Goal: Task Accomplishment & Management: Manage account settings

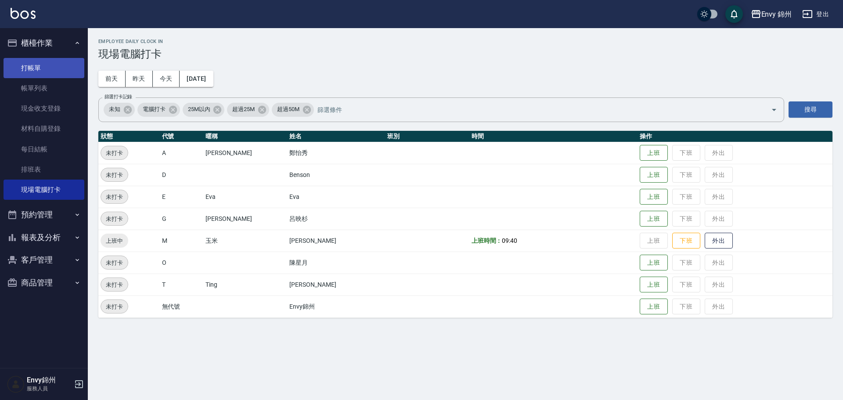
click at [13, 59] on link "打帳單" at bounding box center [44, 68] width 81 height 20
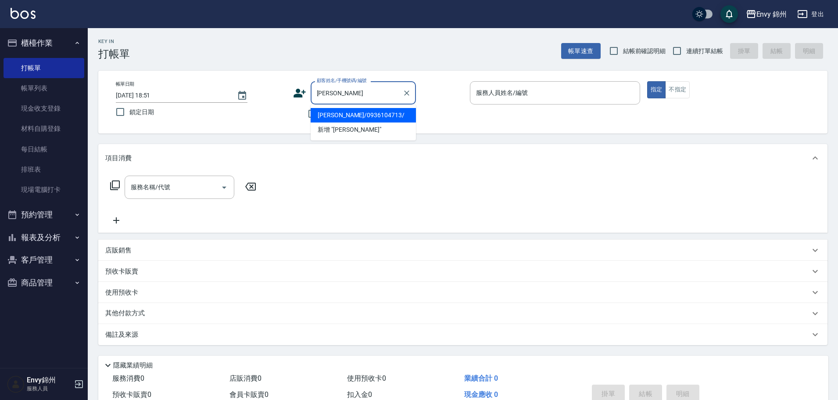
click at [377, 117] on li "[PERSON_NAME]/0936104713/" at bounding box center [363, 115] width 105 height 14
type input "[PERSON_NAME]/0936104713/"
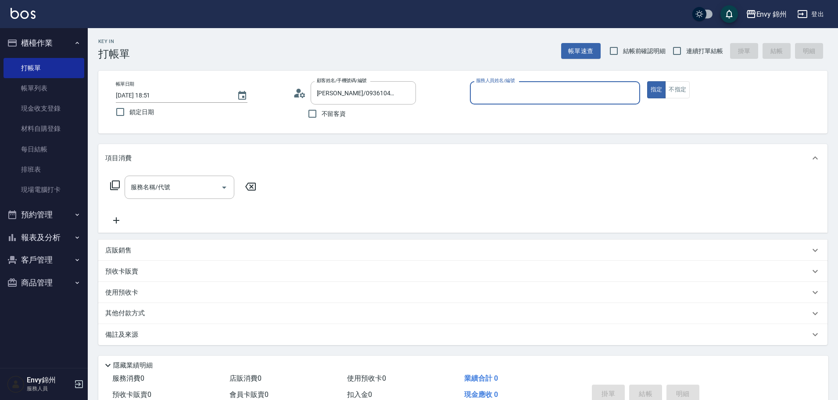
type input "[PERSON_NAME]-A"
click at [194, 193] on input "服務名稱/代號" at bounding box center [173, 187] width 89 height 15
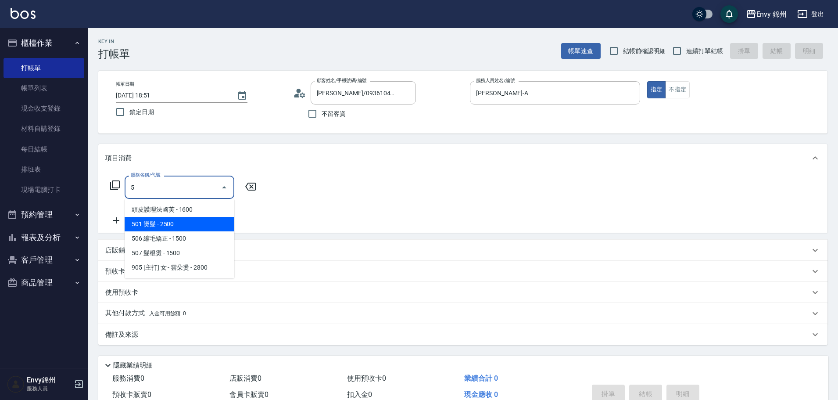
click at [170, 223] on span "501 燙髮 - 2500" at bounding box center [180, 224] width 110 height 14
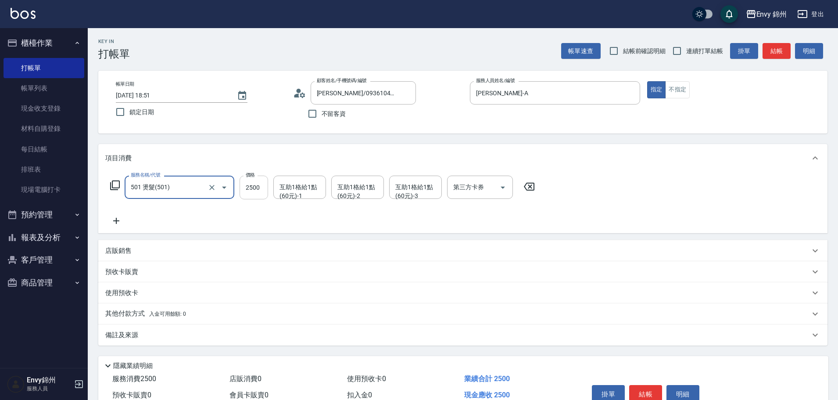
type input "501 燙髮(501)"
click at [246, 183] on input "2500" at bounding box center [254, 188] width 29 height 24
type input "1800"
click at [115, 217] on icon at bounding box center [116, 221] width 22 height 11
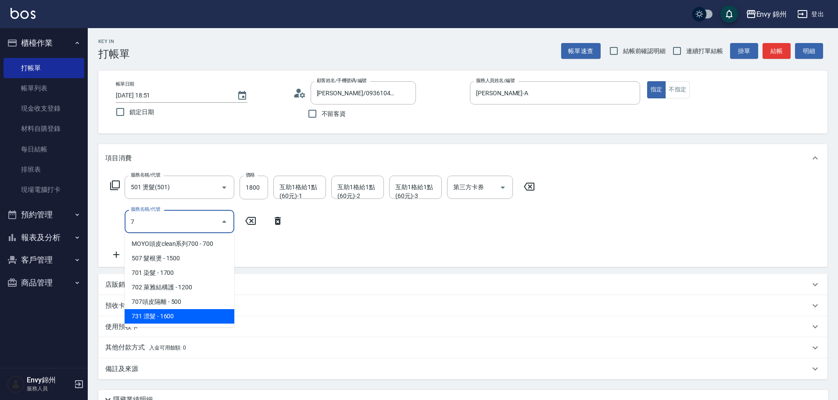
click at [173, 320] on span "731 漂髮 - 1600" at bounding box center [180, 316] width 110 height 14
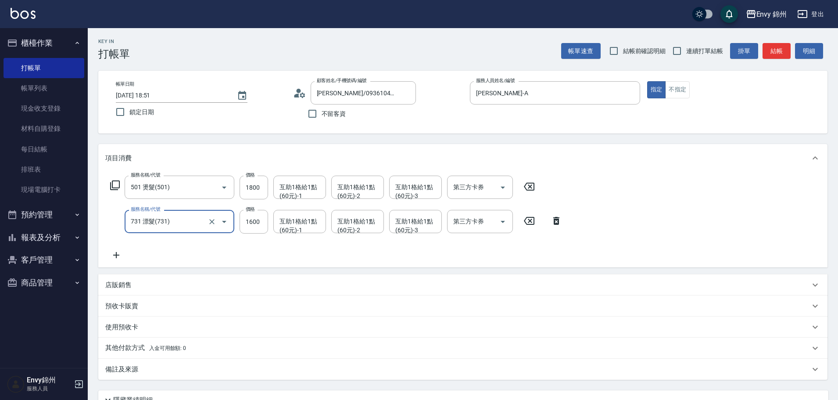
type input "731 漂髮(731)"
click at [268, 225] on div "服務名稱/代號 731 漂髮(731) 服務名稱/代號 價格 1600 價格 互助1格給1點(60元)-1 互助1格給1點(60元)-1 互助1格給1點(60…" at bounding box center [336, 222] width 462 height 24
click at [262, 224] on input "1600" at bounding box center [254, 222] width 29 height 24
click at [324, 191] on div "互助1格給1點(60元)-1" at bounding box center [299, 187] width 53 height 23
type input "5000"
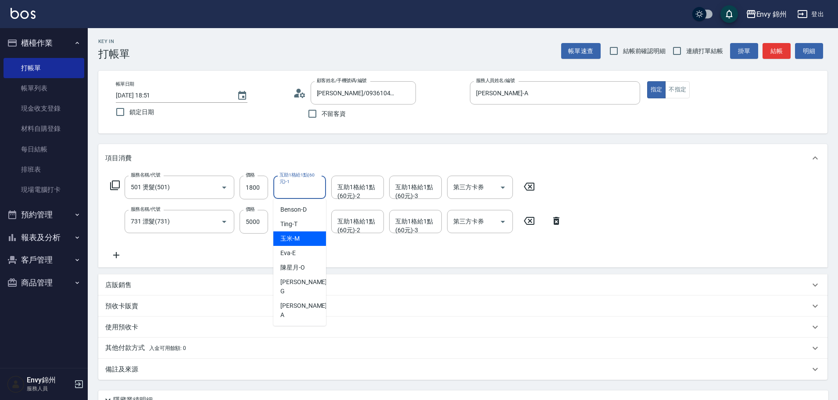
click at [307, 236] on div "玉米 -M" at bounding box center [299, 238] width 53 height 14
type input "玉米-M"
click at [339, 193] on div "互助1格給1點(60元)-2 互助1格給1點(60元)-2" at bounding box center [357, 187] width 53 height 23
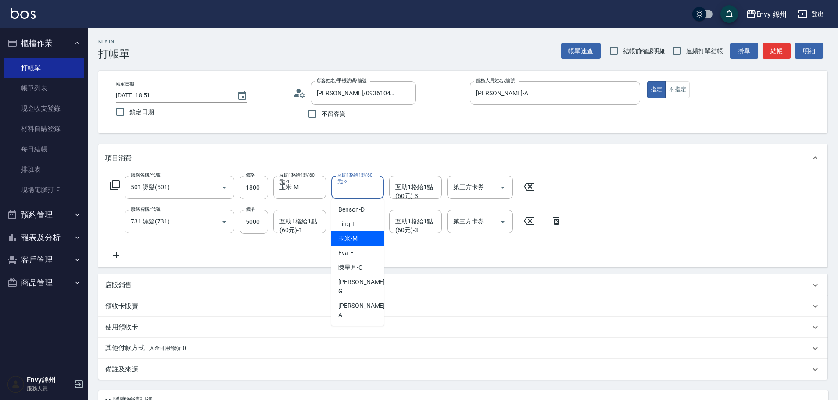
click at [364, 241] on div "玉米 -M" at bounding box center [357, 238] width 53 height 14
type input "玉米-M"
click at [304, 222] on div "互助1格給1點(60元)-1 互助1格給1點(60元)-1" at bounding box center [299, 221] width 53 height 23
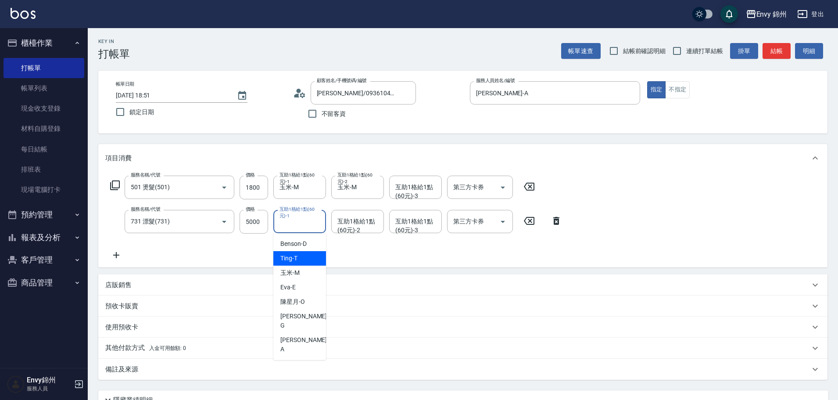
click at [296, 272] on span "玉米 -M" at bounding box center [290, 272] width 19 height 9
type input "玉米-M"
click at [340, 228] on input "互助1格給1點(60元)-2" at bounding box center [357, 221] width 45 height 15
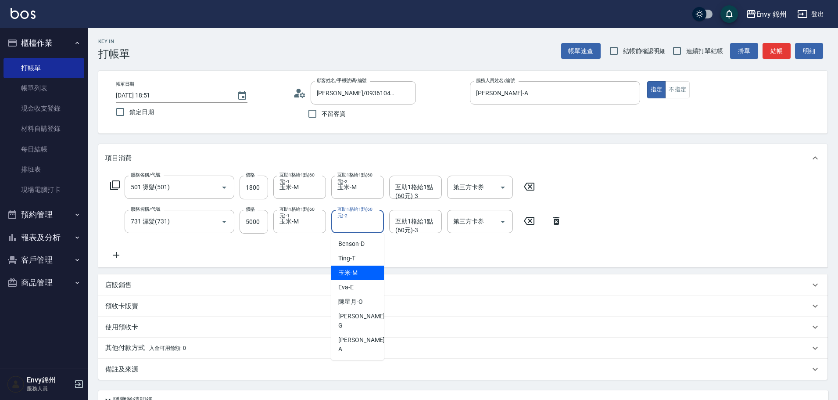
click at [337, 270] on div "玉米 -M" at bounding box center [357, 273] width 53 height 14
type input "玉米-M"
click at [151, 289] on div "店販銷售" at bounding box center [457, 285] width 705 height 9
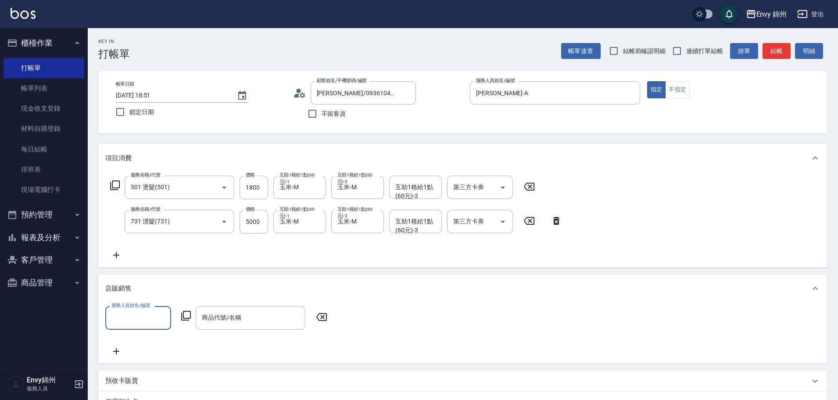
click at [137, 308] on label "服務人員姓名/編號" at bounding box center [131, 305] width 39 height 7
click at [137, 310] on input "服務人員姓名/編號" at bounding box center [138, 317] width 58 height 15
click at [130, 329] on div "服務人員姓名/編號" at bounding box center [138, 317] width 66 height 23
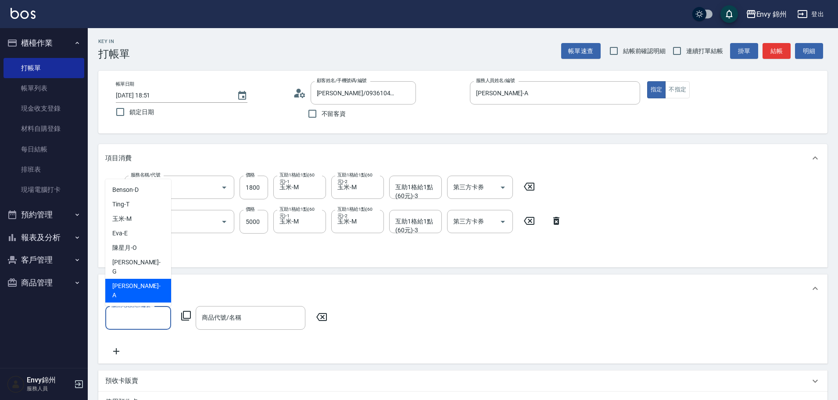
click at [138, 301] on div "[PERSON_NAME] -A" at bounding box center [138, 291] width 66 height 24
type input "[PERSON_NAME]-A"
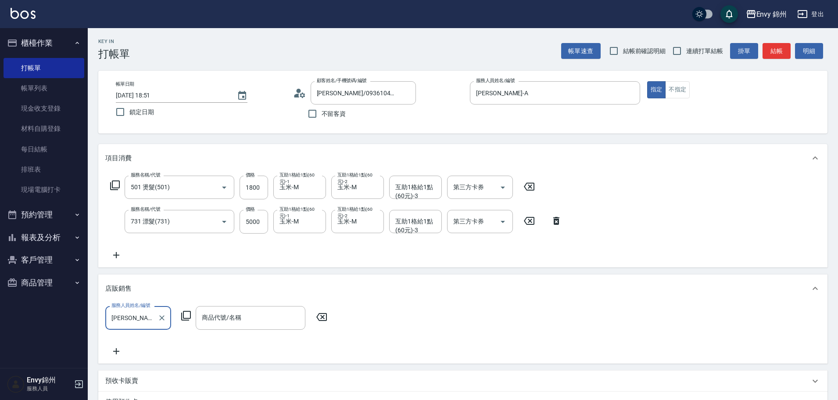
click at [186, 309] on div "服務人員姓名/編號 Annie-A 服務人員姓名/編號 商品代號/名稱 商品代號/名稱" at bounding box center [218, 317] width 227 height 23
click at [188, 313] on icon at bounding box center [186, 315] width 11 height 11
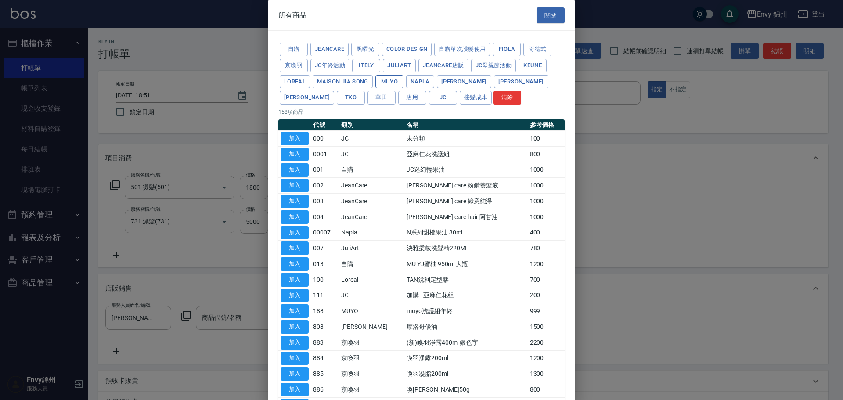
click at [385, 79] on button "MUYO" at bounding box center [389, 82] width 28 height 14
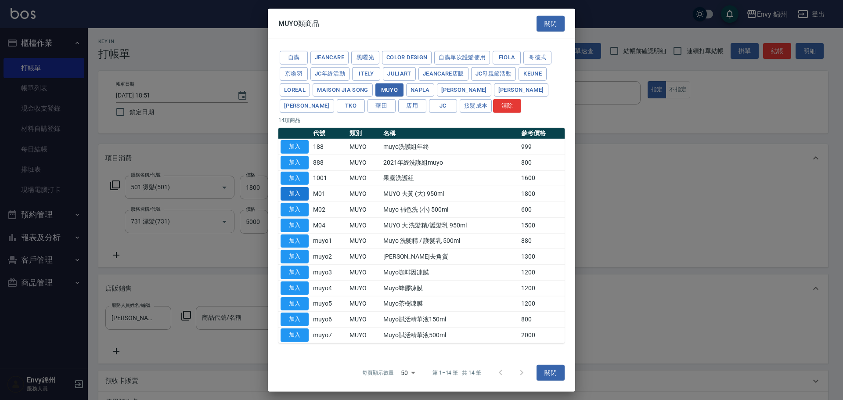
click at [298, 197] on button "加入" at bounding box center [295, 194] width 28 height 14
type input "MUYO 去黃 (大) 950ml"
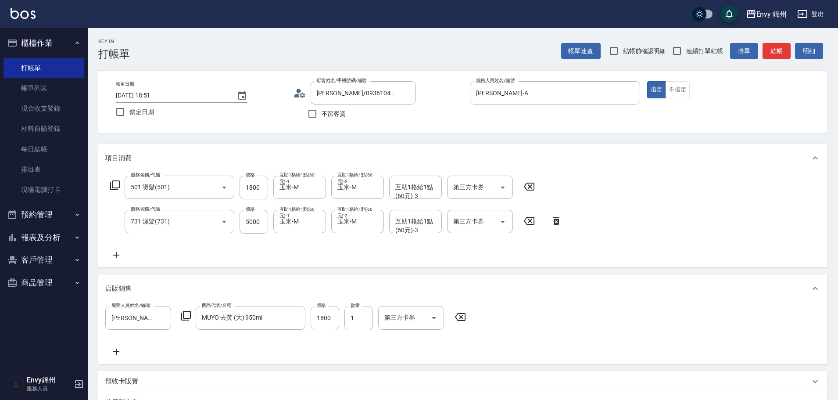
scroll to position [155, 0]
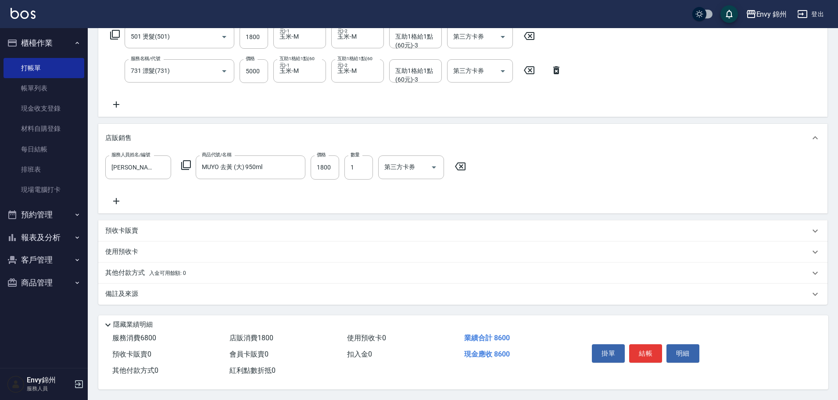
click at [141, 289] on div "備註及來源" at bounding box center [457, 293] width 705 height 9
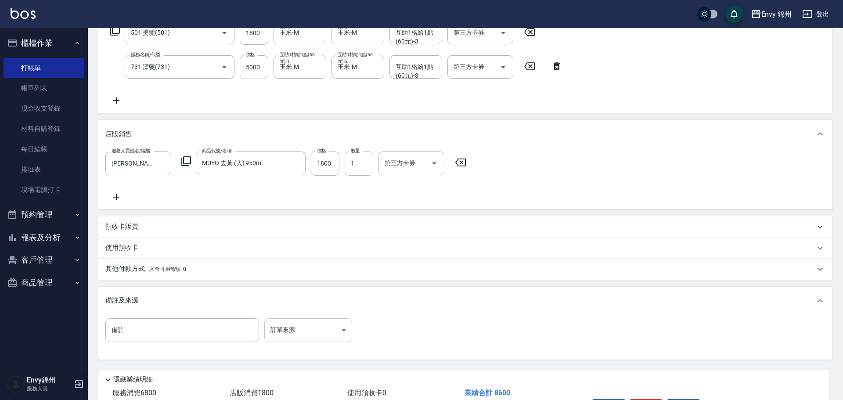
click at [309, 320] on body "Envy 錦州 登出 櫃檯作業 打帳單 帳單列表 現金收支登錄 材料自購登錄 每日結帳 排班表 現場電腦打卡 預約管理 預約管理 單日預約紀錄 單週預約紀錄 …" at bounding box center [421, 149] width 843 height 609
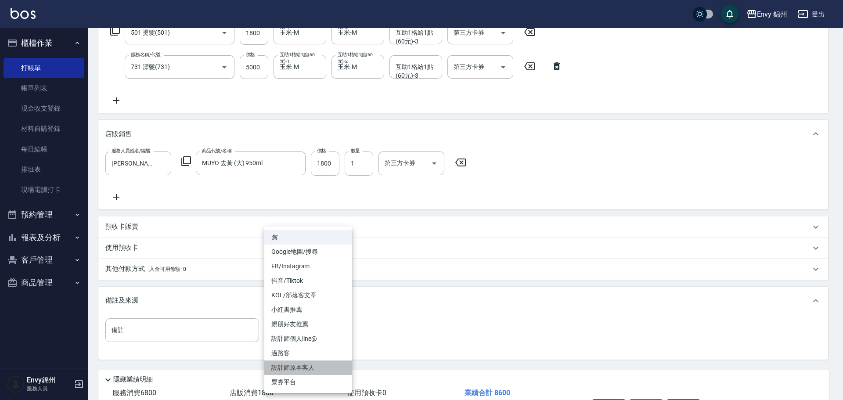
click at [322, 368] on li "設計師原本客人" at bounding box center [308, 367] width 88 height 14
type input "設計師原本客人"
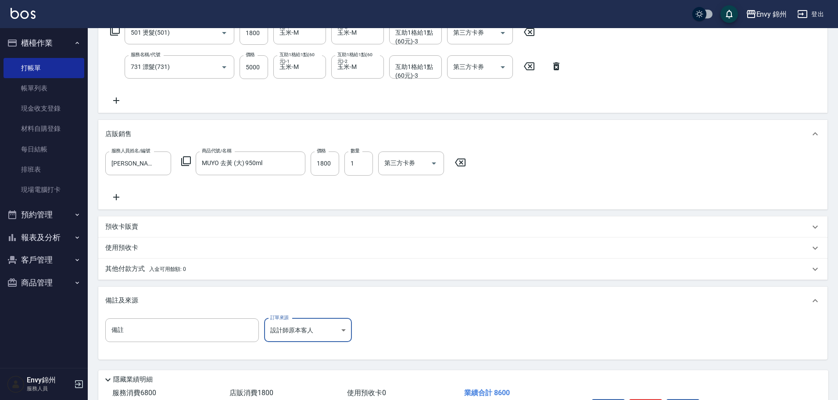
click at [141, 272] on p "其他付款方式 入金可用餘額: 0" at bounding box center [145, 269] width 81 height 10
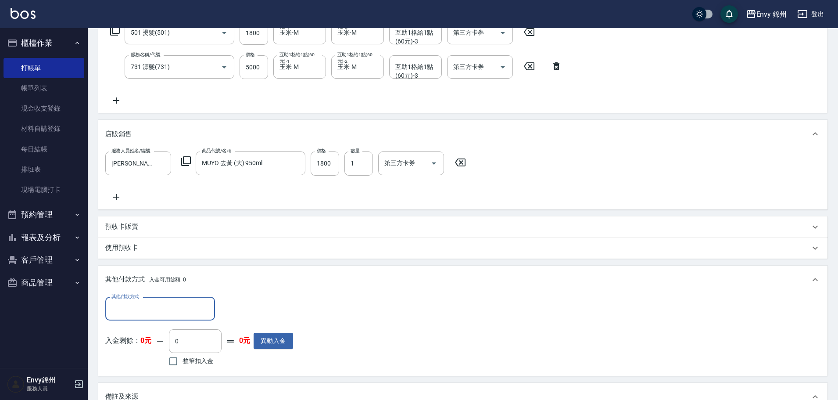
scroll to position [0, 0]
click at [144, 304] on input "其他付款方式" at bounding box center [160, 308] width 102 height 15
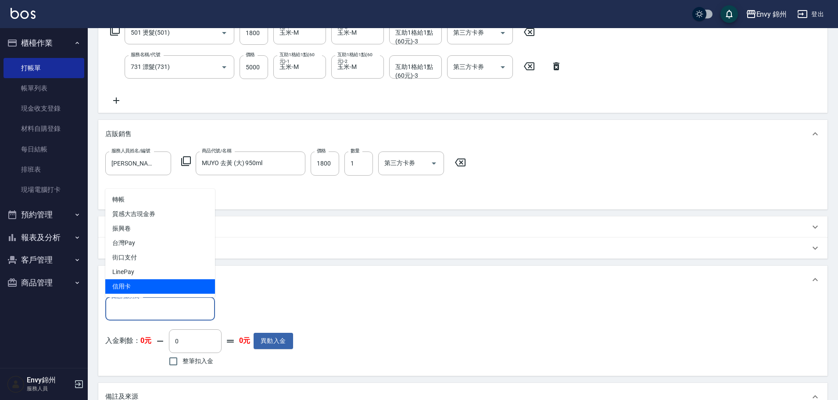
click at [151, 287] on span "信用卡" at bounding box center [160, 286] width 110 height 14
type input "信用卡"
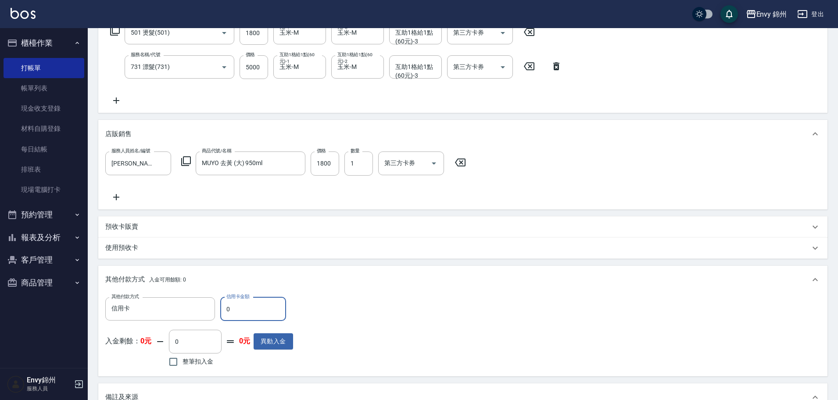
drag, startPoint x: 238, startPoint y: 316, endPoint x: 207, endPoint y: 323, distance: 32.0
click at [208, 323] on div "其他付款方式 信用卡 其他付款方式 信用卡金額 0 信用卡金額 入金剩餘： 0元 0 ​ 整筆扣入金 0元 異動入金" at bounding box center [199, 333] width 188 height 72
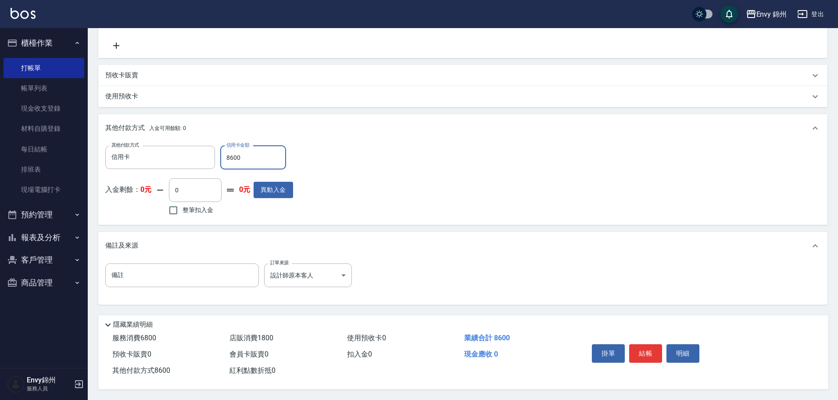
type input "8600"
click at [652, 345] on button "結帳" at bounding box center [646, 353] width 33 height 18
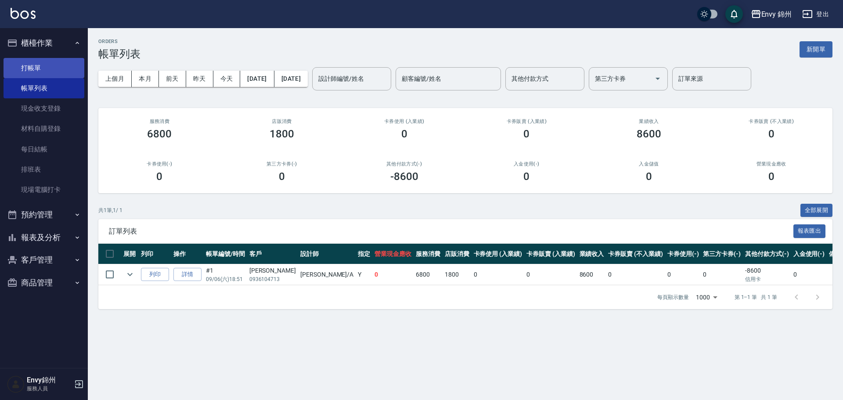
click at [19, 63] on link "打帳單" at bounding box center [44, 68] width 81 height 20
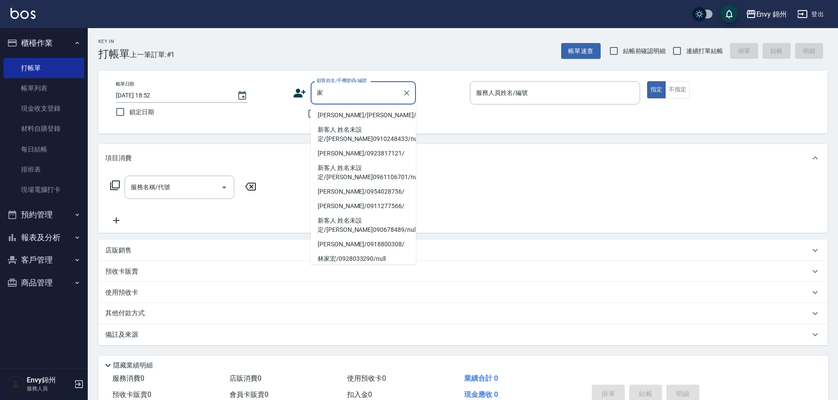
type input "佳"
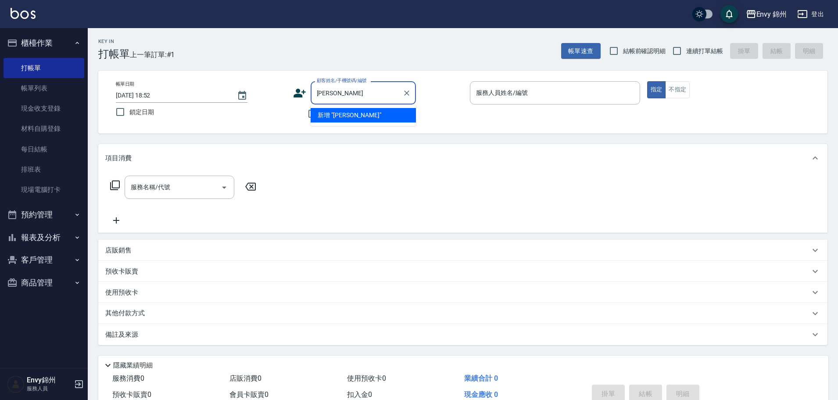
type input "顏佳"
click at [347, 97] on input "顧客姓名/手機號碼/編號" at bounding box center [357, 92] width 84 height 15
click at [345, 117] on li "顏佳芊/顏佳芊/null" at bounding box center [363, 115] width 105 height 14
type input "顏佳芊/顏佳芊/null"
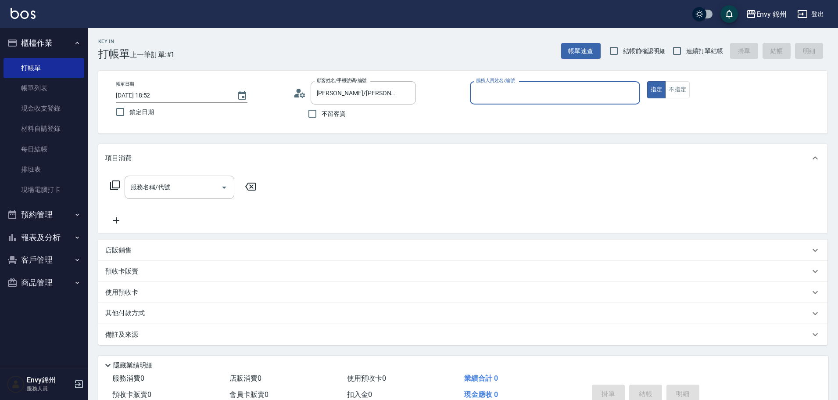
type input "Annie-A"
click at [163, 187] on input "服務名稱/代號" at bounding box center [173, 187] width 89 height 15
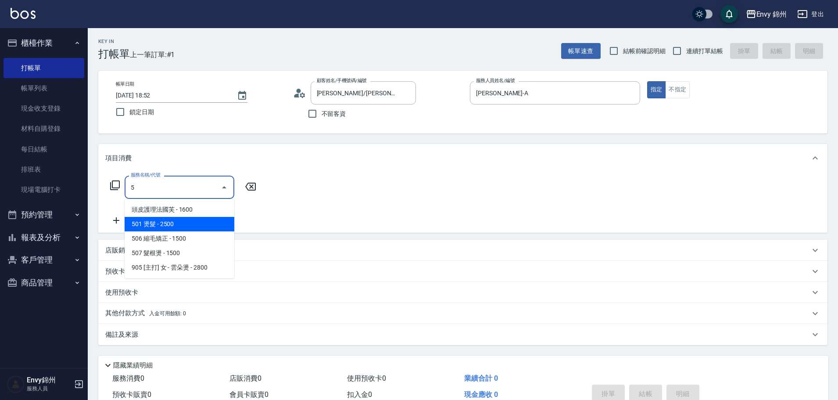
click at [176, 223] on span "501 燙髮 - 2500" at bounding box center [180, 224] width 110 height 14
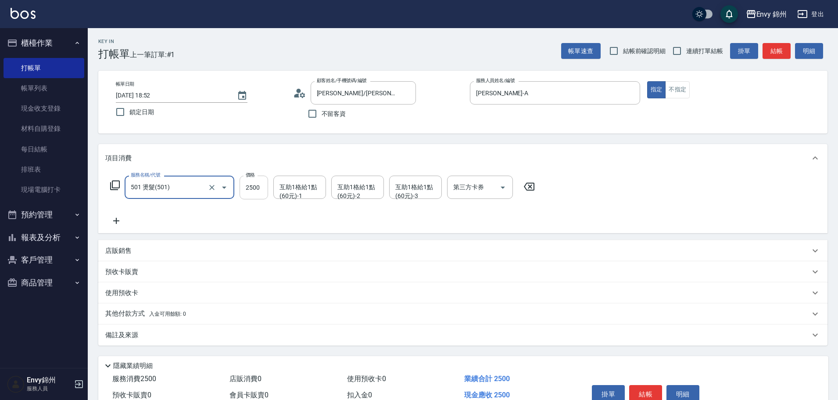
type input "501 燙髮(501)"
click at [254, 192] on input "2500" at bounding box center [254, 188] width 29 height 24
type input "1500"
click at [111, 211] on div "服務名稱/代號 501 燙髮(501) 服務名稱/代號 價格 1500 價格 互助1格給1點(60元)-1 互助1格給1點(60元)-1 互助1格給1點(60…" at bounding box center [322, 201] width 435 height 50
click at [119, 221] on icon at bounding box center [116, 221] width 6 height 6
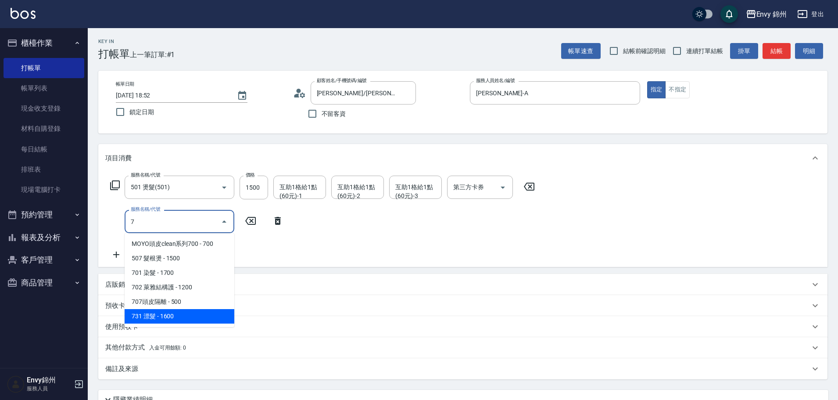
click at [194, 321] on span "731 漂髮 - 1600" at bounding box center [180, 316] width 110 height 14
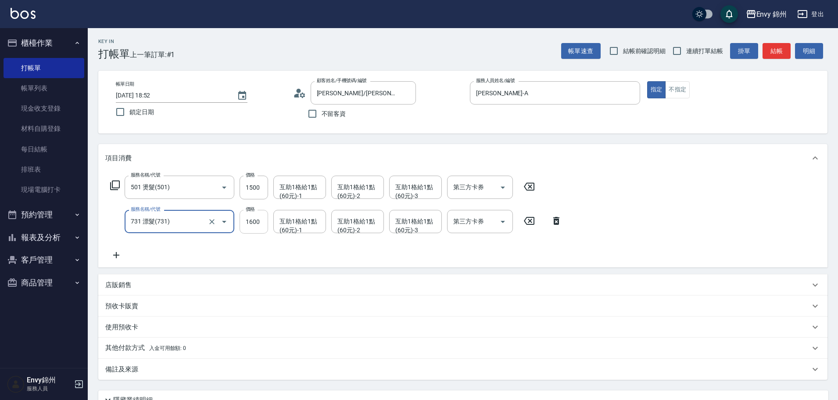
click at [253, 224] on input "1600" at bounding box center [254, 222] width 29 height 24
click at [211, 219] on icon "Clear" at bounding box center [212, 221] width 9 height 9
type input "731 漂髮(731)"
click at [178, 222] on input "731 漂髮(731)" at bounding box center [167, 221] width 77 height 15
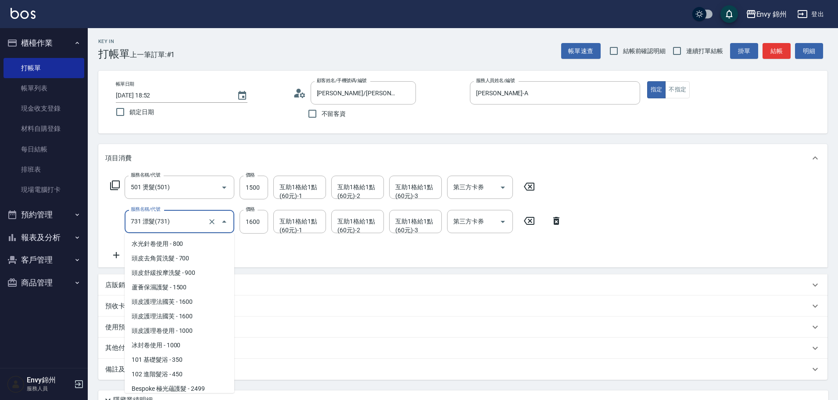
scroll to position [522, 0]
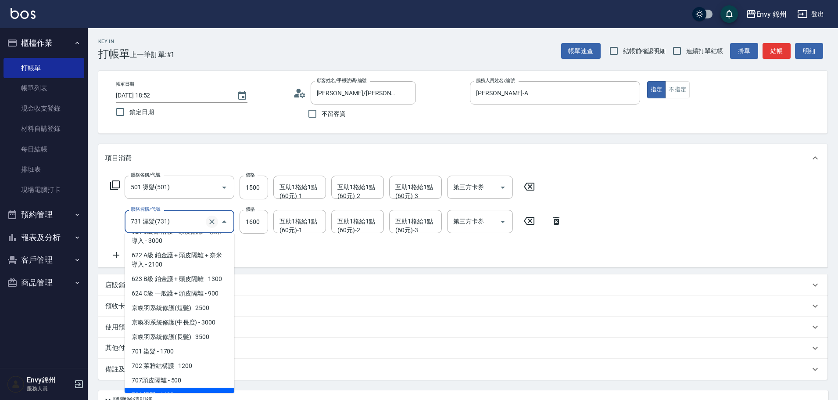
click at [211, 225] on icon "Clear" at bounding box center [212, 221] width 9 height 9
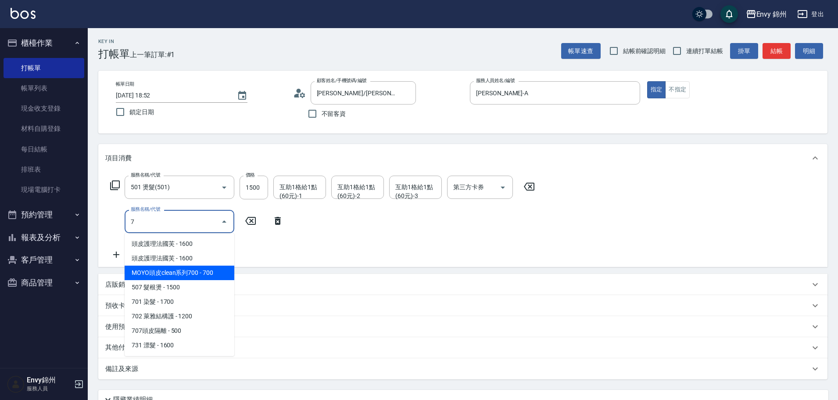
scroll to position [0, 0]
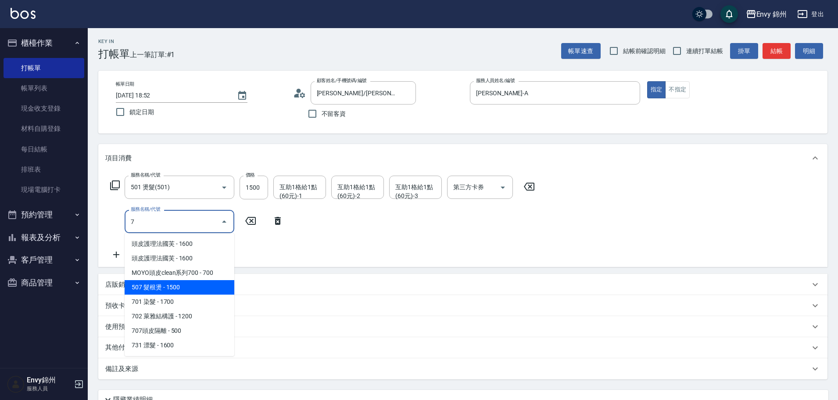
click at [175, 294] on span "507 髮根燙 - 1500" at bounding box center [180, 287] width 110 height 14
type input "507 髮根燙(507)"
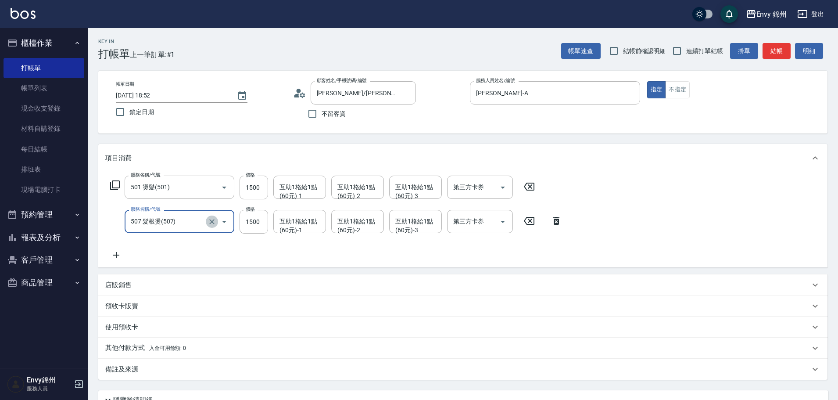
click at [212, 220] on icon "Clear" at bounding box center [212, 221] width 9 height 9
click at [199, 221] on input "服務名稱/代號" at bounding box center [167, 221] width 77 height 15
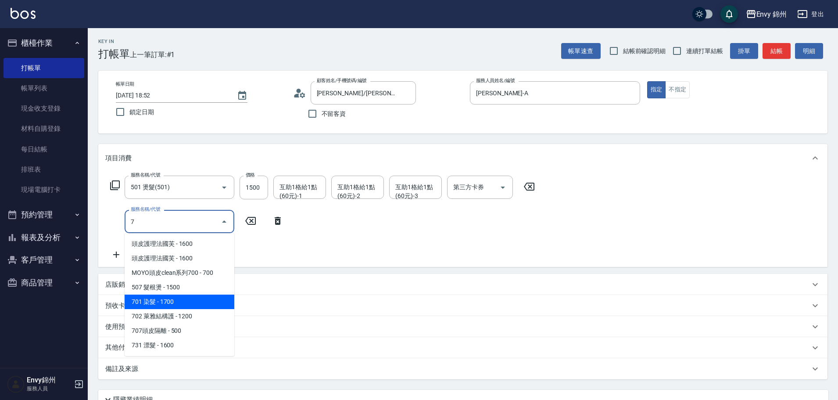
click at [180, 305] on span "701 染髮 - 1700" at bounding box center [180, 302] width 110 height 14
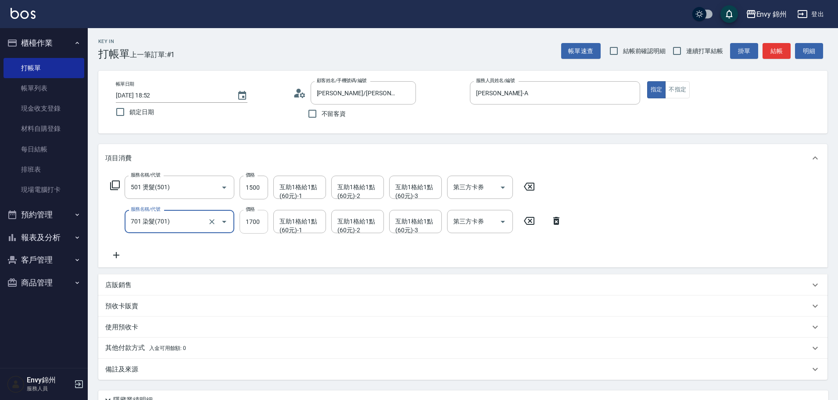
type input "701 染髮(701)"
click at [263, 224] on input "1700" at bounding box center [254, 222] width 29 height 24
type input "4000"
click at [115, 257] on icon at bounding box center [116, 255] width 22 height 11
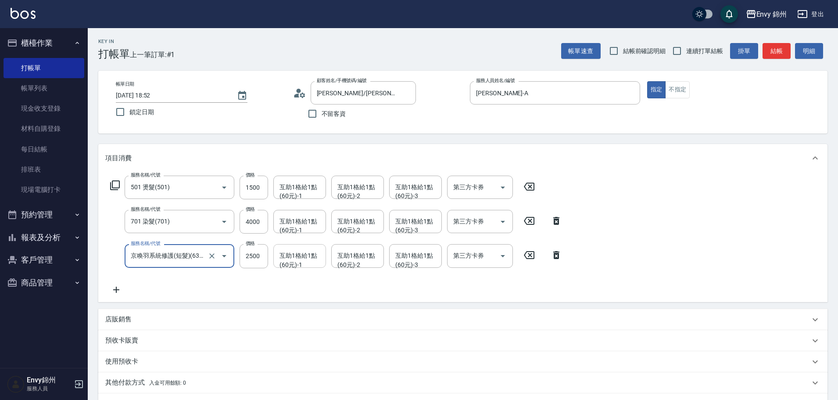
type input "京喚羽系統修護(短髮)(631)"
click at [250, 221] on input "4000" at bounding box center [254, 222] width 29 height 24
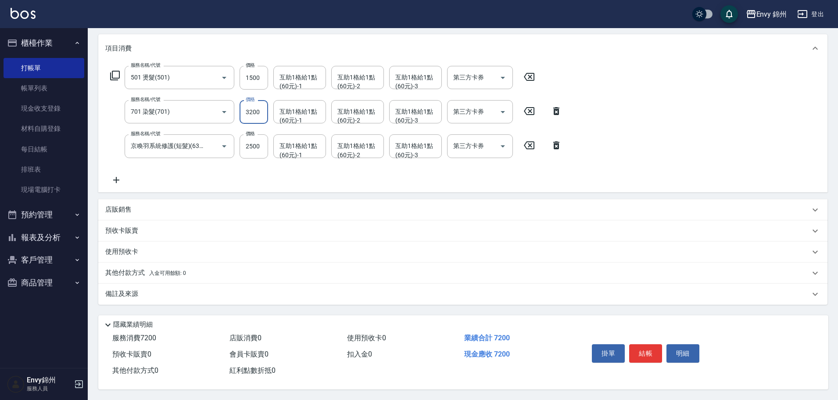
scroll to position [26, 0]
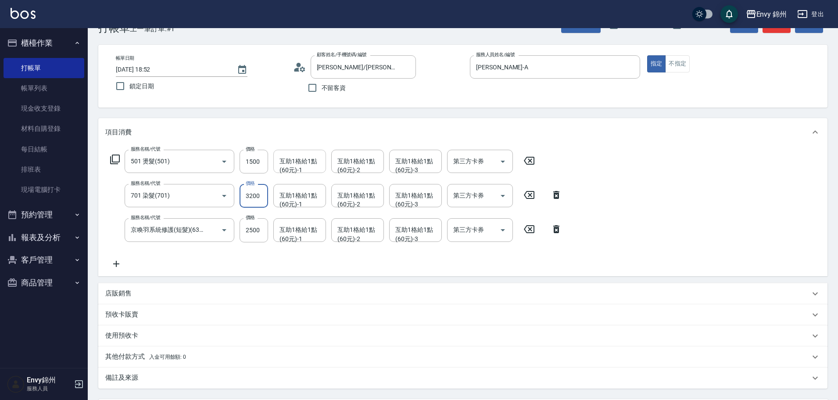
type input "3200"
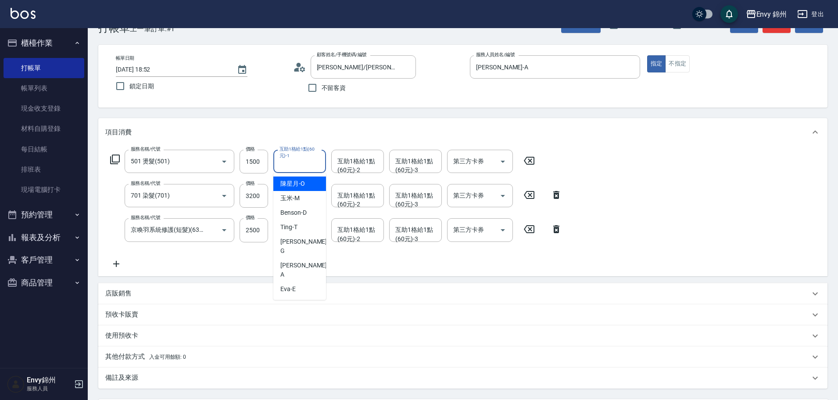
click at [294, 154] on div "互助1格給1點(60元)-1 互助1格給1點(60元)-1" at bounding box center [299, 161] width 53 height 23
click at [296, 261] on span "Annie -A" at bounding box center [305, 270] width 48 height 18
type input "Annie-A"
click at [312, 159] on button "Clear" at bounding box center [317, 161] width 12 height 12
click at [303, 164] on input "互助1格給1點(60元)-1" at bounding box center [299, 161] width 45 height 15
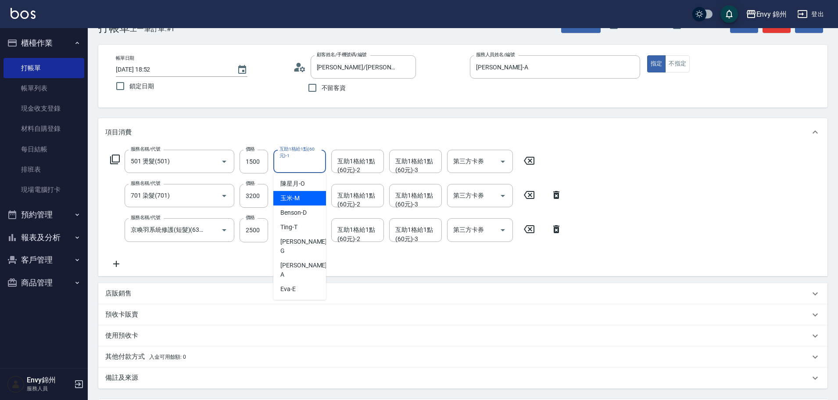
click at [314, 197] on div "玉米 -M" at bounding box center [299, 198] width 53 height 14
type input "玉米-M"
click at [302, 210] on div "服務名稱/代號 501 燙髮(501) 服務名稱/代號 價格 1500 價格 互助1格給1點(60元)-1 玉米-M 互助1格給1點(60元)-1 互助1格給…" at bounding box center [336, 209] width 462 height 119
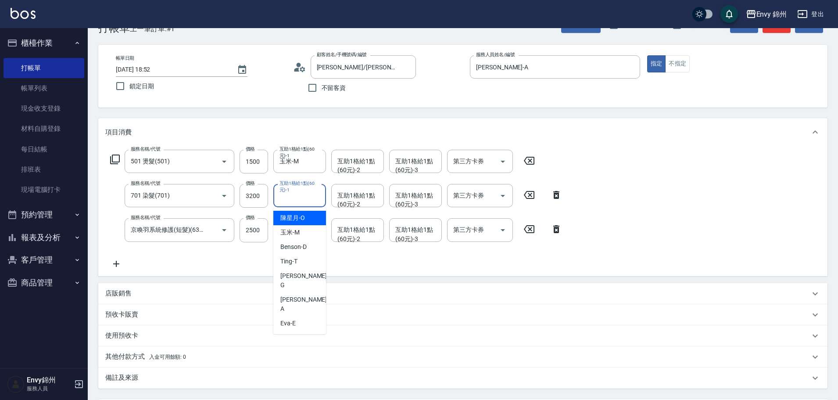
click at [304, 198] on div "互助1格給1點(60元)-1 互助1格給1點(60元)-1" at bounding box center [299, 195] width 53 height 23
click at [305, 232] on div "玉米 -M" at bounding box center [299, 232] width 53 height 14
type input "玉米-M"
click at [303, 233] on input "互助1格給1點(60元)-1" at bounding box center [299, 229] width 45 height 15
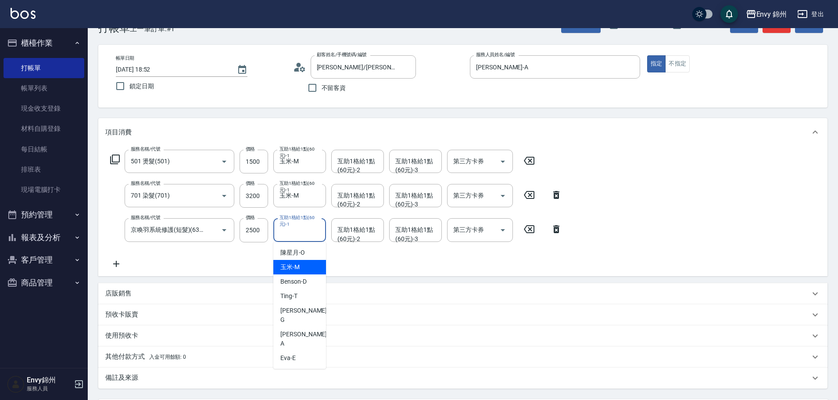
click at [306, 268] on div "玉米 -M" at bounding box center [299, 267] width 53 height 14
type input "玉米-M"
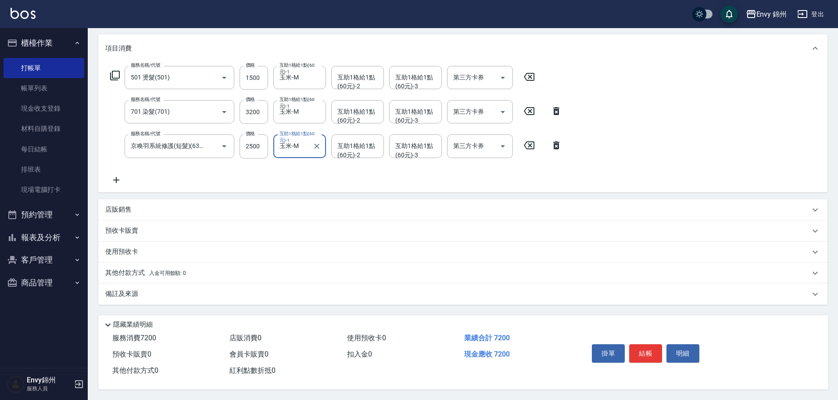
click at [181, 284] on div "備註及來源" at bounding box center [463, 294] width 730 height 21
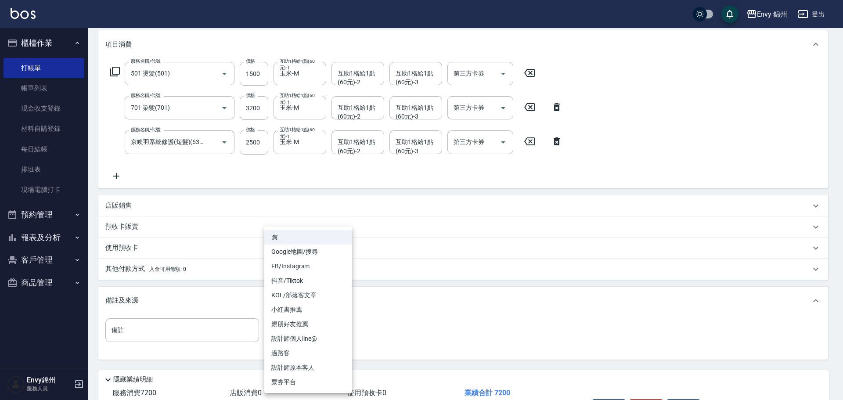
click at [308, 328] on body "Envy 錦州 登出 櫃檯作業 打帳單 帳單列表 現金收支登錄 材料自購登錄 每日結帳 排班表 現場電腦打卡 預約管理 預約管理 單日預約紀錄 單週預約紀錄 …" at bounding box center [421, 170] width 843 height 568
click at [305, 362] on li "設計師原本客人" at bounding box center [308, 367] width 88 height 14
type input "設計師原本客人"
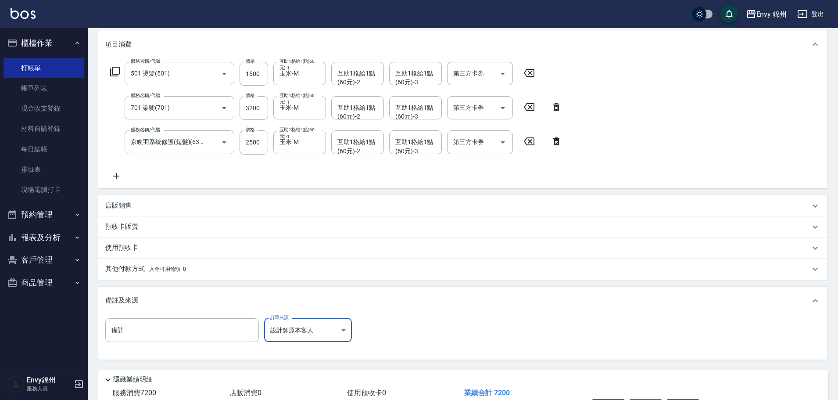
click at [169, 267] on span "入金可用餘額: 0" at bounding box center [167, 269] width 37 height 6
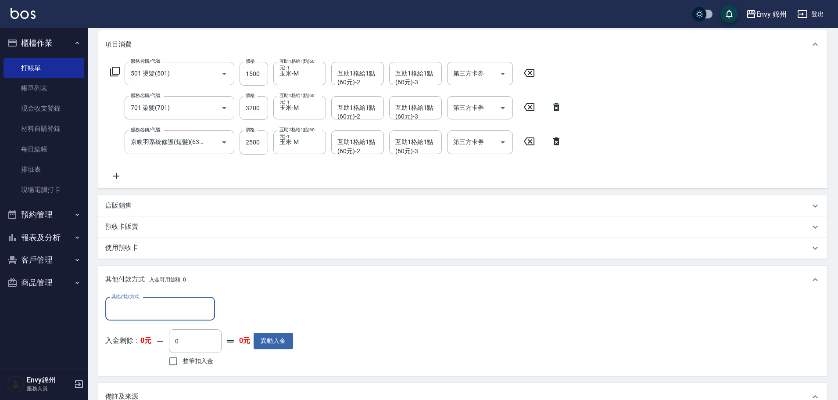
scroll to position [0, 0]
click at [167, 306] on input "其他付款方式" at bounding box center [160, 308] width 102 height 15
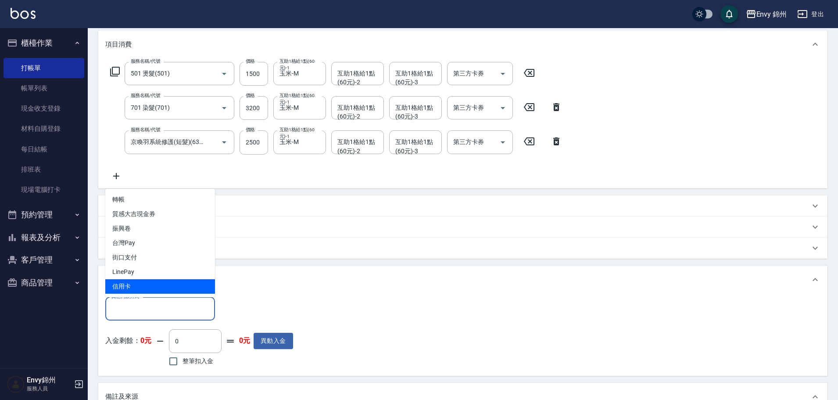
click at [170, 287] on span "信用卡" at bounding box center [160, 286] width 110 height 14
type input "信用卡"
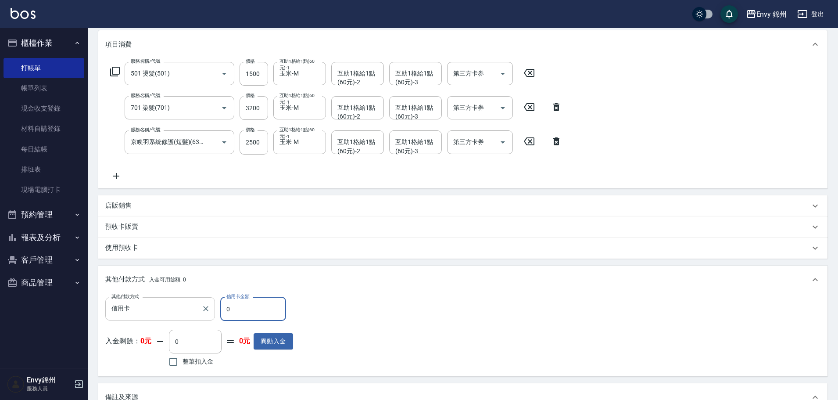
drag, startPoint x: 230, startPoint y: 312, endPoint x: 208, endPoint y: 311, distance: 22.0
click at [216, 313] on div "其他付款方式 信用卡 其他付款方式 信用卡金額 0 信用卡金額" at bounding box center [199, 309] width 188 height 24
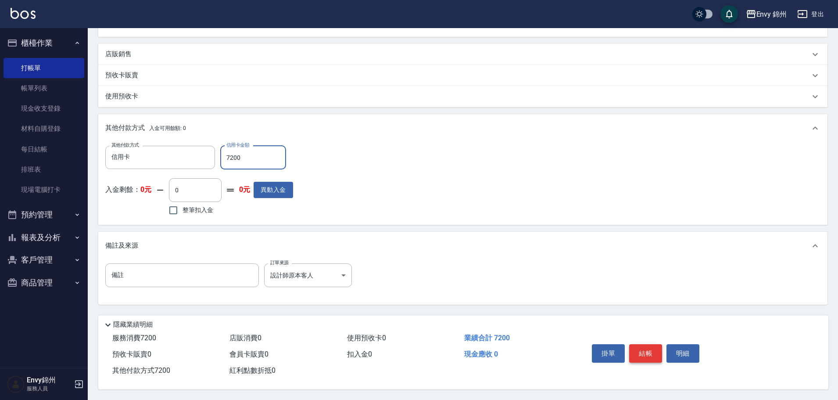
type input "7200"
click at [640, 345] on button "結帳" at bounding box center [646, 353] width 33 height 18
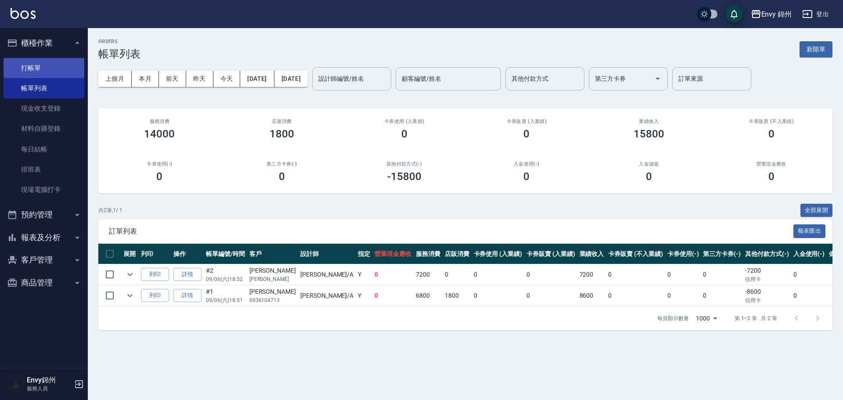
click at [43, 60] on link "打帳單" at bounding box center [44, 68] width 81 height 20
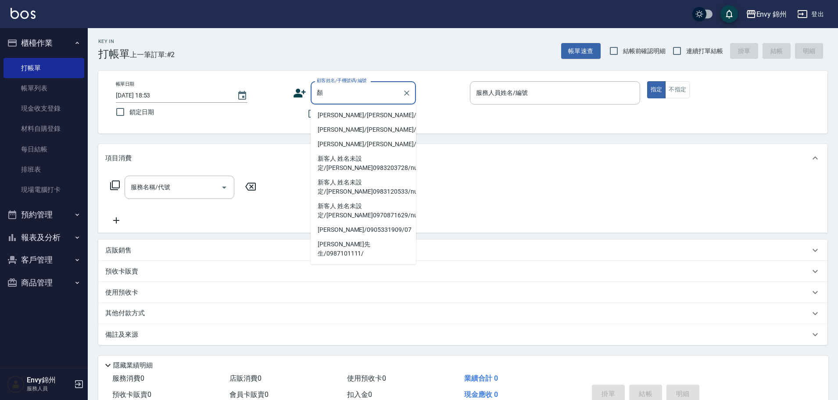
click at [353, 116] on li "顏佳芊/顏佳芊/null" at bounding box center [363, 115] width 105 height 14
type input "顏佳芊/顏佳芊/null"
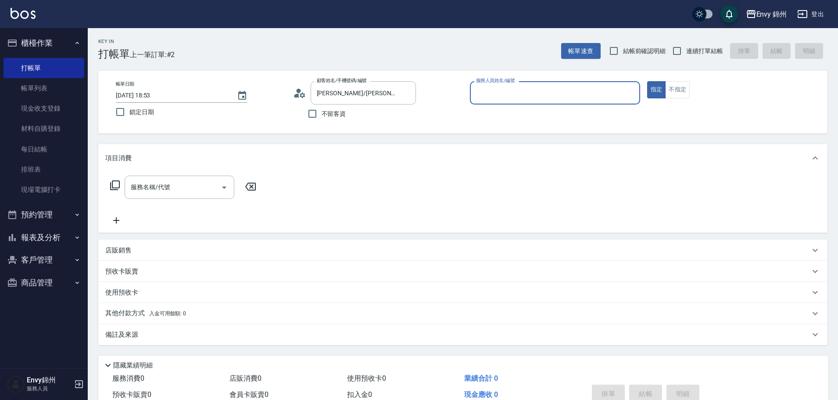
type input "Annie-A"
click at [140, 195] on div "服務名稱/代號" at bounding box center [180, 187] width 110 height 23
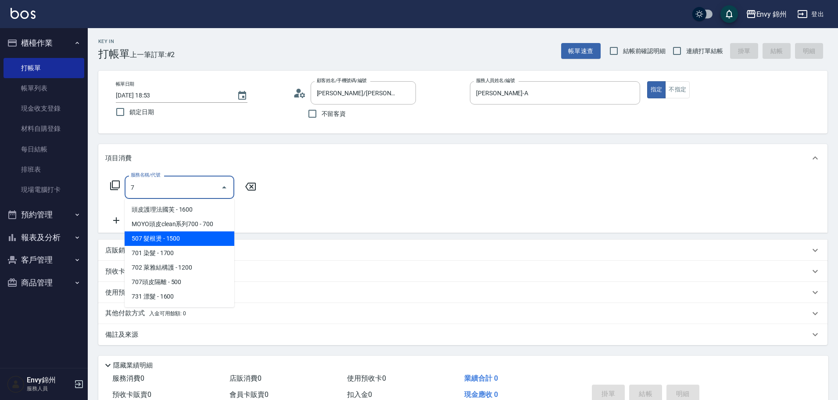
click at [179, 239] on span "507 髮根燙 - 1500" at bounding box center [180, 238] width 110 height 14
type input "507 髮根燙(507)"
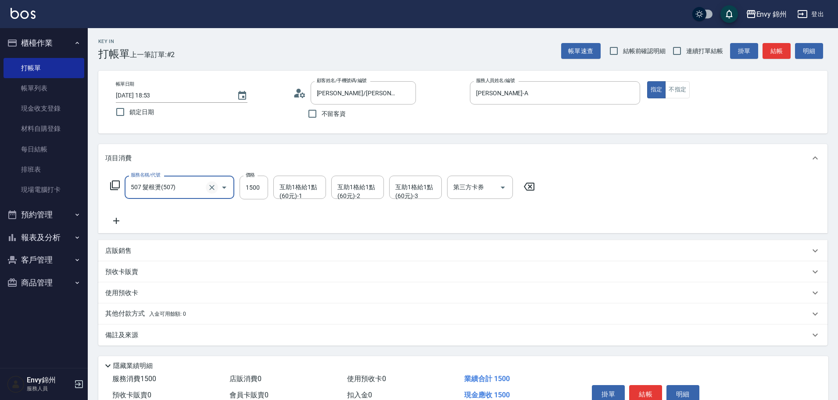
click at [209, 183] on icon "Clear" at bounding box center [212, 187] width 9 height 9
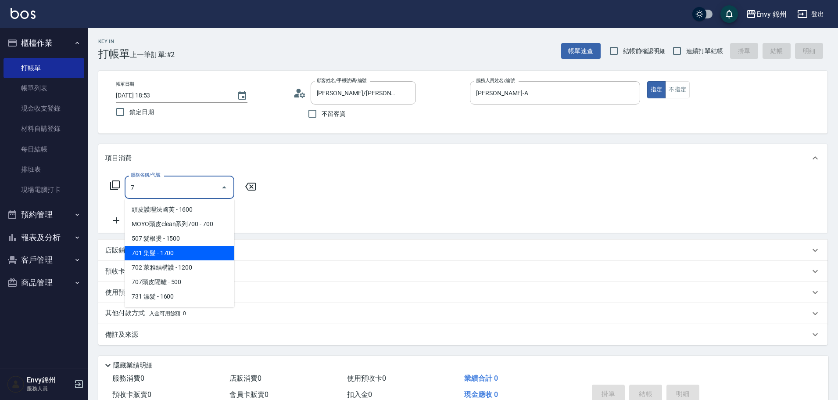
click at [168, 249] on span "701 染髮 - 1700" at bounding box center [180, 253] width 110 height 14
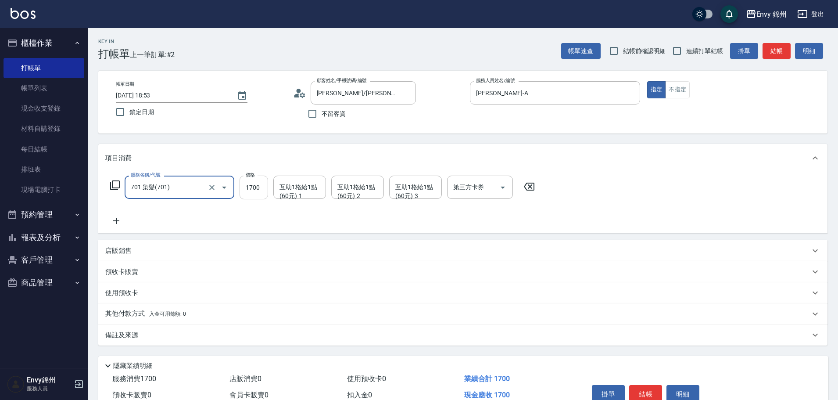
type input "701 染髮(701)"
click at [259, 188] on input "1700" at bounding box center [254, 188] width 29 height 24
type input "1500"
click at [116, 220] on icon at bounding box center [116, 221] width 6 height 6
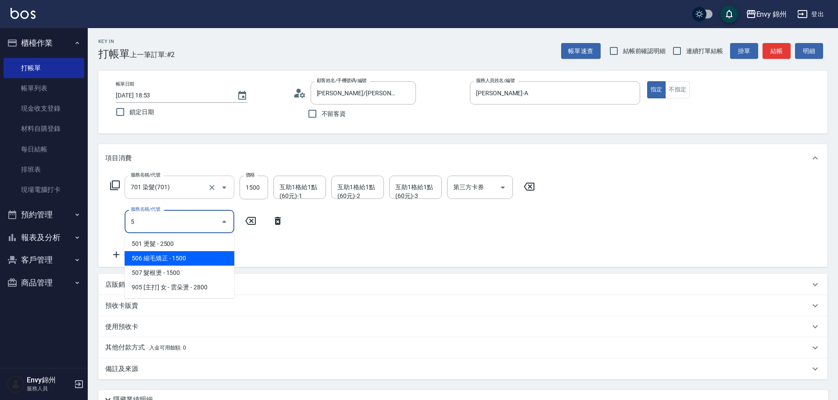
click at [173, 244] on span "501 燙髮 - 2500" at bounding box center [180, 244] width 110 height 14
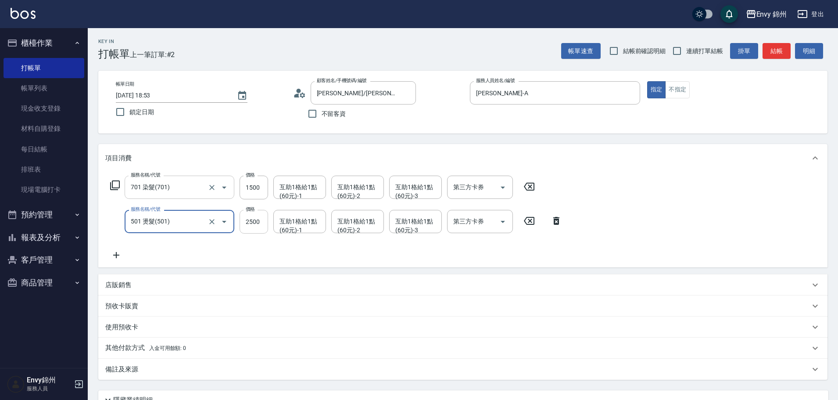
type input "501 燙髮(501)"
click at [267, 225] on input "2500" at bounding box center [254, 222] width 29 height 24
type input "2000"
click at [112, 255] on icon at bounding box center [116, 255] width 22 height 11
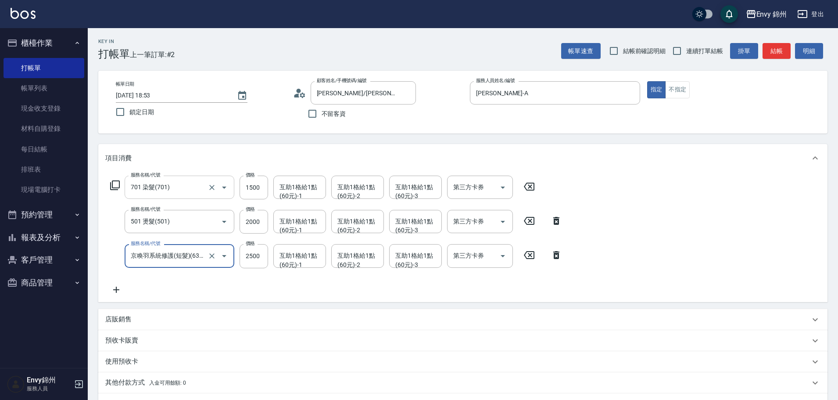
type input "京喚羽系統修護(短髮)(631)"
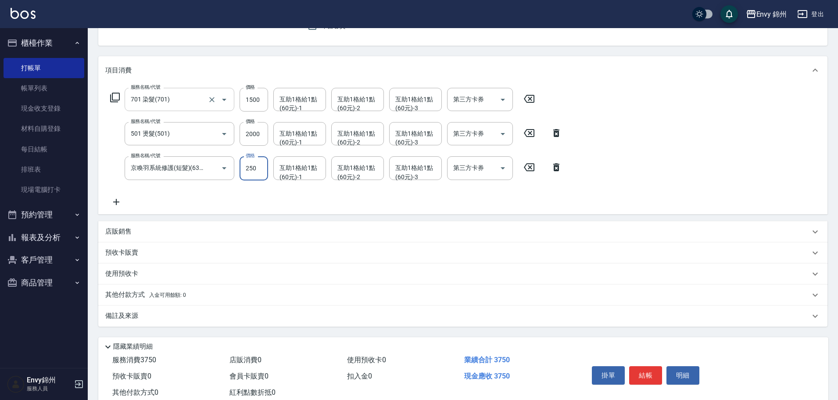
type input "2500"
click at [253, 132] on input "2000" at bounding box center [254, 134] width 29 height 24
type input "1600"
click at [232, 316] on div "備註及來源" at bounding box center [457, 315] width 705 height 9
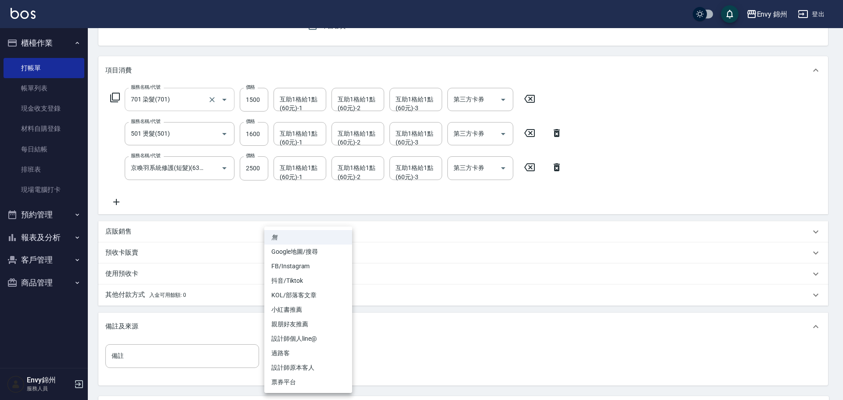
click at [320, 356] on body "Envy 錦州 登出 櫃檯作業 打帳單 帳單列表 現金收支登錄 材料自購登錄 每日結帳 排班表 現場電腦打卡 預約管理 預約管理 單日預約紀錄 單週預約紀錄 …" at bounding box center [421, 196] width 843 height 568
click at [321, 368] on li "設計師原本客人" at bounding box center [308, 367] width 88 height 14
type input "設計師原本客人"
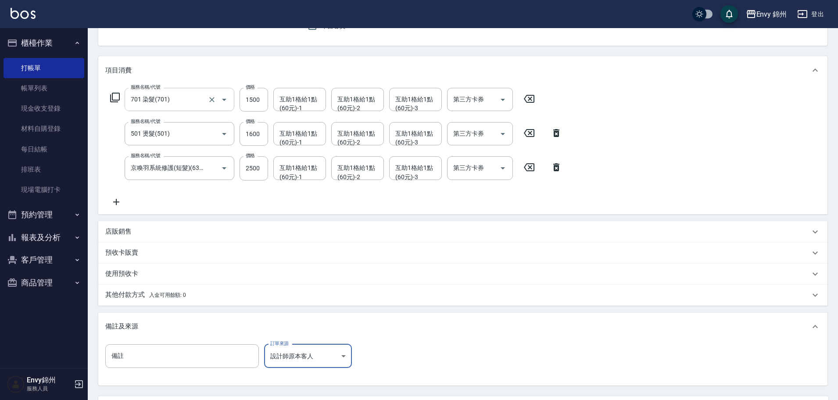
click at [195, 299] on div "其他付款方式 入金可用餘額: 0" at bounding box center [457, 295] width 705 height 10
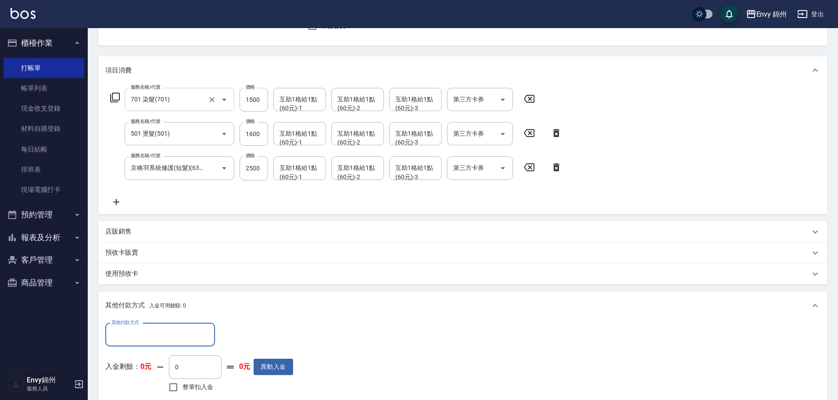
click at [164, 338] on input "其他付款方式" at bounding box center [160, 334] width 102 height 15
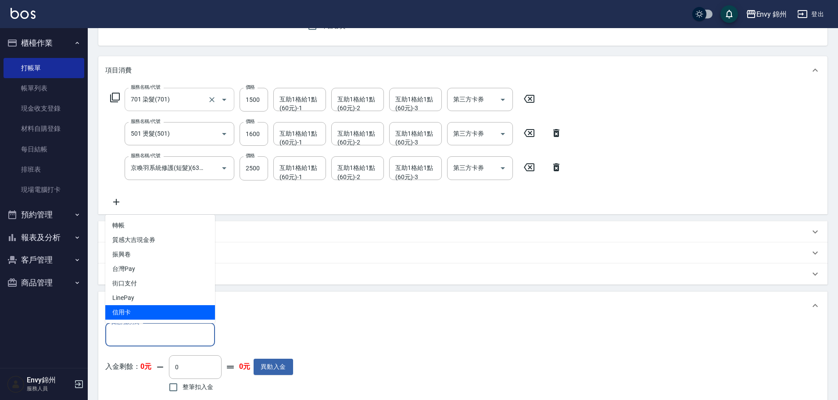
click at [166, 313] on span "信用卡" at bounding box center [160, 312] width 110 height 14
type input "信用卡"
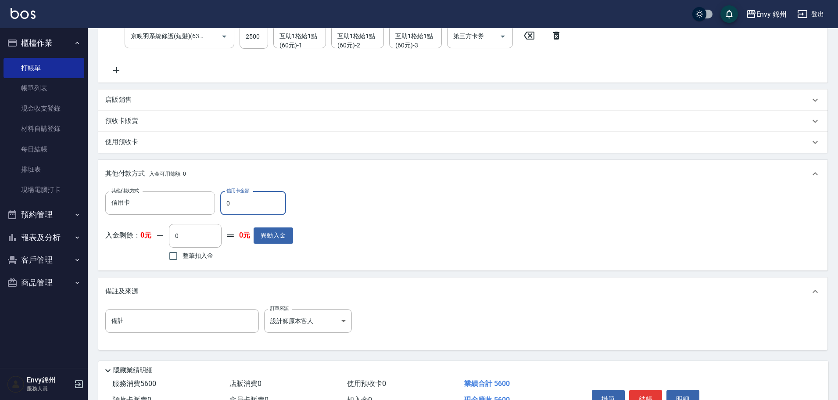
scroll to position [269, 0]
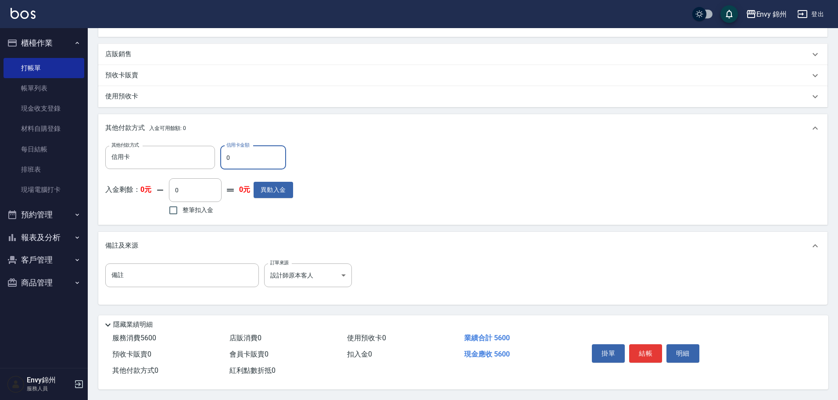
drag, startPoint x: 242, startPoint y: 154, endPoint x: 217, endPoint y: 157, distance: 24.8
click at [217, 157] on div "其他付款方式 信用卡 其他付款方式 信用卡金額 0 信用卡金額" at bounding box center [199, 158] width 188 height 24
type input "5600"
click at [640, 348] on button "結帳" at bounding box center [646, 353] width 33 height 18
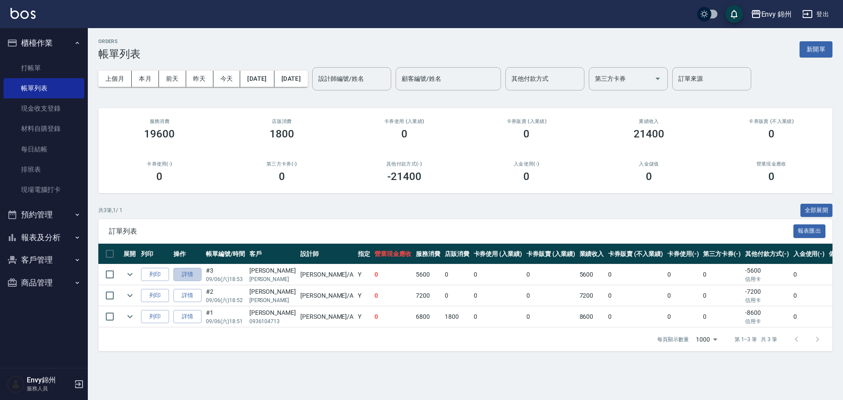
click at [191, 269] on link "詳情" at bounding box center [187, 275] width 28 height 14
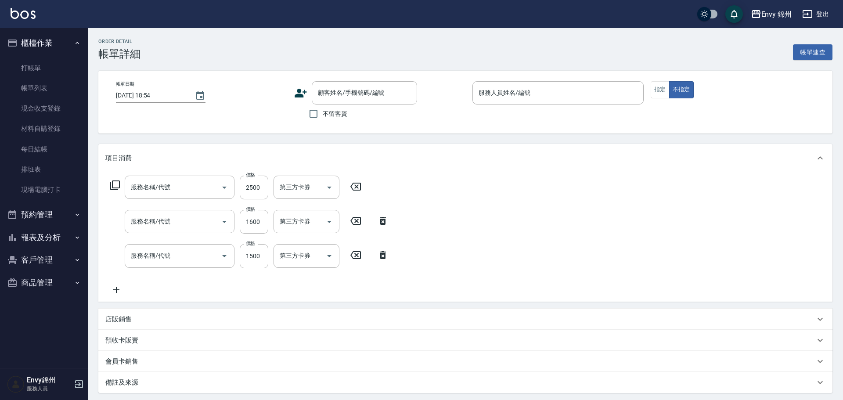
type input "2025/09/06 18:53"
type input "Annie-A"
type input "設計師原本客人"
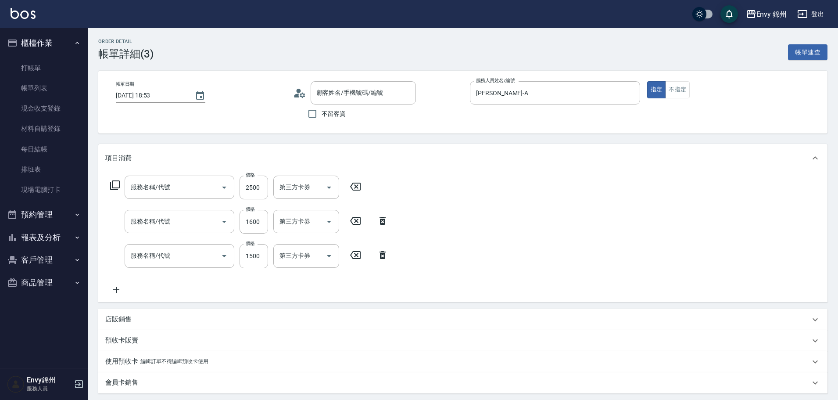
type input "京喚羽系統修護(短髮)(631)"
type input "501 燙髮(501)"
type input "701 染髮(701)"
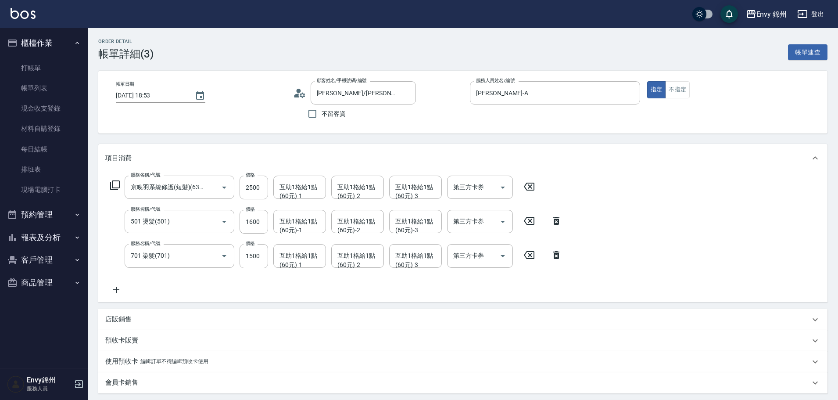
type input "顏佳芊/顏佳芊/null"
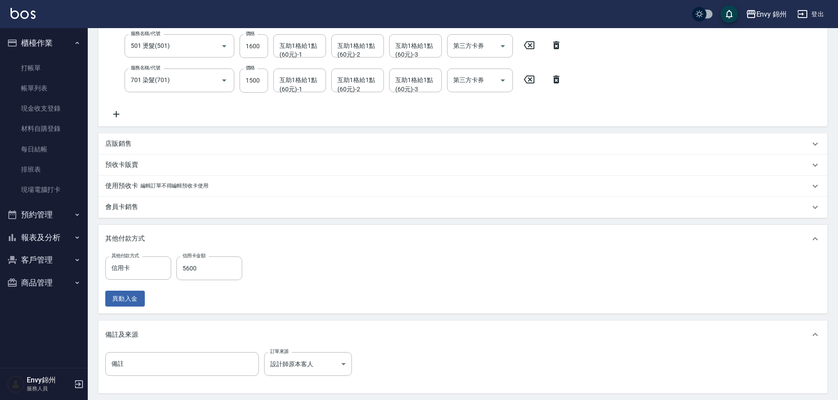
scroll to position [219, 0]
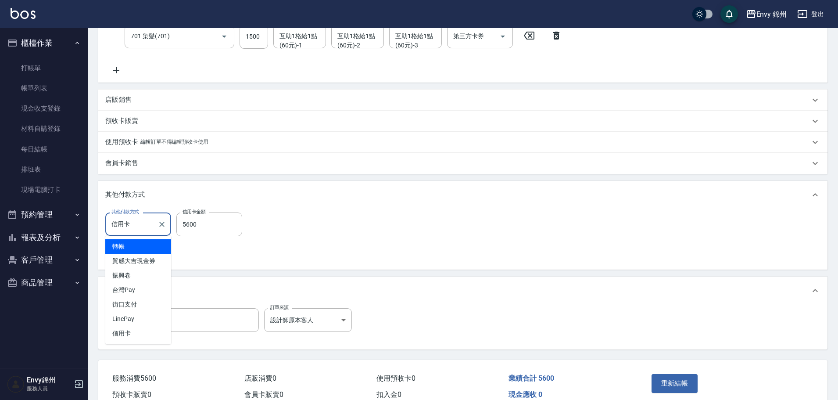
click at [153, 225] on input "信用卡" at bounding box center [131, 223] width 45 height 15
click at [143, 245] on span "轉帳" at bounding box center [138, 246] width 66 height 14
type input "轉帳"
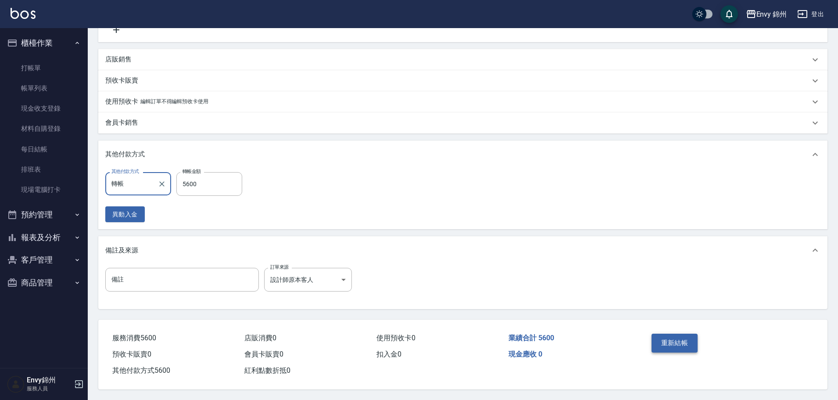
click at [678, 336] on button "重新結帳" at bounding box center [675, 343] width 47 height 18
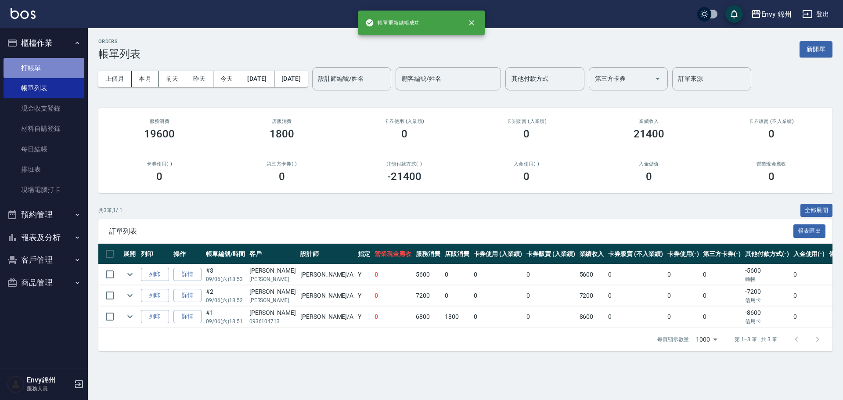
click at [38, 65] on link "打帳單" at bounding box center [44, 68] width 81 height 20
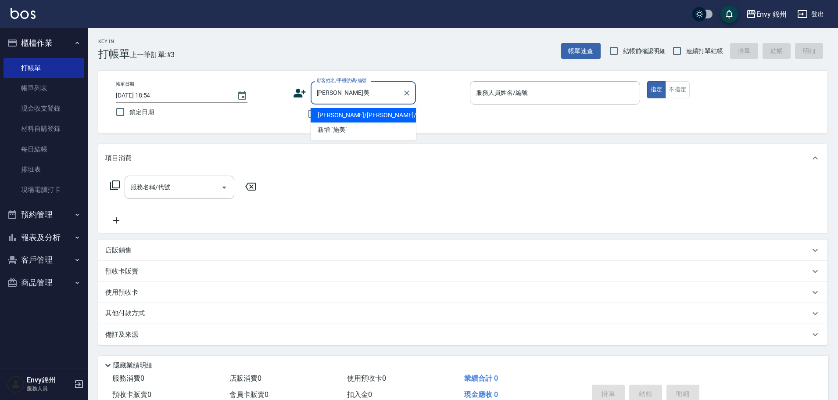
click at [346, 115] on li "施美娟/施美娟/" at bounding box center [363, 115] width 105 height 14
type input "施美娟/施美娟/"
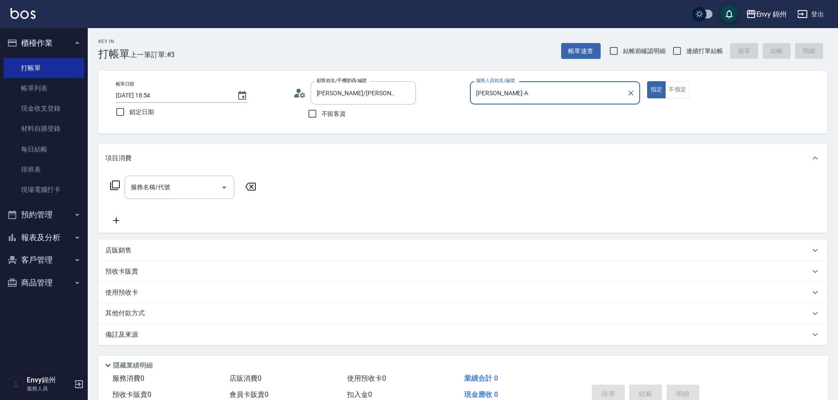
type input "Annie-A"
click at [176, 182] on input "服務名稱/代號" at bounding box center [173, 187] width 89 height 15
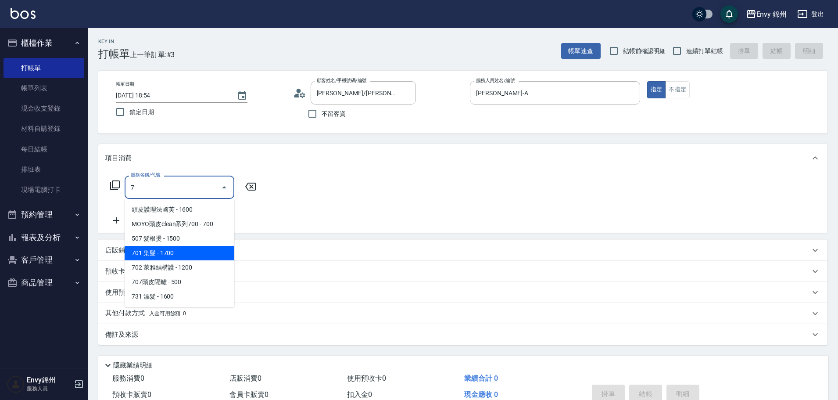
click at [185, 259] on span "701 染髮 - 1700" at bounding box center [180, 253] width 110 height 14
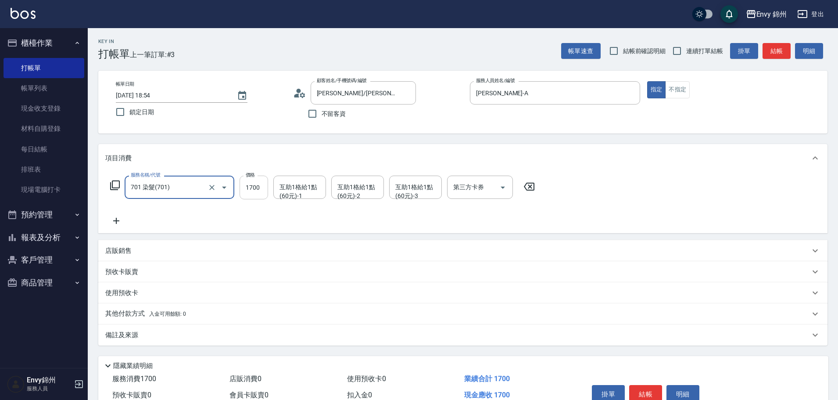
type input "701 染髮(701)"
click at [263, 189] on input "1700" at bounding box center [254, 188] width 29 height 24
type input "1500"
click at [293, 187] on div "互助1格給1點(60元)-1 互助1格給1點(60元)-1" at bounding box center [299, 187] width 53 height 23
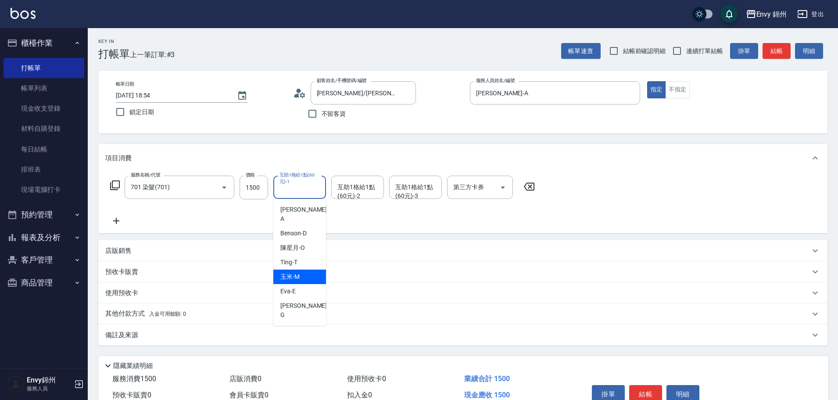
click at [287, 272] on span "玉米 -M" at bounding box center [290, 276] width 19 height 9
type input "玉米-M"
click at [341, 191] on div "互助1格給1點(60元)-2 互助1格給1點(60元)-2" at bounding box center [357, 187] width 53 height 23
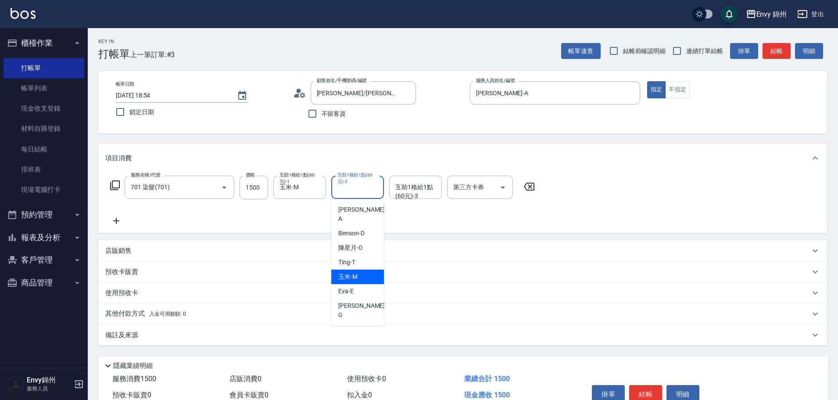
click at [366, 270] on div "玉米 -M" at bounding box center [357, 277] width 53 height 14
type input "玉米-M"
click at [416, 184] on div "互助1格給1點(60元)-3 互助1格給1點(60元)-3" at bounding box center [415, 187] width 53 height 23
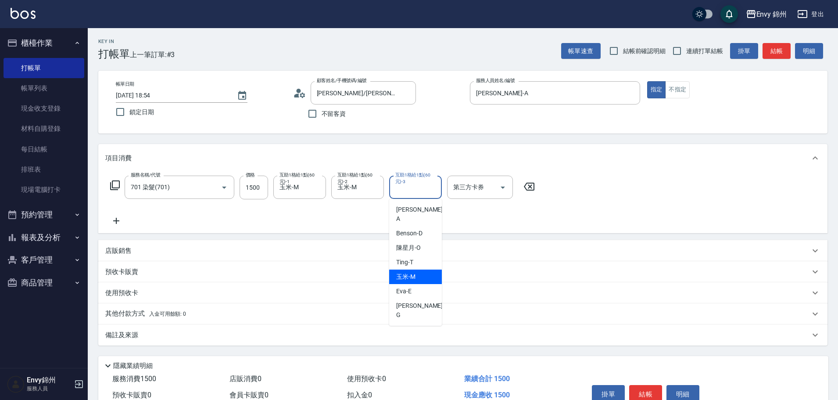
click at [425, 260] on ul "Annie -A Benson -D 陳星月 -O Ting -T 玉米 -M Eva -E 杉杉 -G" at bounding box center [415, 262] width 53 height 127
click at [404, 272] on span "玉米 -M" at bounding box center [405, 276] width 19 height 9
type input "玉米-M"
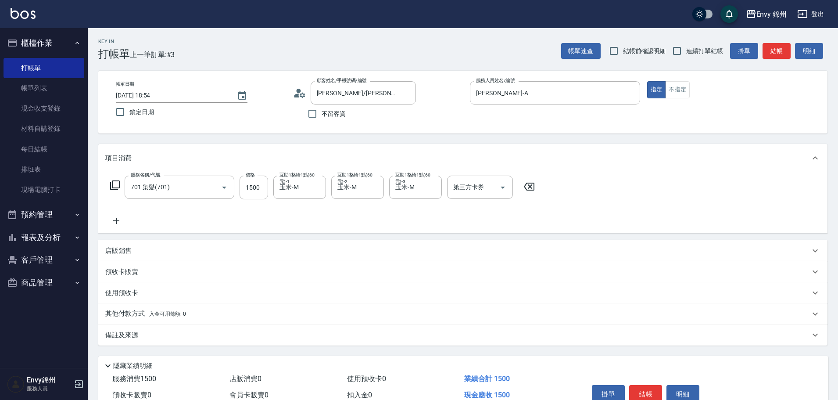
click at [233, 336] on div "備註及來源" at bounding box center [457, 335] width 705 height 9
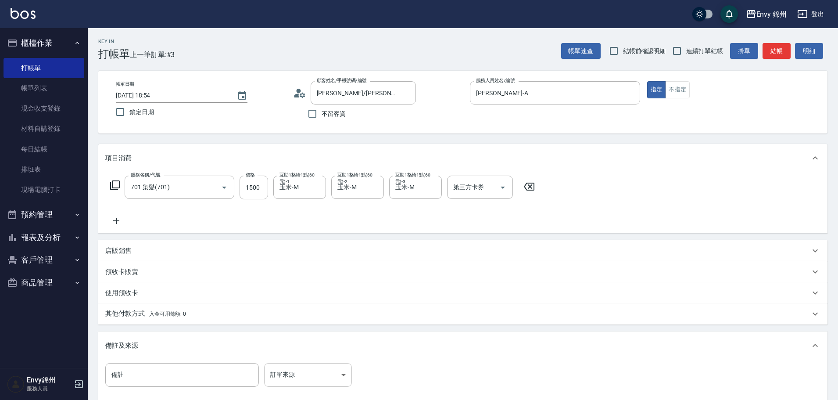
click at [303, 380] on body "Envy 錦州 登出 櫃檯作業 打帳單 帳單列表 現金收支登錄 材料自購登錄 每日結帳 排班表 現場電腦打卡 預約管理 預約管理 單日預約紀錄 單週預約紀錄 …" at bounding box center [419, 250] width 838 height 500
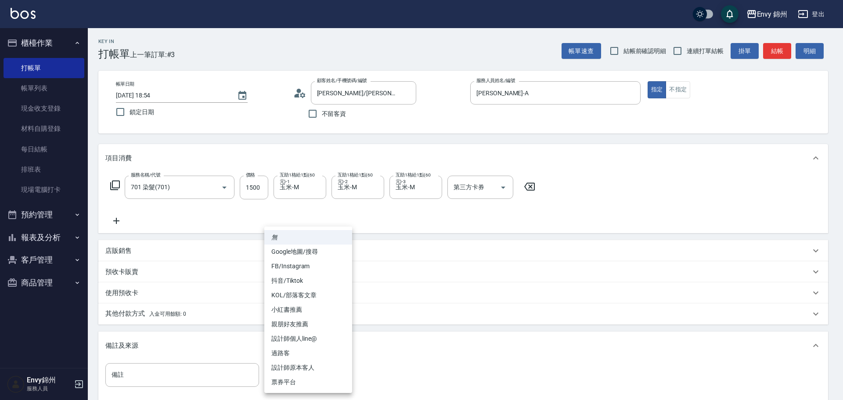
click at [311, 364] on li "設計師原本客人" at bounding box center [308, 367] width 88 height 14
type input "設計師原本客人"
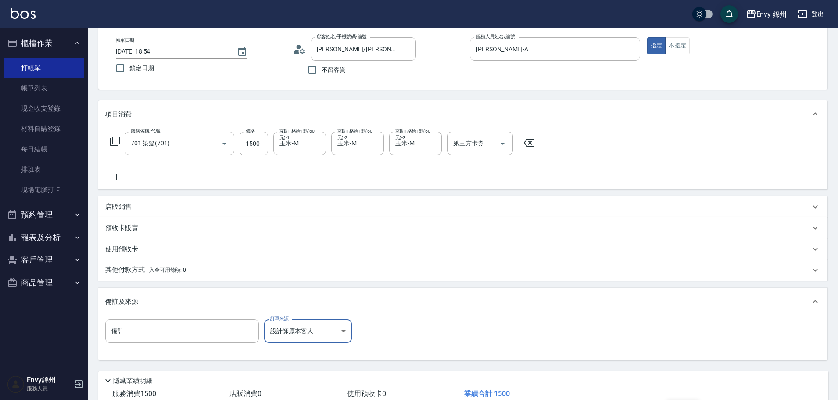
scroll to position [104, 0]
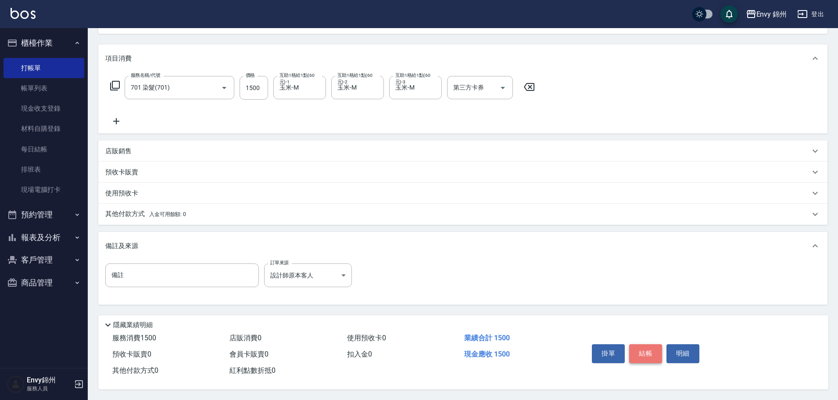
click at [645, 351] on button "結帳" at bounding box center [646, 353] width 33 height 18
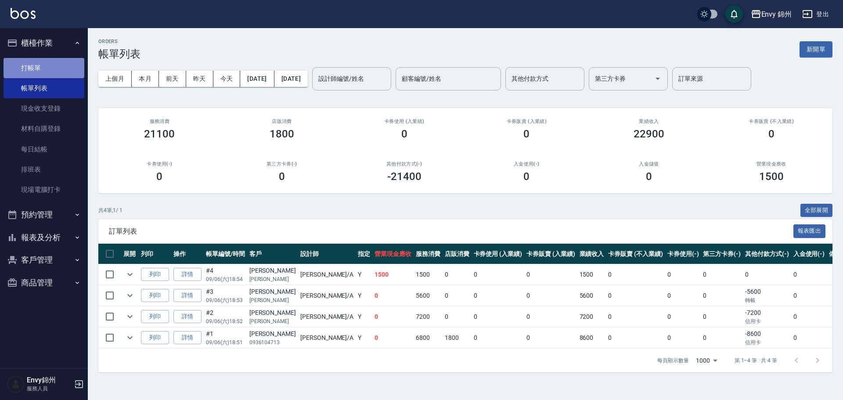
click at [26, 64] on link "打帳單" at bounding box center [44, 68] width 81 height 20
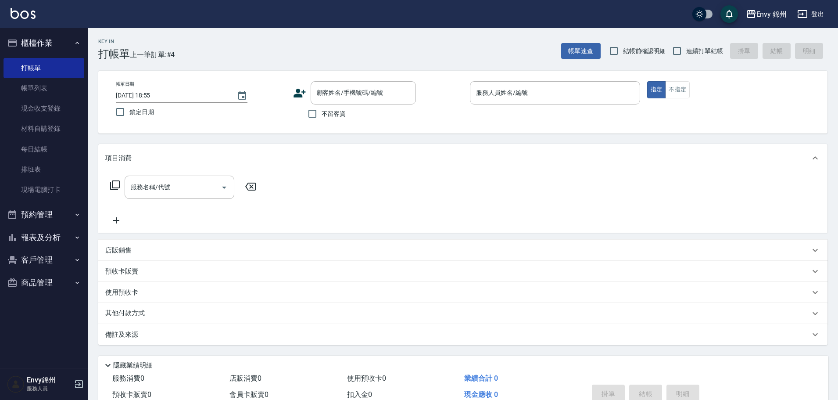
click at [324, 119] on label "不留客資" at bounding box center [324, 113] width 43 height 18
click at [322, 119] on input "不留客資" at bounding box center [312, 113] width 18 height 18
checkbox input "true"
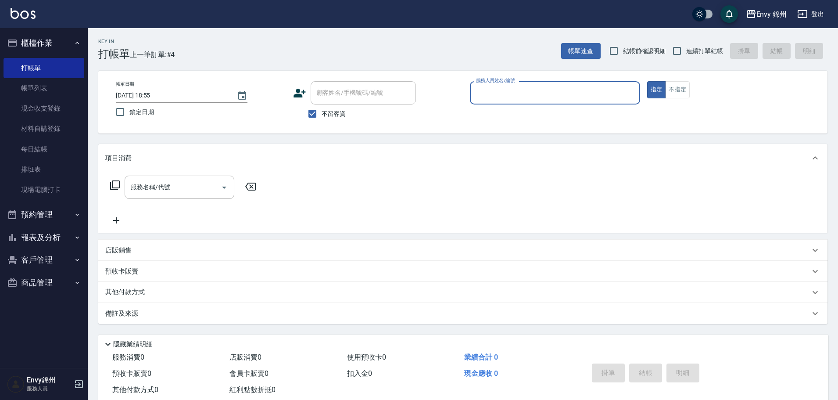
click at [558, 87] on input "服務人員姓名/編號" at bounding box center [555, 92] width 162 height 15
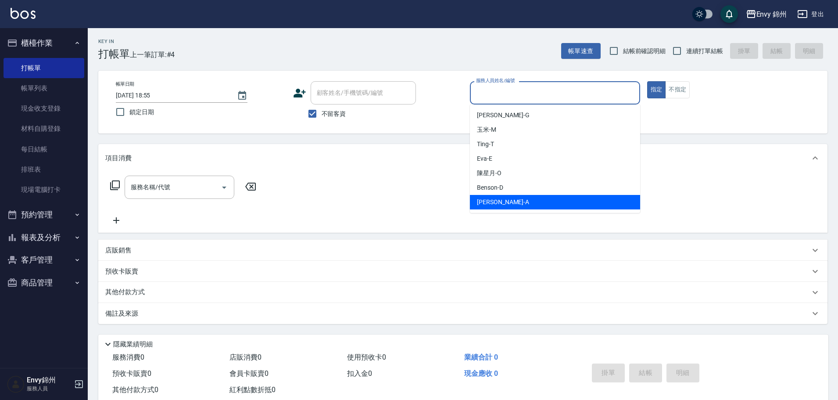
click at [514, 209] on div "Annie -A" at bounding box center [555, 202] width 170 height 14
type input "Annie-A"
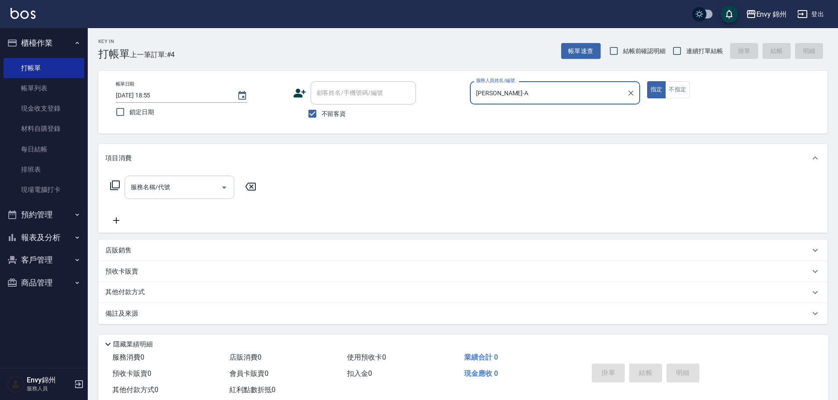
click at [191, 176] on div "服務名稱/代號" at bounding box center [180, 187] width 110 height 23
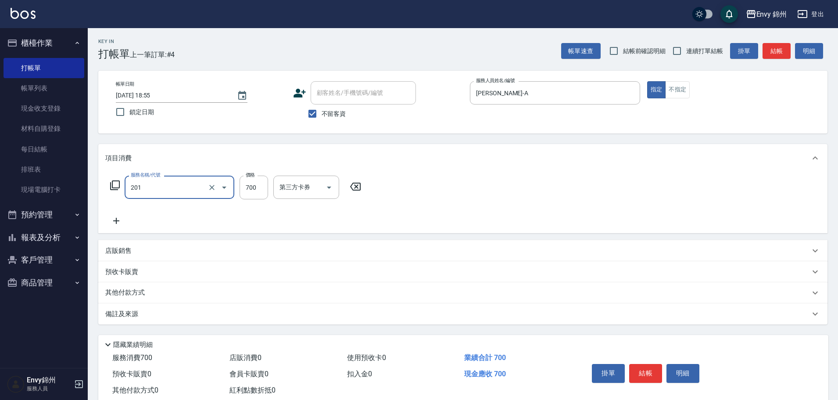
type input "201 剪髮(201)"
click at [301, 196] on div "互助1格給1點(60元)-1" at bounding box center [299, 187] width 53 height 23
type input "1049"
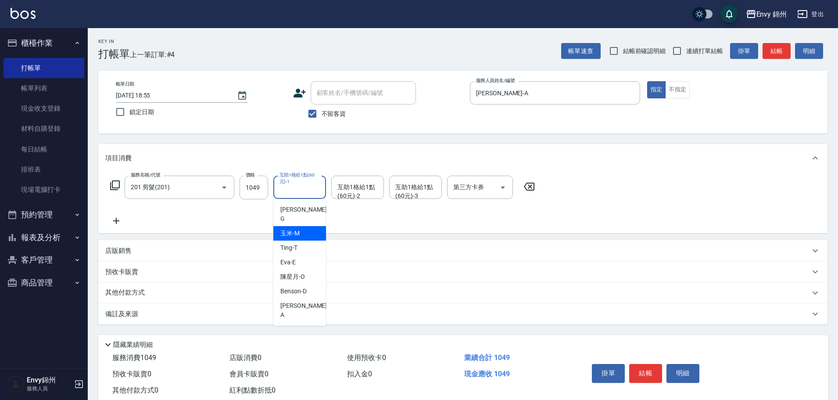
click at [301, 226] on div "玉米 -M" at bounding box center [299, 233] width 53 height 14
type input "玉米-M"
click at [169, 254] on div "店販銷售" at bounding box center [457, 250] width 705 height 9
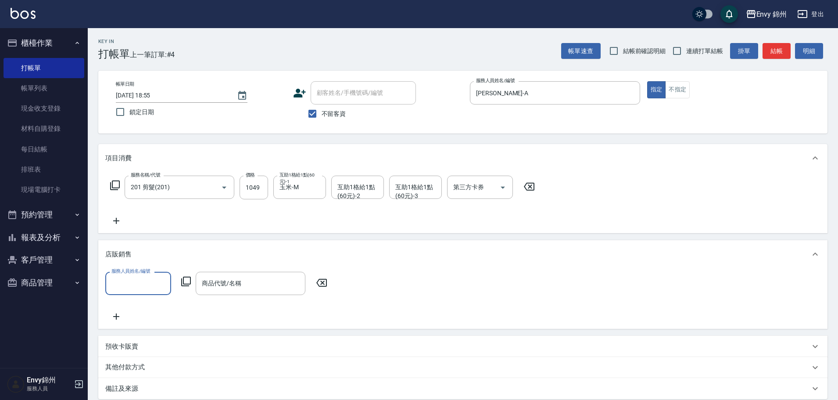
scroll to position [88, 0]
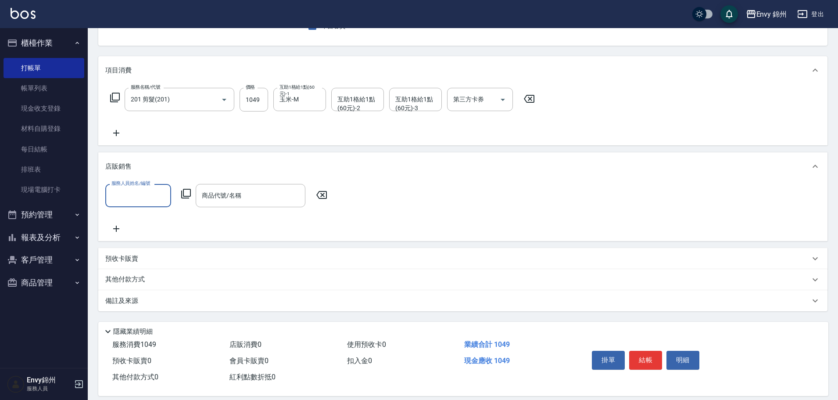
click at [160, 303] on div "備註及來源" at bounding box center [457, 300] width 705 height 9
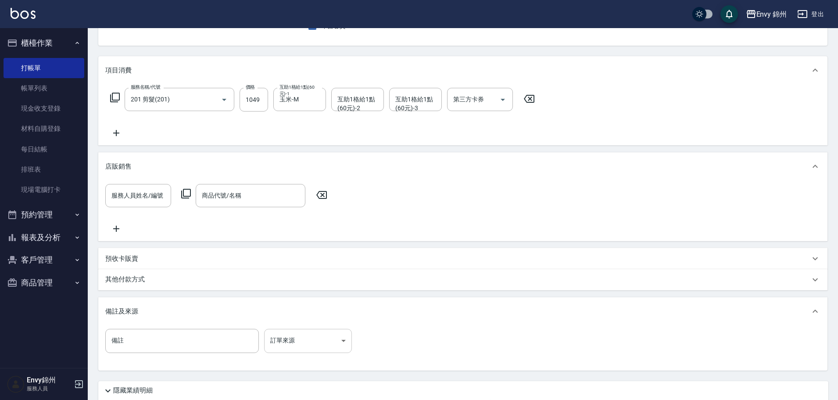
click at [274, 347] on body "Envy 錦州 登出 櫃檯作業 打帳單 帳單列表 現金收支登錄 材料自購登錄 每日結帳 排班表 現場電腦打卡 預約管理 預約管理 單日預約紀錄 單週預約紀錄 …" at bounding box center [419, 189] width 838 height 554
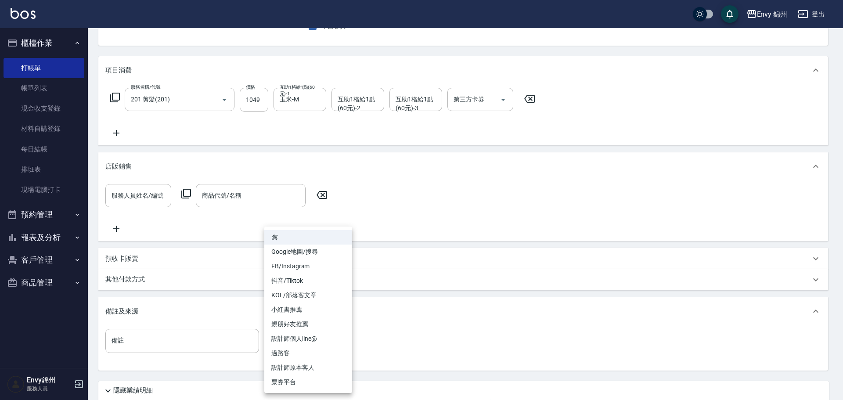
click at [306, 367] on li "設計師原本客人" at bounding box center [308, 367] width 88 height 14
type input "設計師原本客人"
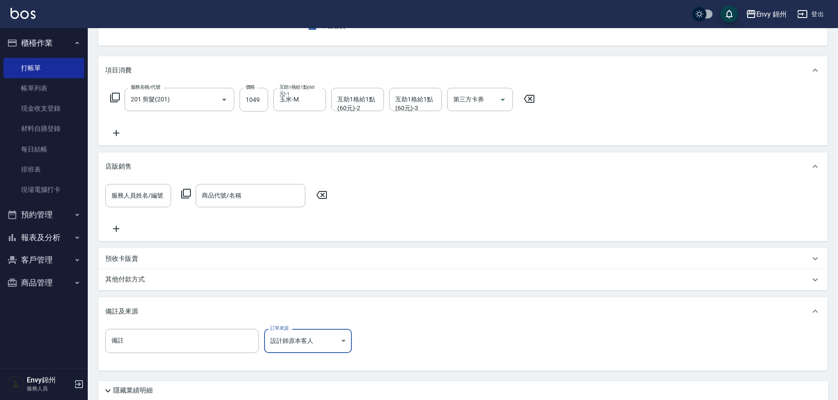
click at [169, 283] on div "其他付款方式" at bounding box center [457, 280] width 705 height 10
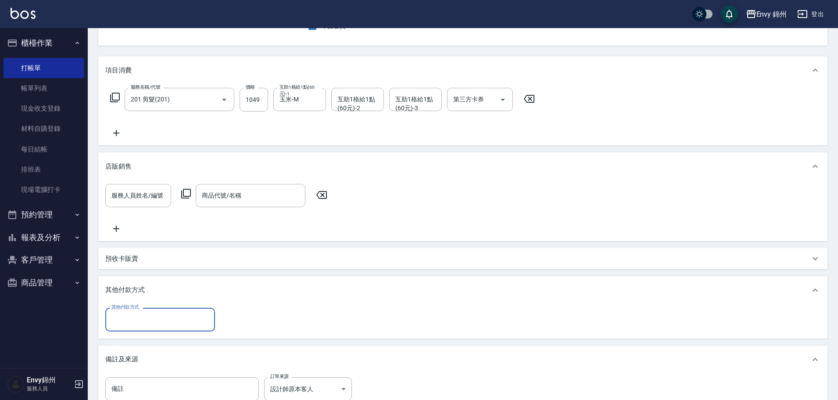
scroll to position [0, 0]
click at [155, 323] on input "其他付款方式" at bounding box center [160, 319] width 102 height 15
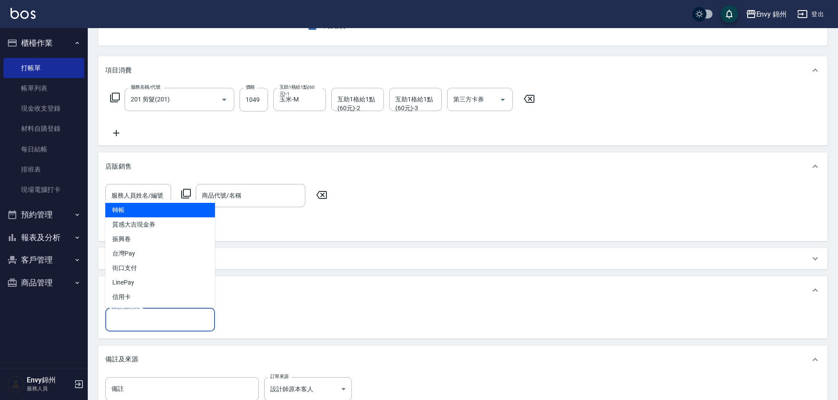
click at [159, 215] on span "轉帳" at bounding box center [160, 210] width 110 height 14
type input "轉帳"
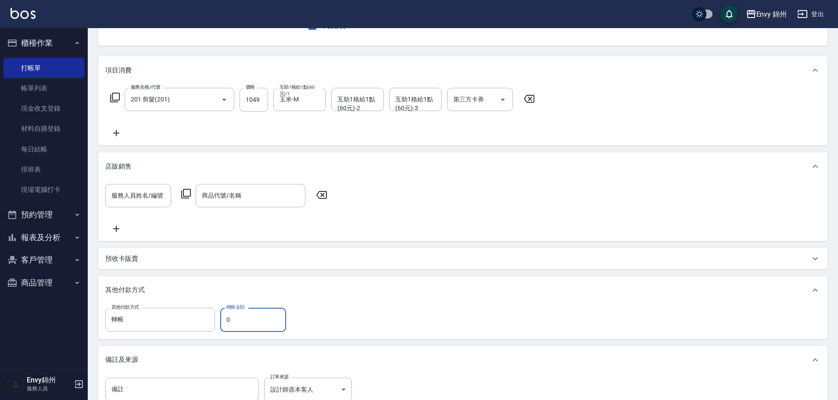
drag, startPoint x: 239, startPoint y: 321, endPoint x: 220, endPoint y: 322, distance: 18.5
click at [220, 322] on input "0" at bounding box center [253, 320] width 66 height 24
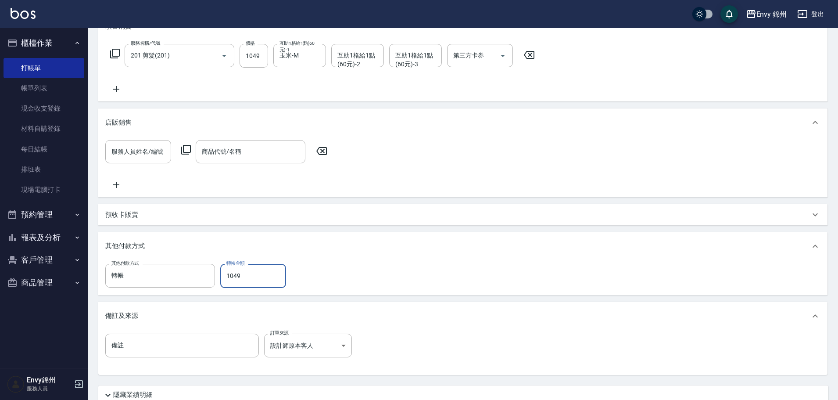
scroll to position [176, 0]
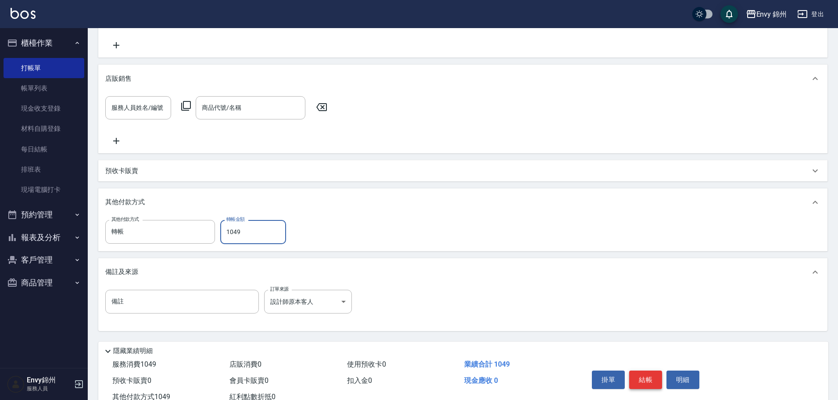
type input "1049"
click at [650, 373] on button "結帳" at bounding box center [646, 380] width 33 height 18
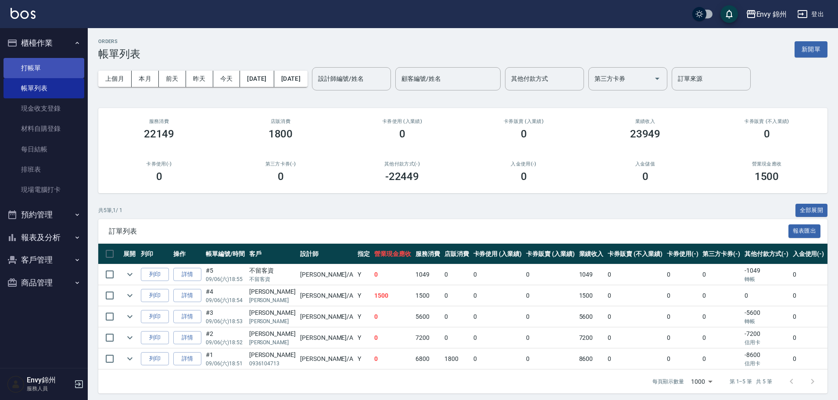
click at [10, 72] on link "打帳單" at bounding box center [44, 68] width 81 height 20
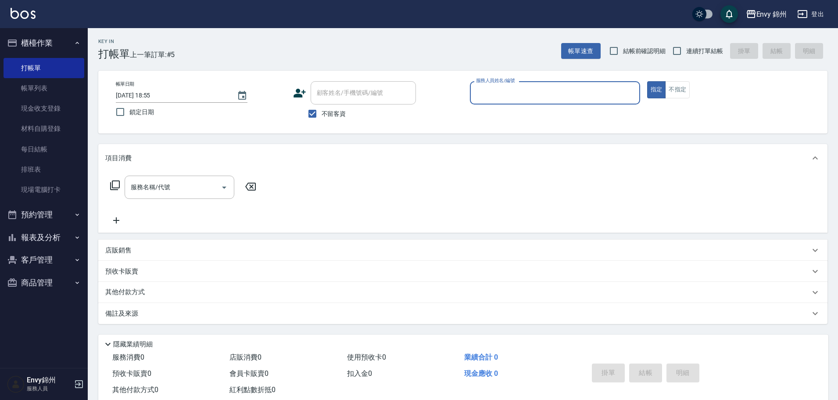
click at [326, 114] on span "不留客資" at bounding box center [334, 113] width 25 height 9
click at [322, 114] on input "不留客資" at bounding box center [312, 113] width 18 height 18
checkbox input "false"
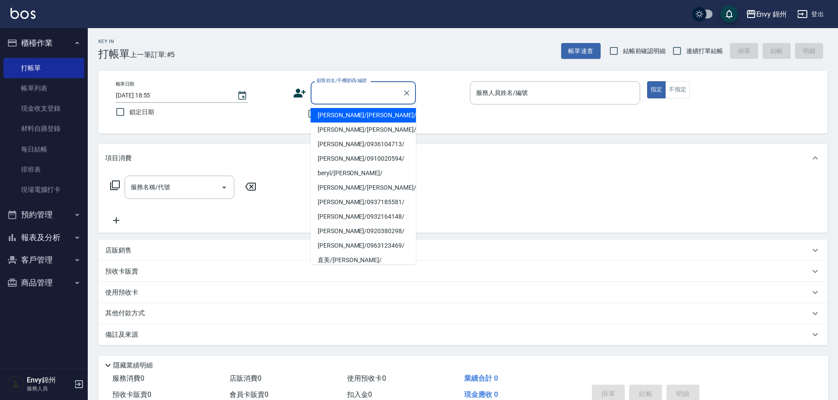
click at [338, 95] on input "顧客姓名/手機號碼/編號" at bounding box center [357, 92] width 84 height 15
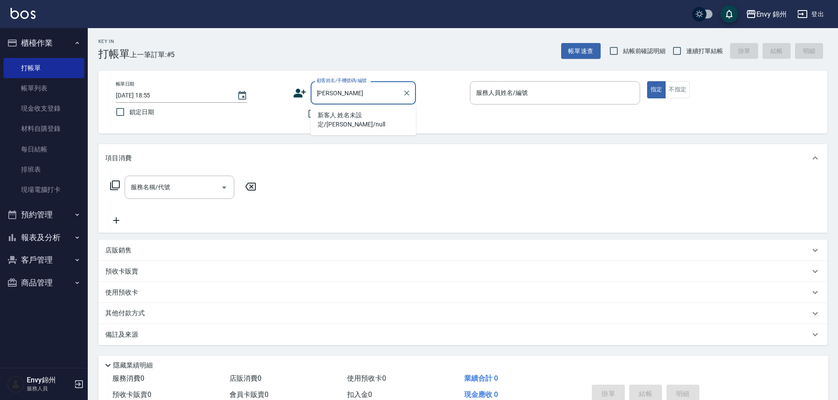
click at [385, 115] on li "新客人 姓名未設定/宏宇/null" at bounding box center [363, 120] width 105 height 24
type input "新客人 姓名未設定/宏宇/null"
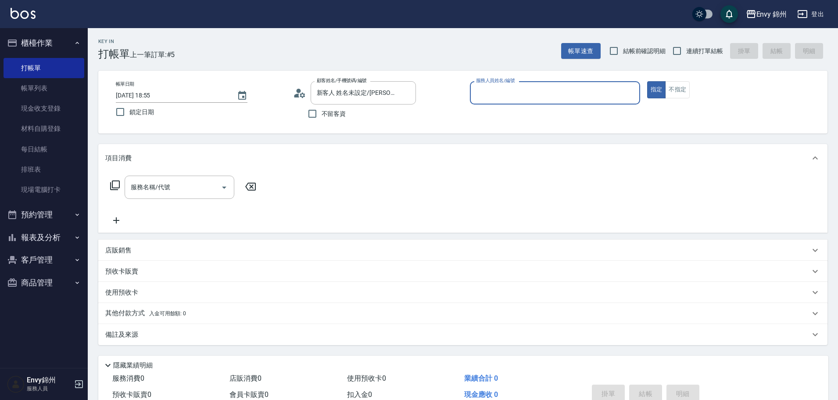
click at [506, 94] on input "服務人員姓名/編號" at bounding box center [555, 92] width 162 height 15
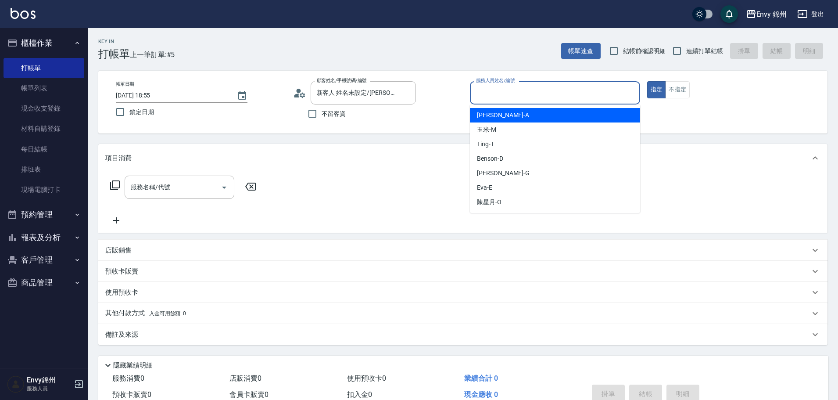
click at [500, 111] on div "Annie -A" at bounding box center [555, 115] width 170 height 14
type input "Annie-A"
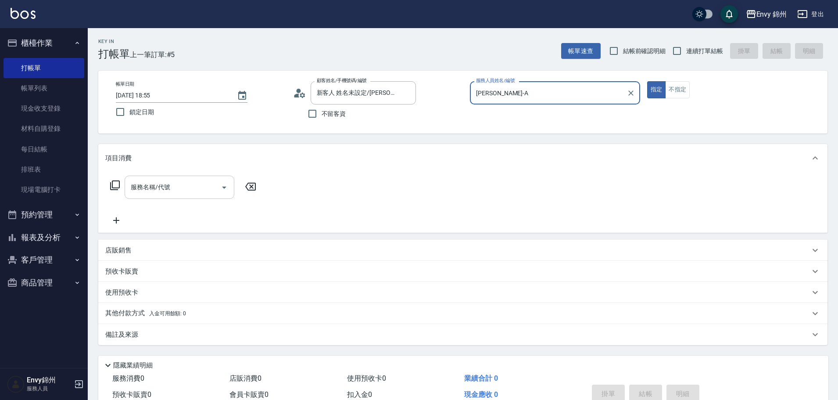
click at [183, 187] on input "服務名稱/代號" at bounding box center [173, 187] width 89 height 15
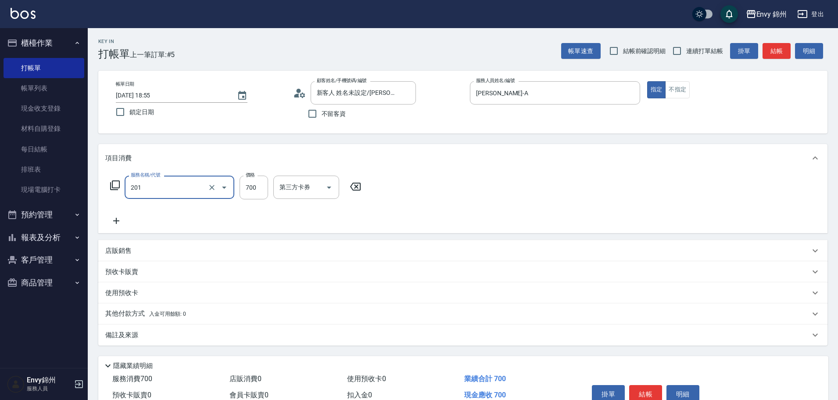
type input "201 剪髮(201)"
type input "1049"
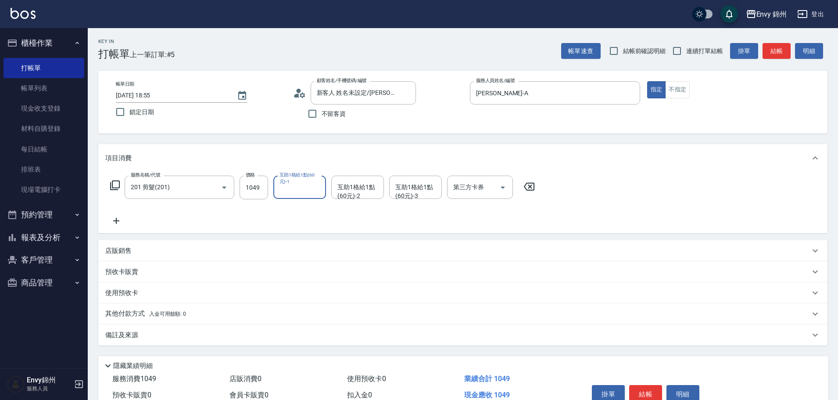
click at [291, 188] on input "互助1格給1點(60元)-1" at bounding box center [299, 187] width 45 height 15
click at [287, 230] on div "玉米 -M" at bounding box center [299, 233] width 53 height 14
type input "玉米-M"
click at [220, 341] on div "備註及來源" at bounding box center [463, 334] width 730 height 21
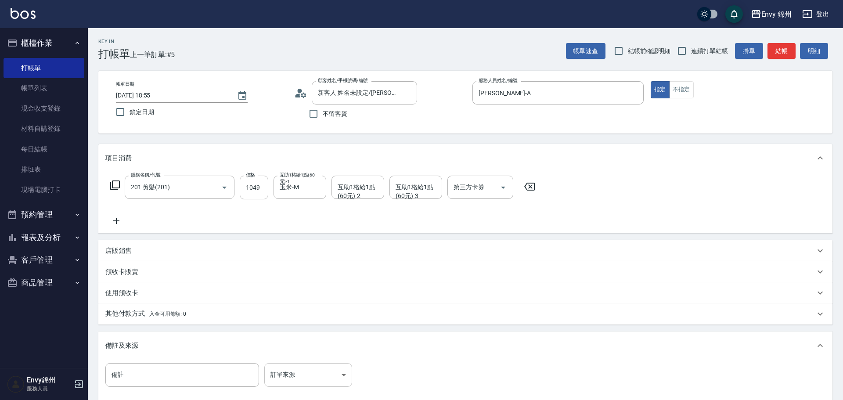
click at [287, 364] on body "Envy 錦州 登出 櫃檯作業 打帳單 帳單列表 現金收支登錄 材料自購登錄 每日結帳 排班表 現場電腦打卡 預約管理 預約管理 單日預約紀錄 單週預約紀錄 …" at bounding box center [421, 250] width 843 height 500
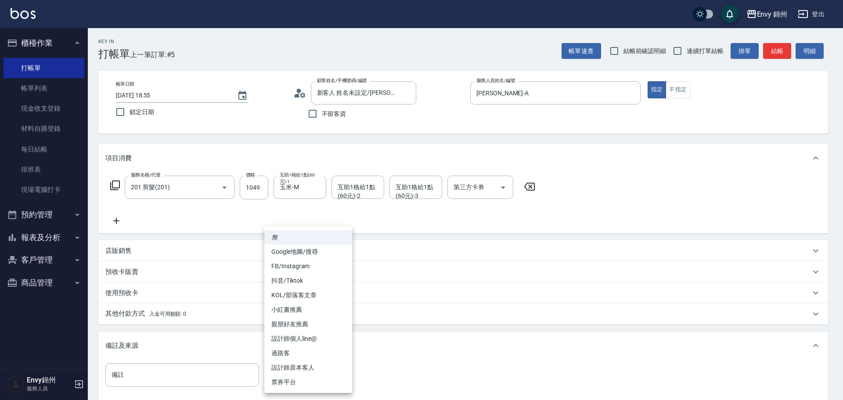
click at [299, 362] on li "設計師原本客人" at bounding box center [308, 367] width 88 height 14
type input "設計師原本客人"
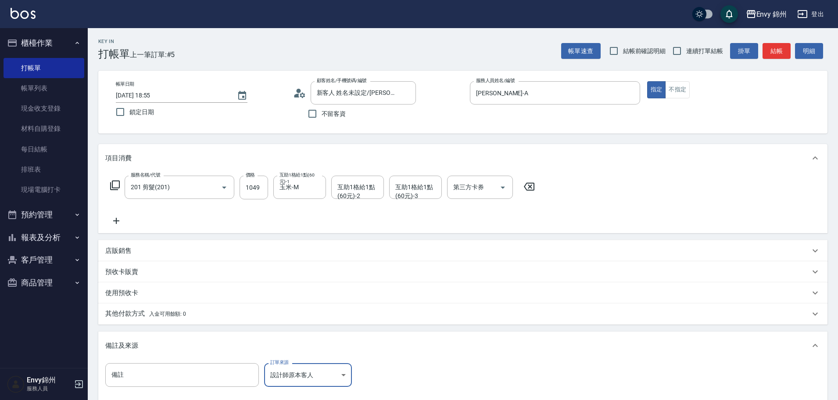
scroll to position [104, 0]
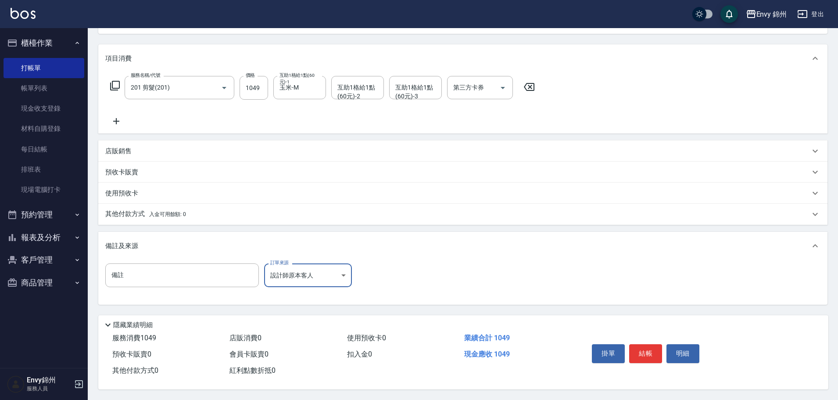
click at [176, 214] on p "其他付款方式 入金可用餘額: 0" at bounding box center [145, 214] width 81 height 10
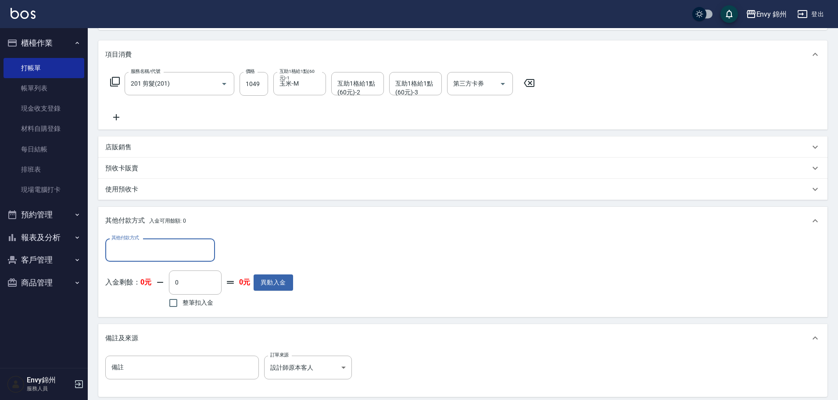
scroll to position [0, 0]
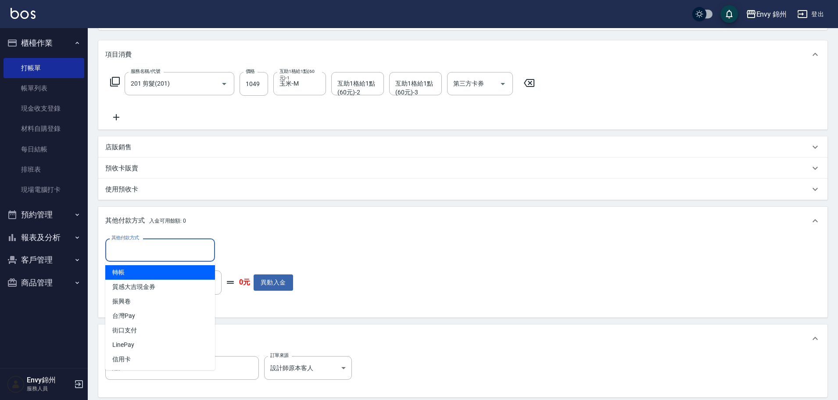
click at [171, 253] on input "其他付款方式" at bounding box center [160, 249] width 102 height 15
click at [165, 278] on span "轉帳" at bounding box center [160, 272] width 110 height 14
type input "轉帳"
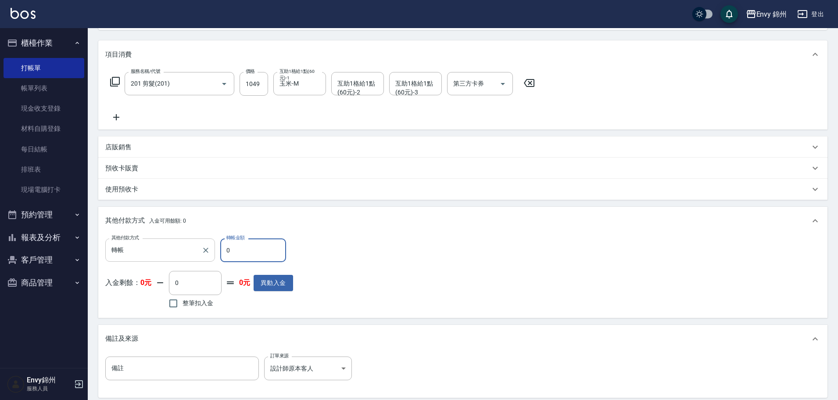
drag, startPoint x: 232, startPoint y: 259, endPoint x: 214, endPoint y: 261, distance: 18.5
click at [214, 261] on div "其他付款方式 轉帳 其他付款方式 轉帳金額 0 轉帳金額" at bounding box center [199, 250] width 188 height 24
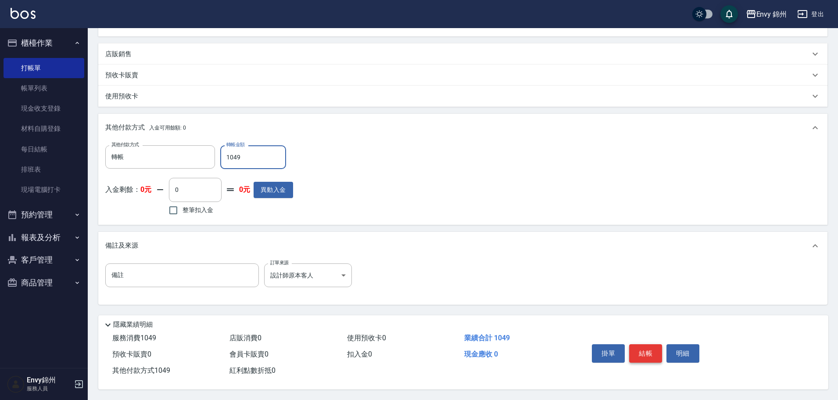
type input "1049"
click at [649, 346] on button "結帳" at bounding box center [646, 353] width 33 height 18
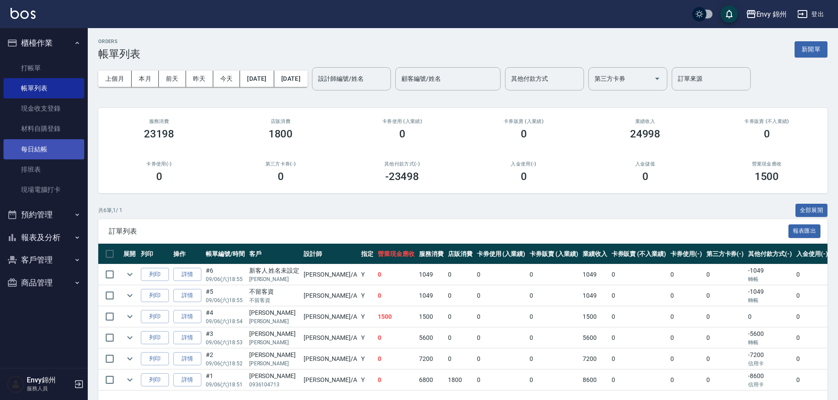
click at [46, 147] on link "每日結帳" at bounding box center [44, 149] width 81 height 20
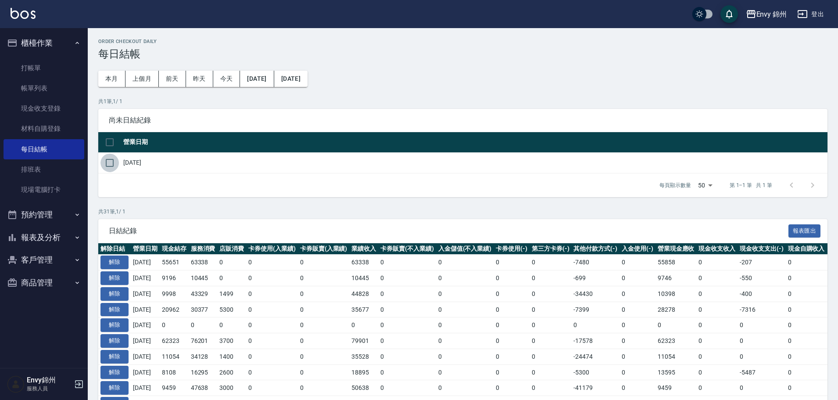
click at [108, 161] on input "checkbox" at bounding box center [110, 163] width 18 height 18
checkbox input "true"
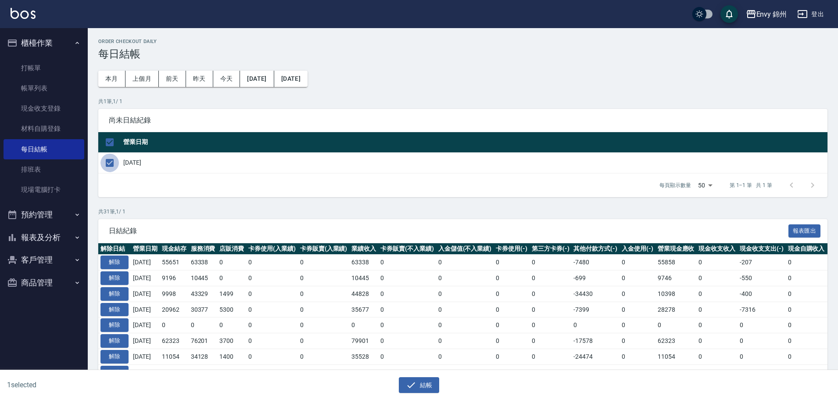
click at [106, 163] on input "checkbox" at bounding box center [110, 163] width 18 height 18
checkbox input "false"
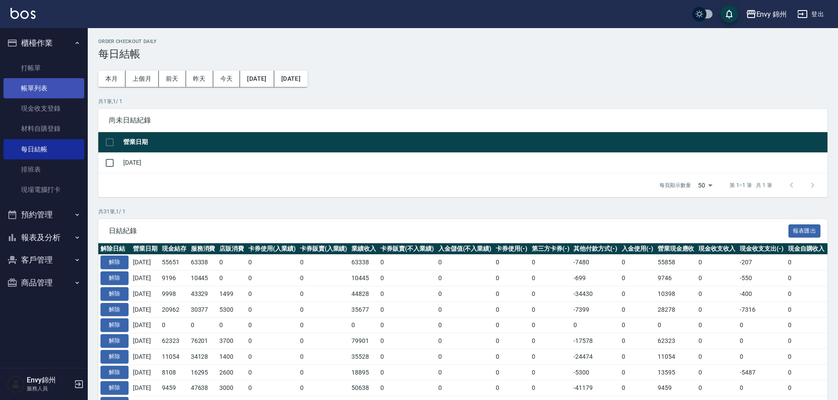
click at [32, 83] on link "帳單列表" at bounding box center [44, 88] width 81 height 20
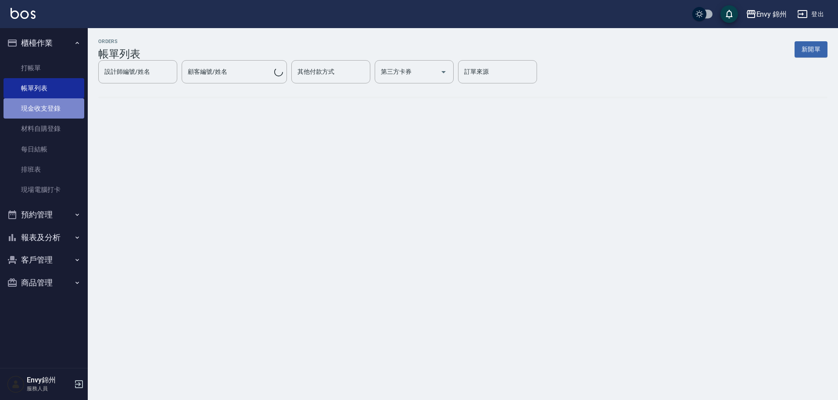
click at [37, 114] on link "現金收支登錄" at bounding box center [44, 108] width 81 height 20
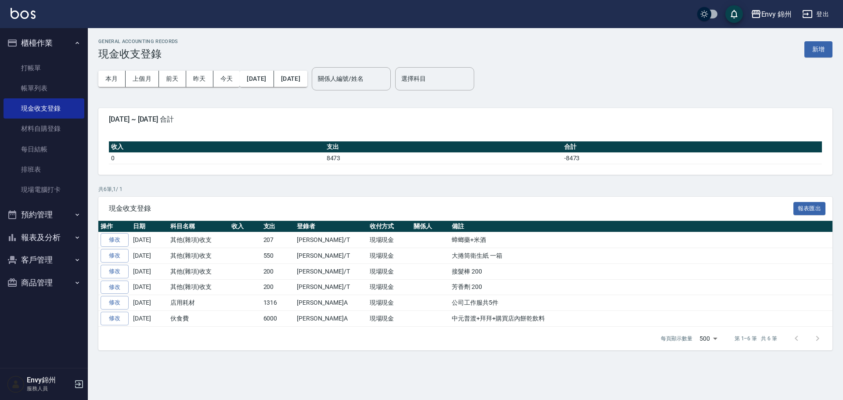
click at [818, 53] on button "新增" at bounding box center [818, 49] width 28 height 16
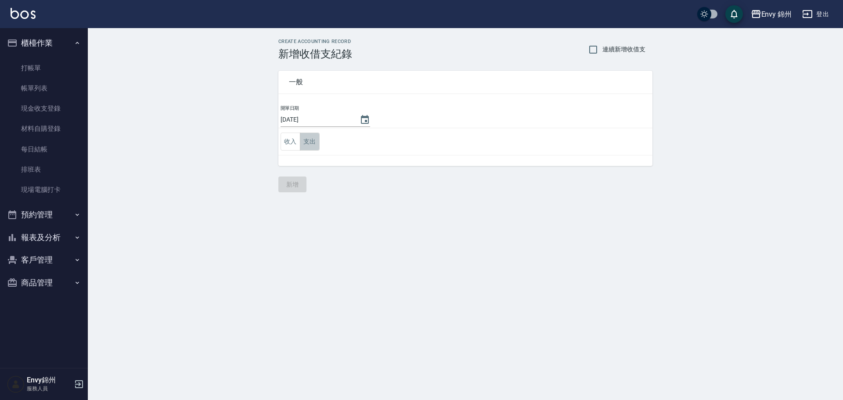
click at [306, 137] on button "支出" at bounding box center [310, 142] width 20 height 18
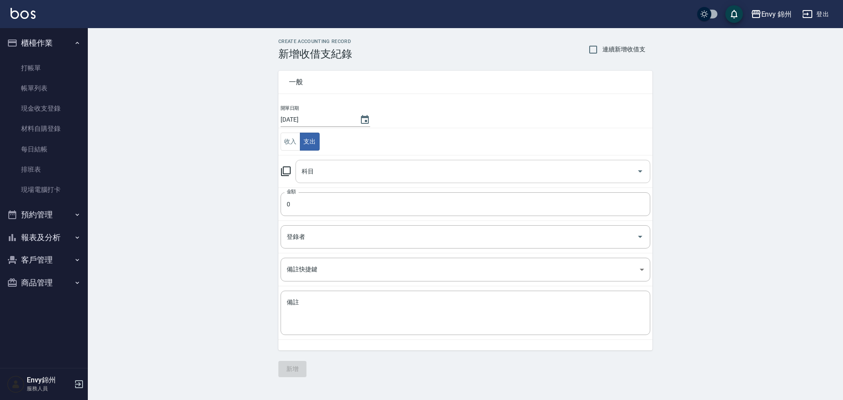
click at [320, 165] on input "科目" at bounding box center [466, 171] width 334 height 15
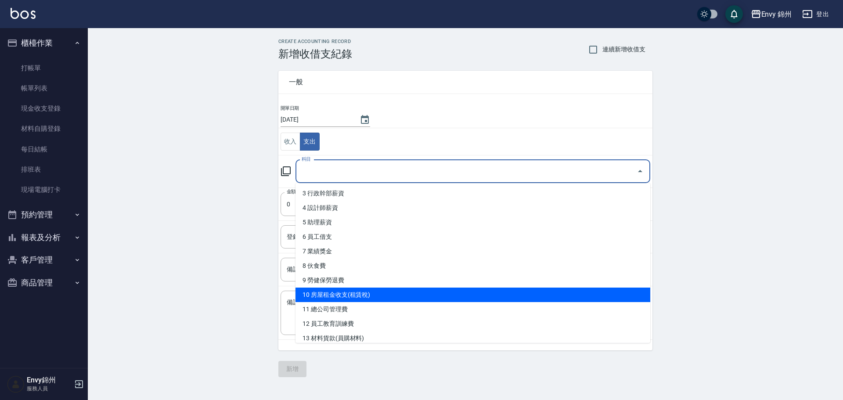
scroll to position [88, 0]
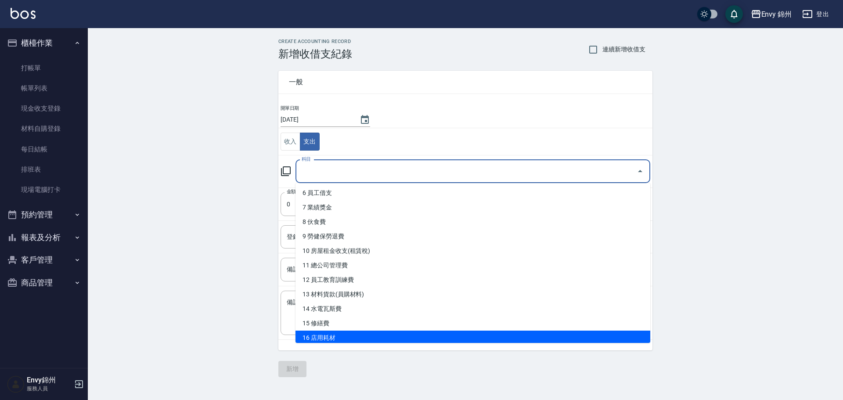
click at [322, 338] on li "16 店用耗材" at bounding box center [472, 338] width 355 height 14
type input "16 店用耗材"
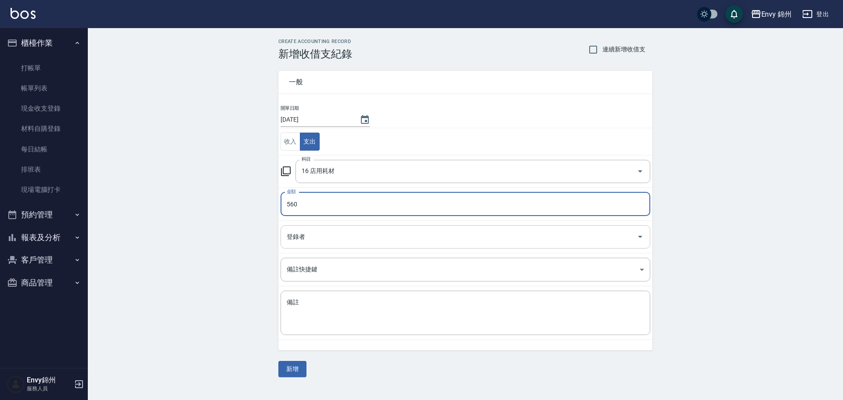
type input "560"
click at [314, 234] on input "登錄者" at bounding box center [458, 236] width 349 height 15
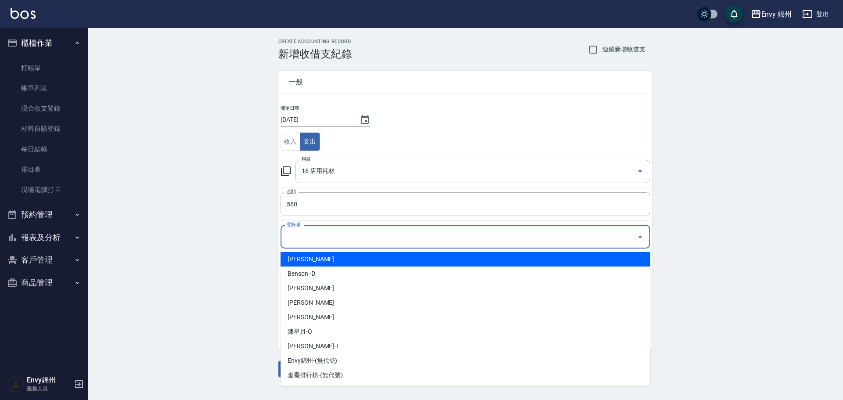
click at [310, 257] on li "鄭怡秀-A" at bounding box center [466, 259] width 370 height 14
type input "鄭怡秀-A"
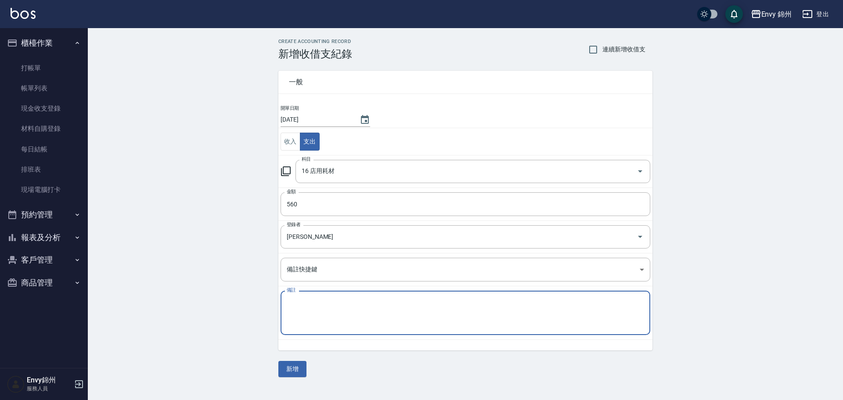
click at [332, 323] on textarea "備註" at bounding box center [465, 313] width 357 height 30
type textarea "地基主便當拜拜"
click at [308, 200] on input "560" at bounding box center [466, 204] width 370 height 24
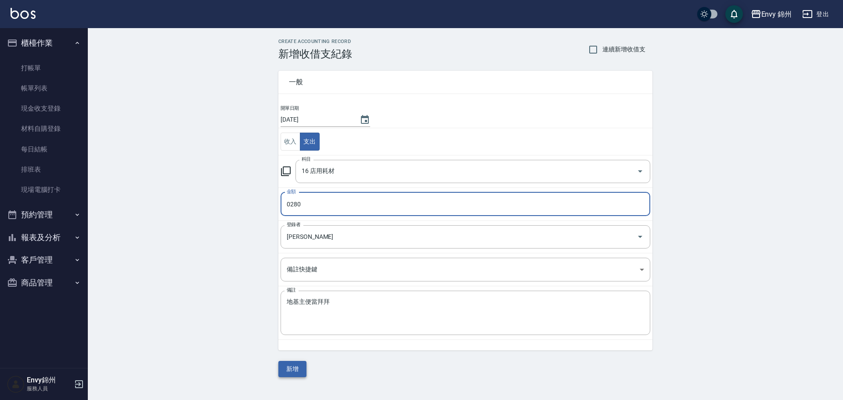
type input "0280"
click at [287, 368] on button "新增" at bounding box center [292, 369] width 28 height 16
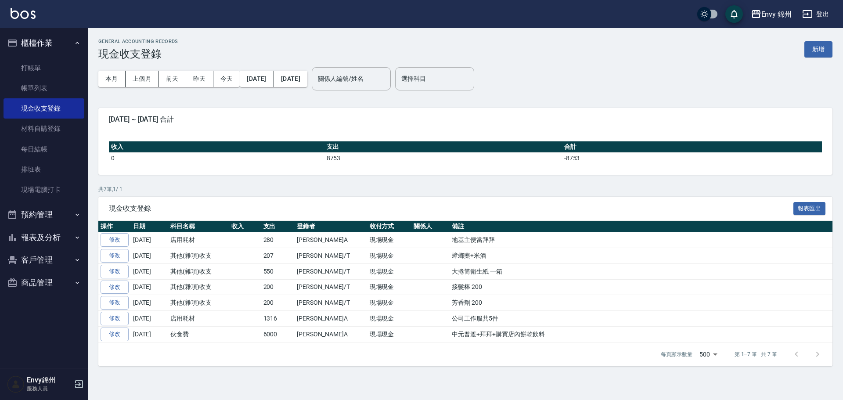
drag, startPoint x: 37, startPoint y: 145, endPoint x: 327, endPoint y: 2, distance: 323.4
click at [37, 145] on link "每日結帳" at bounding box center [44, 149] width 81 height 20
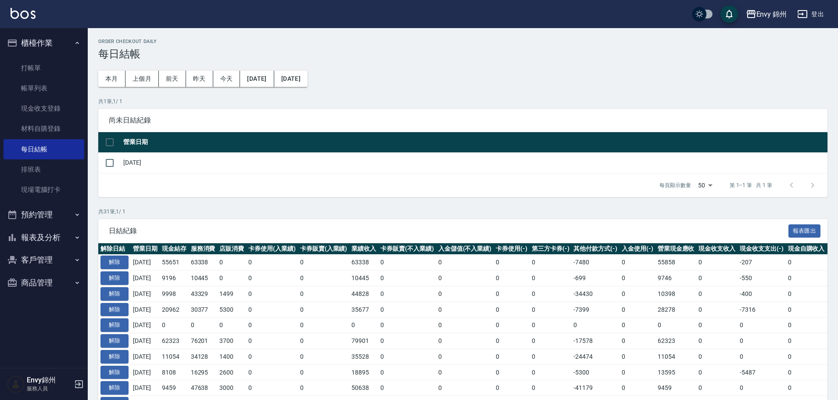
click at [126, 155] on td "[DATE]" at bounding box center [474, 162] width 707 height 21
click at [102, 164] on input "checkbox" at bounding box center [110, 163] width 18 height 18
checkbox input "true"
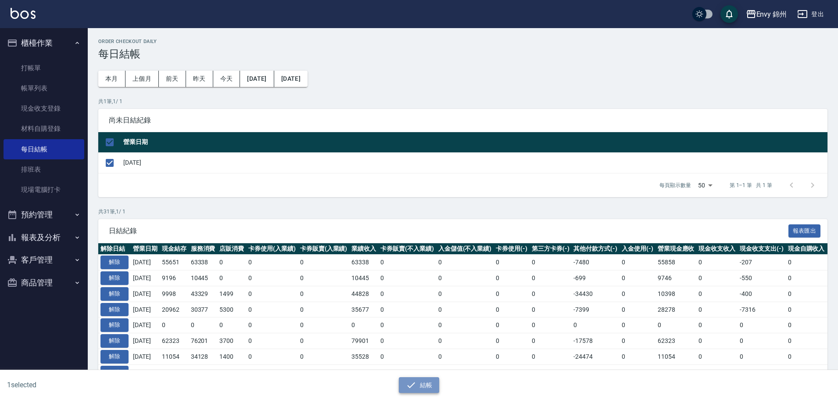
click at [417, 391] on button "結帳" at bounding box center [419, 385] width 41 height 16
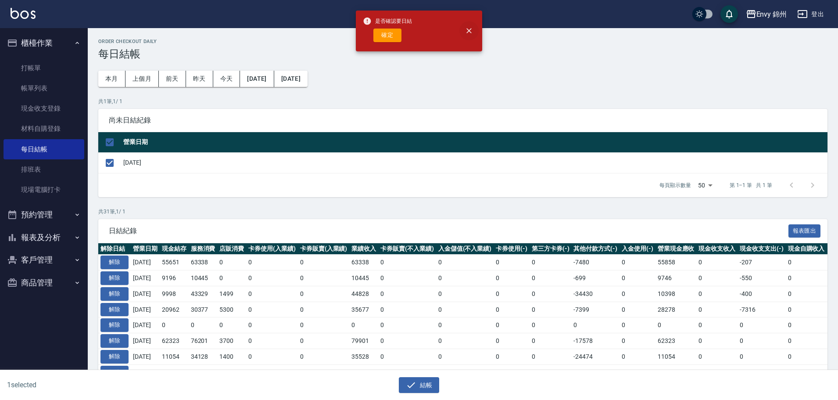
click at [467, 30] on icon "close" at bounding box center [469, 30] width 9 height 9
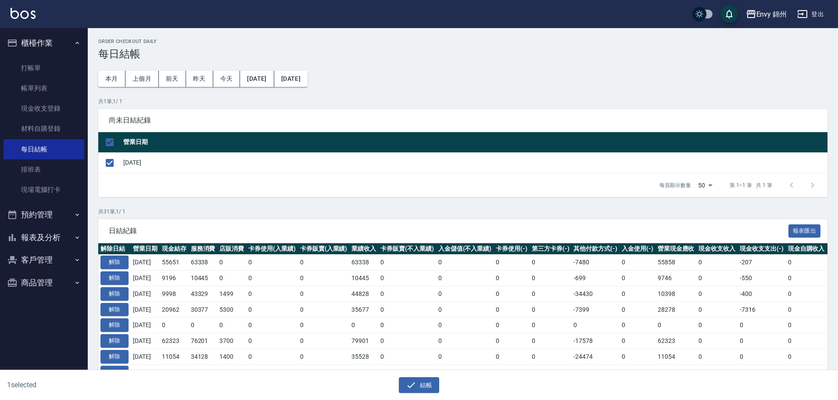
click at [54, 241] on button "報表及分析" at bounding box center [44, 237] width 81 height 23
click at [36, 348] on link "設計師日報表" at bounding box center [44, 343] width 81 height 20
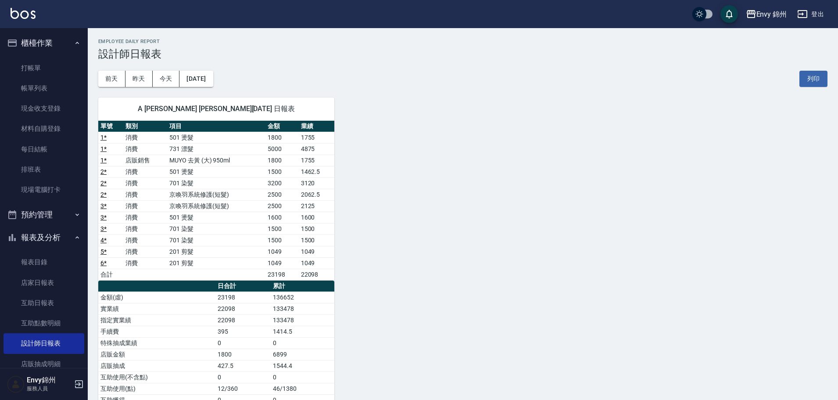
drag, startPoint x: 207, startPoint y: 358, endPoint x: 218, endPoint y: 357, distance: 10.6
click at [220, 358] on tr "店販金額 1800 6899" at bounding box center [216, 354] width 236 height 11
click at [820, 7] on button "登出" at bounding box center [811, 14] width 34 height 16
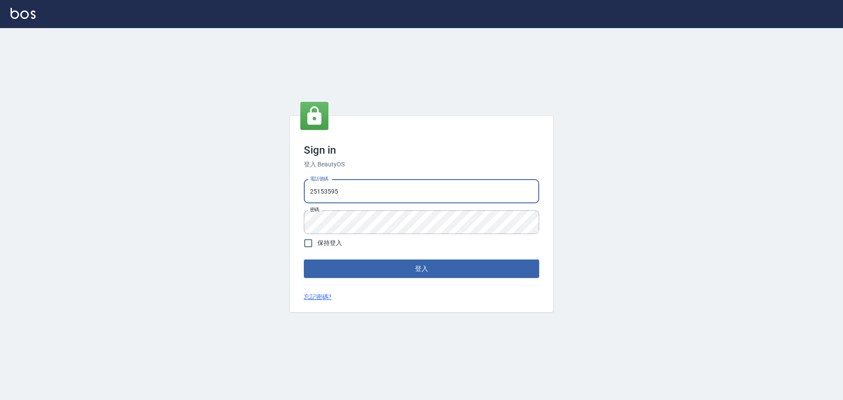
click at [385, 189] on input "25153595" at bounding box center [421, 192] width 235 height 24
type input "9990001234567"
drag, startPoint x: 377, startPoint y: 265, endPoint x: 349, endPoint y: 245, distance: 34.7
click at [378, 265] on button "登入" at bounding box center [421, 268] width 235 height 18
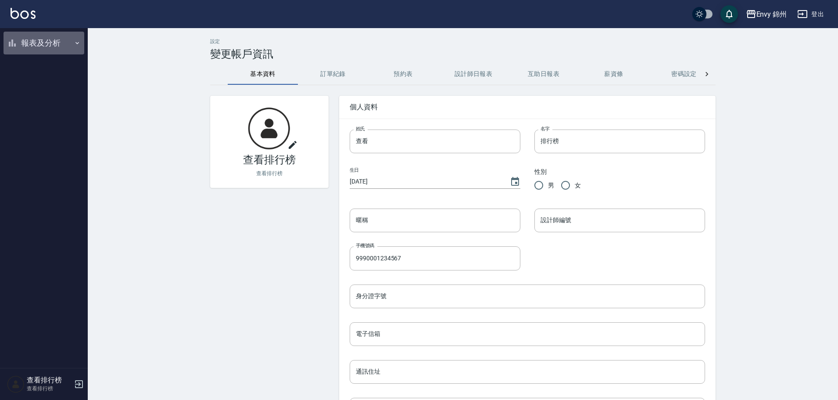
click at [29, 36] on button "報表及分析" at bounding box center [44, 43] width 81 height 23
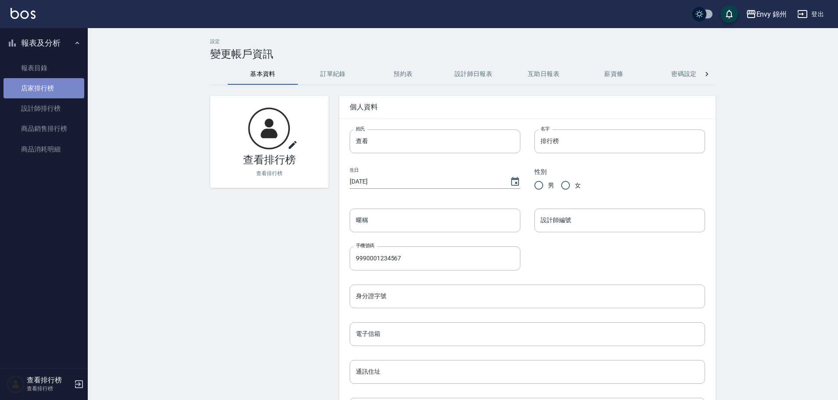
click at [17, 89] on link "店家排行榜" at bounding box center [44, 88] width 81 height 20
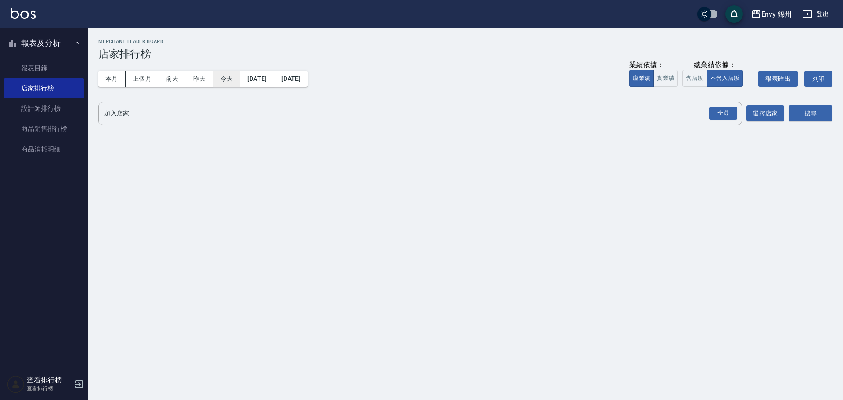
click at [233, 79] on button "今天" at bounding box center [226, 79] width 27 height 16
click at [725, 110] on div "全選" at bounding box center [723, 114] width 28 height 14
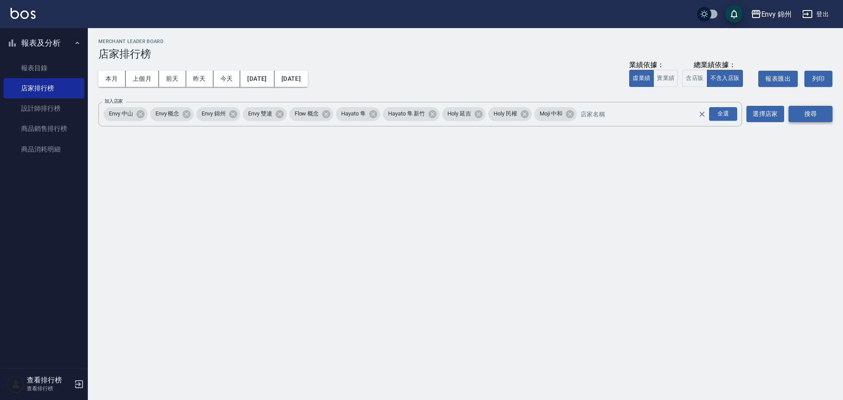
click at [793, 120] on button "搜尋" at bounding box center [810, 114] width 44 height 16
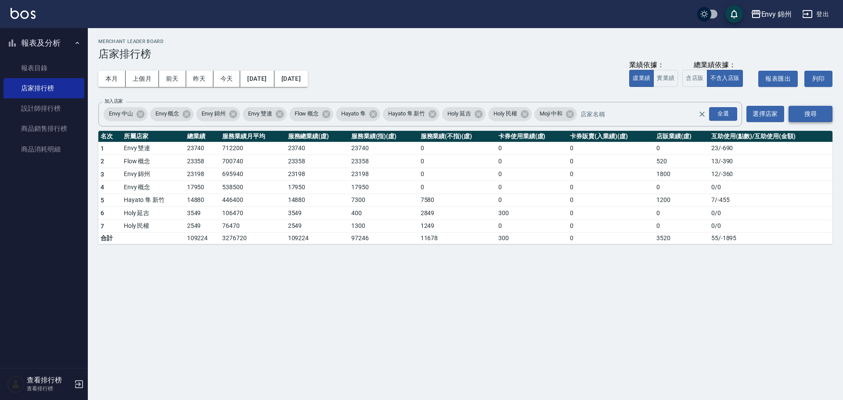
click at [795, 118] on button "搜尋" at bounding box center [810, 114] width 44 height 16
drag, startPoint x: 179, startPoint y: 176, endPoint x: 201, endPoint y: 174, distance: 22.5
click at [201, 174] on tr "3 Envy 錦州 23198 695940 23198 23198 0 0 0 1800 12 / -360" at bounding box center [465, 174] width 734 height 13
drag, startPoint x: 184, startPoint y: 156, endPoint x: 209, endPoint y: 163, distance: 26.0
click at [209, 163] on td "23358" at bounding box center [202, 161] width 35 height 13
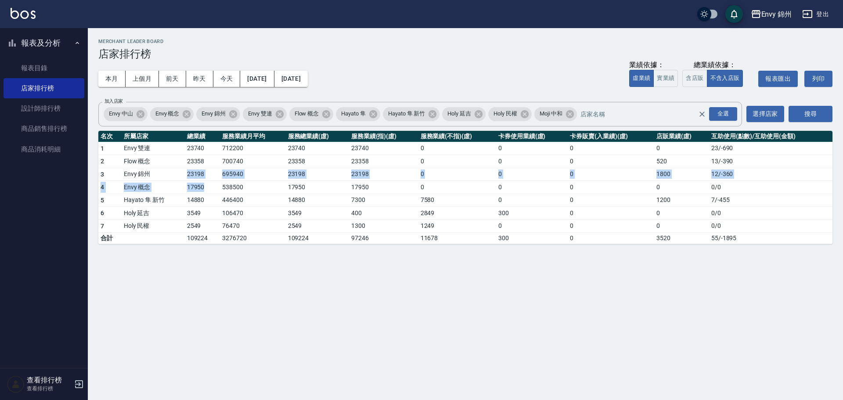
drag, startPoint x: 164, startPoint y: 170, endPoint x: 209, endPoint y: 182, distance: 46.7
click at [209, 182] on tbody "1 Envy 雙連 23740 712200 23740 23740 0 0 0 0 23 / -690 2 Flow 概念 23358 700740 233…" at bounding box center [465, 193] width 734 height 102
click at [221, 177] on td "695940" at bounding box center [253, 174] width 66 height 13
drag, startPoint x: 163, startPoint y: 193, endPoint x: 203, endPoint y: 193, distance: 40.0
click at [203, 193] on tr "4 Envy 概念 17950 538500 17950 17950 0 0 0 0 0 / 0" at bounding box center [465, 187] width 734 height 13
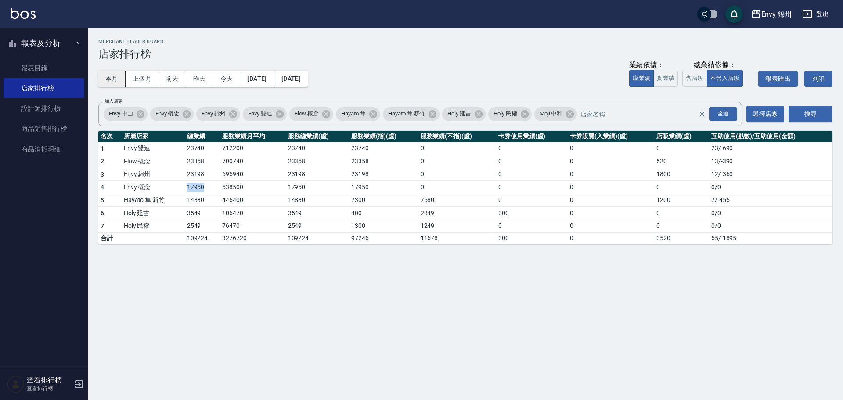
click at [98, 72] on button "本月" at bounding box center [111, 79] width 27 height 16
click at [339, 78] on div "本月 上個月 前天 昨天 今天 2025/09/01 2025/09/30 業績依據： 虛業績 實業績 總業績依據： 含店販 不含入店販 報表匯出 列印" at bounding box center [465, 78] width 734 height 37
click at [308, 79] on button "2025/09/30" at bounding box center [290, 79] width 33 height 16
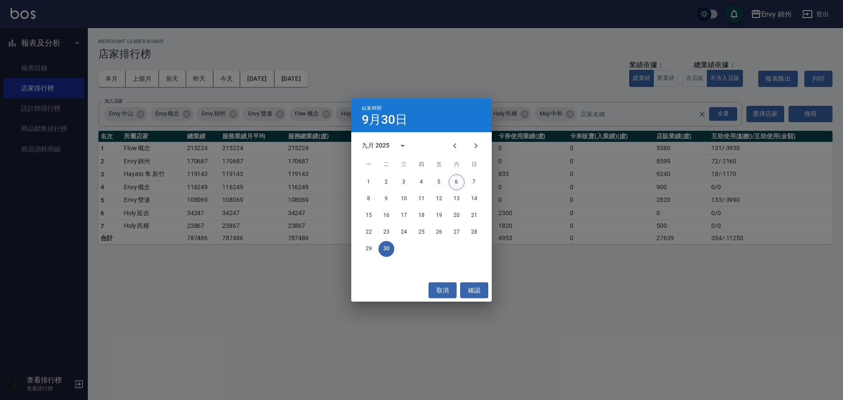
click at [459, 182] on button "6" at bounding box center [457, 182] width 16 height 16
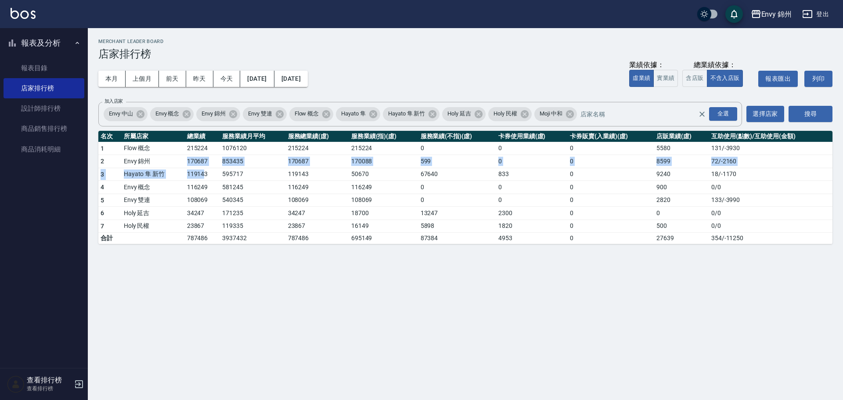
drag, startPoint x: 175, startPoint y: 162, endPoint x: 205, endPoint y: 168, distance: 30.0
click at [205, 168] on tbody "1 Flow 概念 215224 1076120 215224 215224 0 0 0 5580 131 / -3930 2 Envy 錦州 170687 …" at bounding box center [465, 193] width 734 height 102
click at [207, 167] on td "170687" at bounding box center [202, 161] width 35 height 13
drag, startPoint x: 185, startPoint y: 160, endPoint x: 207, endPoint y: 161, distance: 22.0
click at [207, 161] on td "170687" at bounding box center [202, 161] width 35 height 13
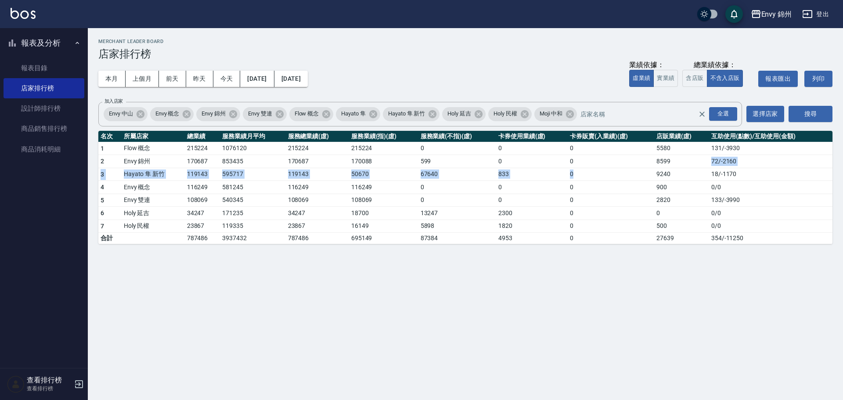
drag, startPoint x: 634, startPoint y: 169, endPoint x: 671, endPoint y: 156, distance: 39.2
click at [673, 164] on tbody "1 Flow 概念 215224 1076120 215224 215224 0 0 0 5580 131 / -3930 2 Envy 錦州 170687 …" at bounding box center [465, 193] width 734 height 102
drag, startPoint x: 184, startPoint y: 193, endPoint x: 176, endPoint y: 243, distance: 50.8
click at [185, 192] on td "116249" at bounding box center [202, 187] width 35 height 13
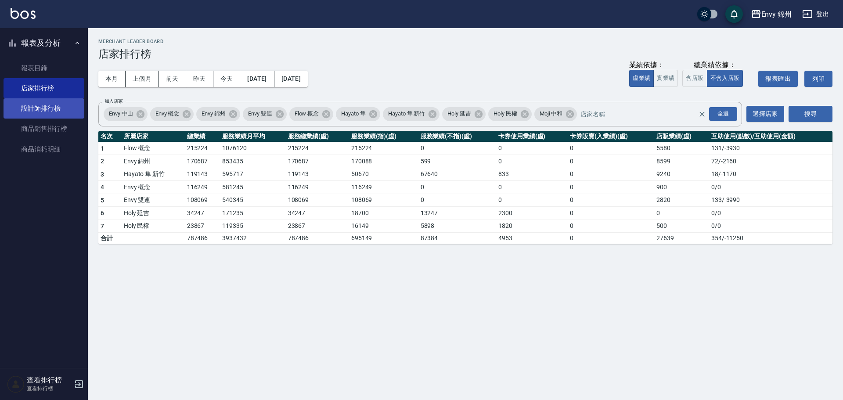
click at [21, 108] on link "設計師排行榜" at bounding box center [44, 108] width 81 height 20
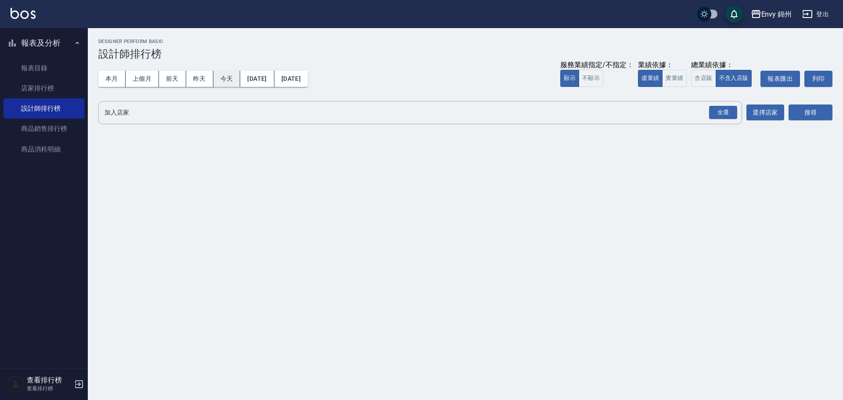
drag, startPoint x: 219, startPoint y: 82, endPoint x: 236, endPoint y: 78, distance: 16.6
click at [219, 81] on button "今天" at bounding box center [226, 79] width 27 height 16
click at [716, 116] on div "全選" at bounding box center [723, 113] width 28 height 14
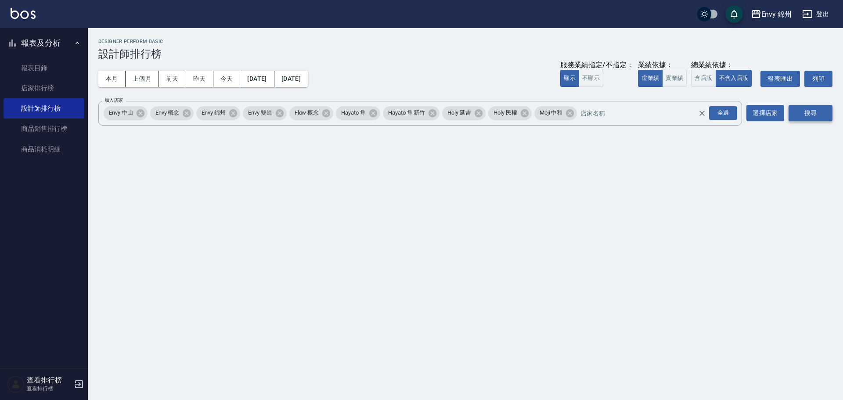
click at [826, 117] on button "搜尋" at bounding box center [810, 113] width 44 height 16
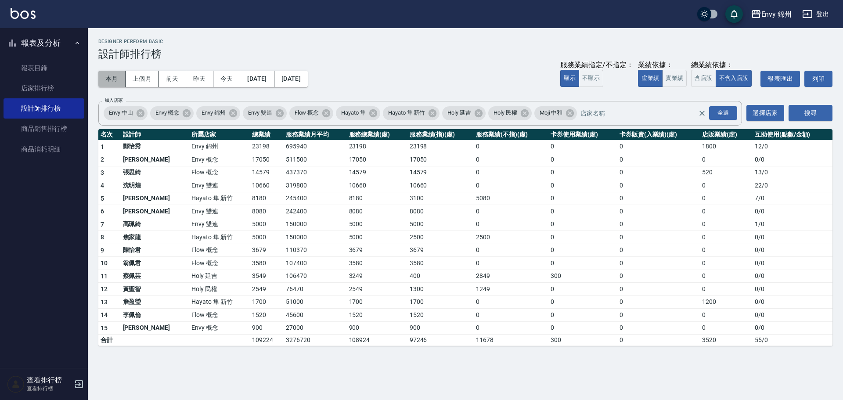
click at [115, 79] on button "本月" at bounding box center [111, 79] width 27 height 16
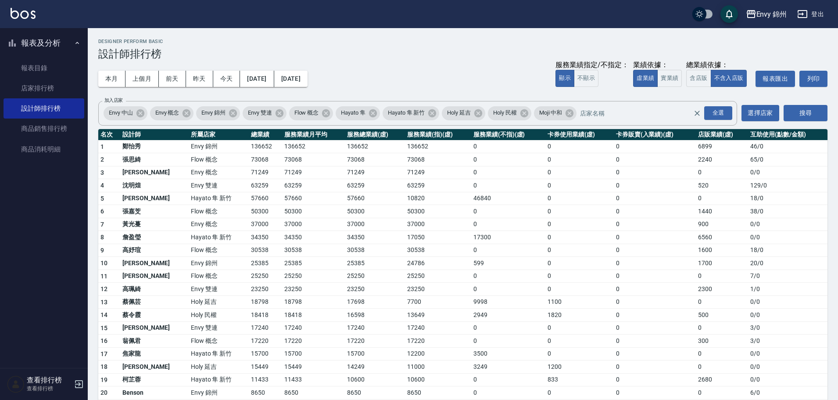
click at [338, 77] on div "本月 上個月 前天 昨天 今天 2025/09/01 2025/09/30 服務業績指定/不指定： 顯示 不顯示 業績依據： 虛業績 實業績 總業績依據： 含…" at bounding box center [463, 78] width 730 height 37
click at [308, 80] on button "2025/09/30" at bounding box center [290, 79] width 33 height 16
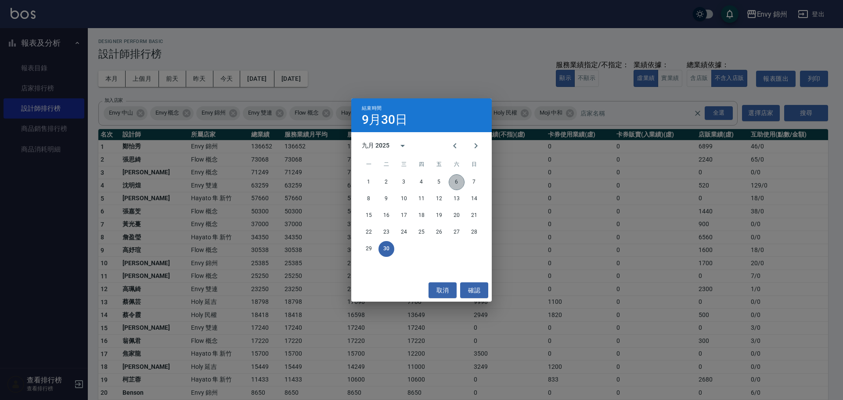
click at [455, 186] on button "6" at bounding box center [457, 182] width 16 height 16
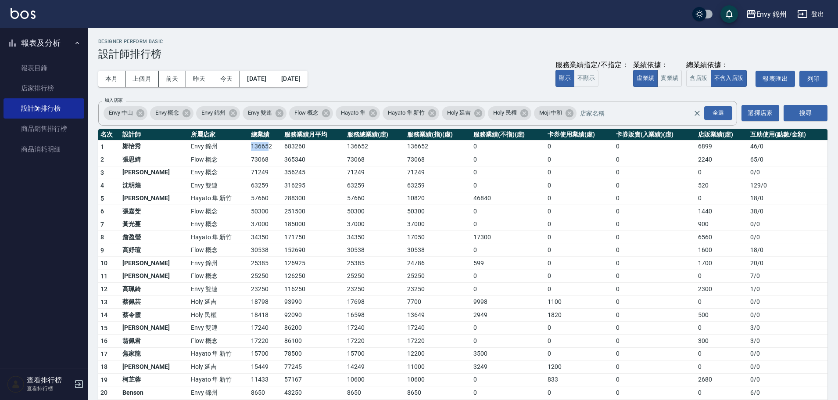
drag, startPoint x: 220, startPoint y: 149, endPoint x: 237, endPoint y: 151, distance: 17.2
click at [249, 151] on td "136652" at bounding box center [265, 146] width 33 height 13
click at [249, 149] on td "136652" at bounding box center [265, 146] width 33 height 13
drag, startPoint x: 234, startPoint y: 149, endPoint x: 247, endPoint y: 149, distance: 13.6
click at [247, 149] on tr "1 鄭怡秀 Envy 錦州 136652 683260 136652 136652 0 0 0 6899 46 / 0" at bounding box center [463, 146] width 730 height 13
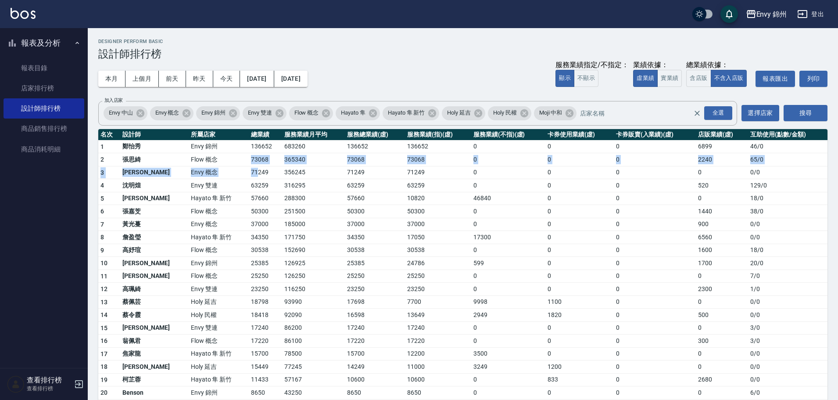
drag, startPoint x: 219, startPoint y: 165, endPoint x: 228, endPoint y: 166, distance: 9.3
click at [228, 166] on tbody "1 鄭怡秀 Envy 錦州 136652 683260 136652 136652 0 0 0 6899 46 / 0 2 張思綺 Flow 概念 73068…" at bounding box center [463, 333] width 730 height 387
click at [249, 164] on td "73068" at bounding box center [265, 159] width 33 height 13
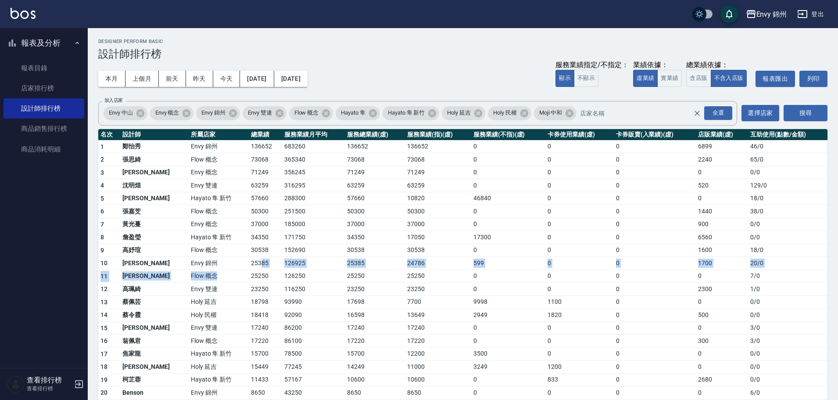
drag, startPoint x: 201, startPoint y: 273, endPoint x: 231, endPoint y: 268, distance: 30.2
click at [231, 268] on tbody "1 鄭怡秀 Envy 錦州 136652 683260 136652 136652 0 0 0 6899 46 / 0 2 張思綺 Flow 概念 73068…" at bounding box center [463, 333] width 730 height 387
drag, startPoint x: 226, startPoint y: 263, endPoint x: 235, endPoint y: 262, distance: 8.8
click at [249, 262] on td "25385" at bounding box center [265, 263] width 33 height 13
drag, startPoint x: 224, startPoint y: 211, endPoint x: 234, endPoint y: 213, distance: 9.9
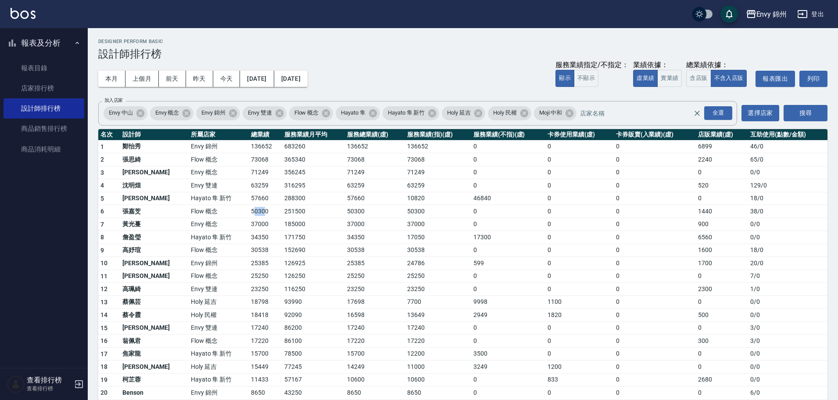
click at [249, 213] on td "50300" at bounding box center [265, 211] width 33 height 13
drag, startPoint x: 221, startPoint y: 191, endPoint x: 232, endPoint y: 189, distance: 11.1
click at [249, 189] on td "63259" at bounding box center [265, 185] width 33 height 13
drag, startPoint x: 204, startPoint y: 169, endPoint x: 241, endPoint y: 174, distance: 38.2
click at [241, 174] on tr "3 王文嘉 Envy 概念 71249 356245 71249 71249 0 0 0 0 0 / 0" at bounding box center [463, 172] width 730 height 13
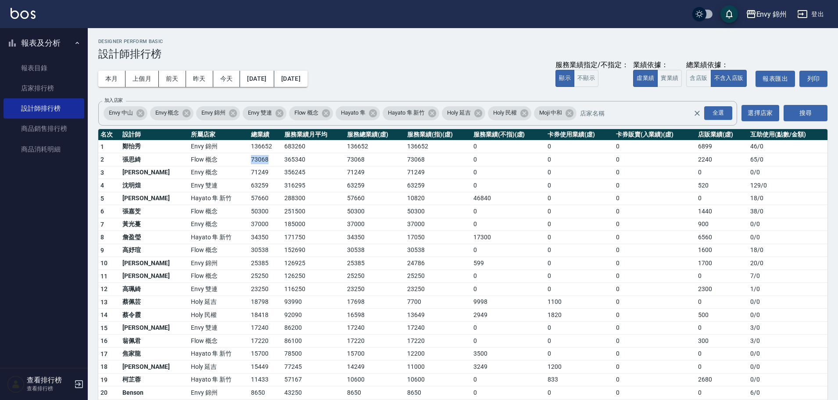
drag, startPoint x: 211, startPoint y: 163, endPoint x: 237, endPoint y: 160, distance: 26.5
click at [237, 160] on tr "2 張思綺 Flow 概念 73068 365340 73068 73068 0 0 0 2240 65 / 0" at bounding box center [463, 159] width 730 height 13
drag, startPoint x: 212, startPoint y: 144, endPoint x: 239, endPoint y: 144, distance: 26.8
click at [239, 144] on tr "1 鄭怡秀 Envy 錦州 136652 683260 136652 136652 0 0 0 6899 46 / 0" at bounding box center [463, 146] width 730 height 13
click at [817, 11] on button "登出" at bounding box center [811, 14] width 34 height 16
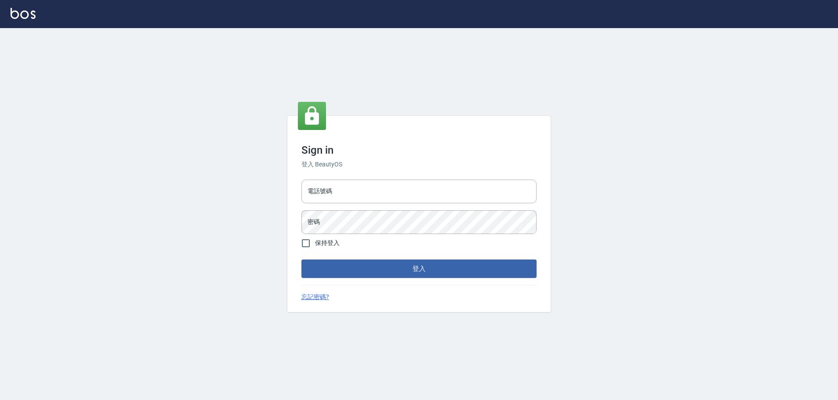
type input "9990001234567"
type input "25153595"
click at [449, 276] on button "登入" at bounding box center [421, 268] width 235 height 18
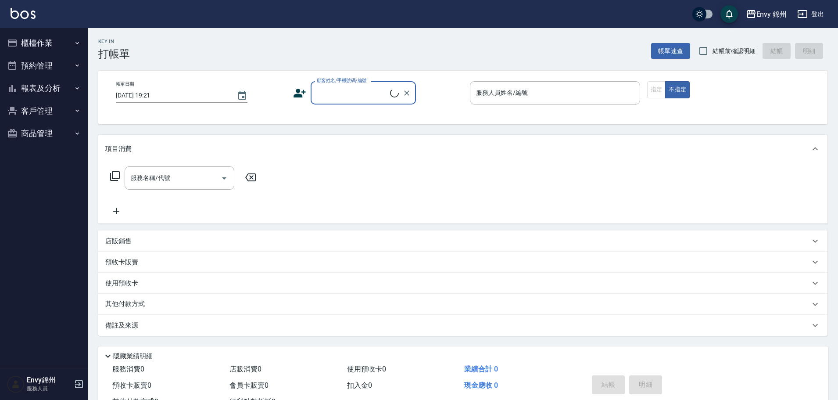
click at [28, 34] on button "櫃檯作業" at bounding box center [44, 43] width 81 height 23
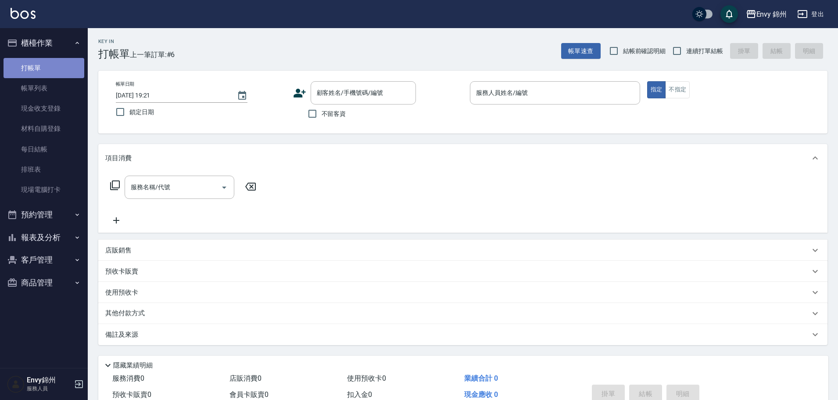
click at [40, 72] on link "打帳單" at bounding box center [44, 68] width 81 height 20
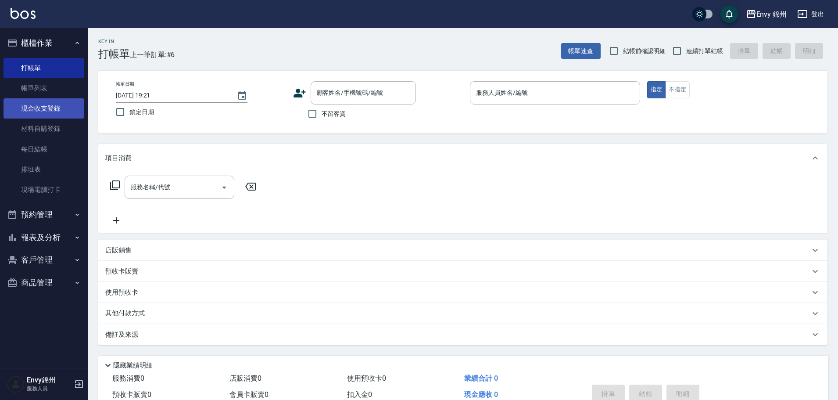
click at [34, 101] on link "現金收支登錄" at bounding box center [44, 108] width 81 height 20
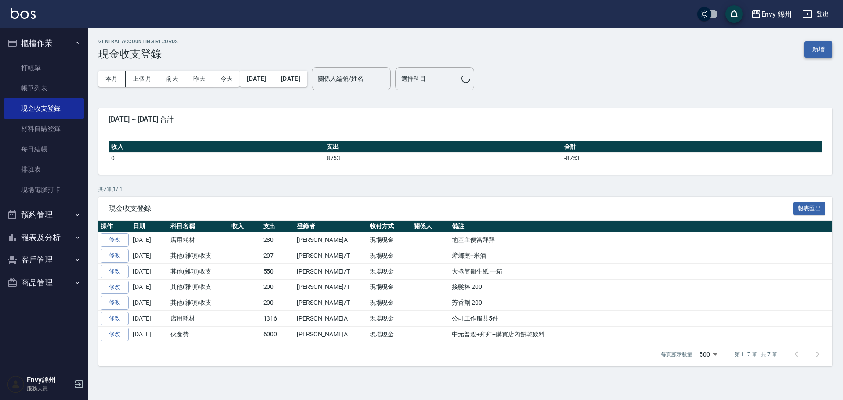
click at [820, 47] on button "新增" at bounding box center [818, 49] width 28 height 16
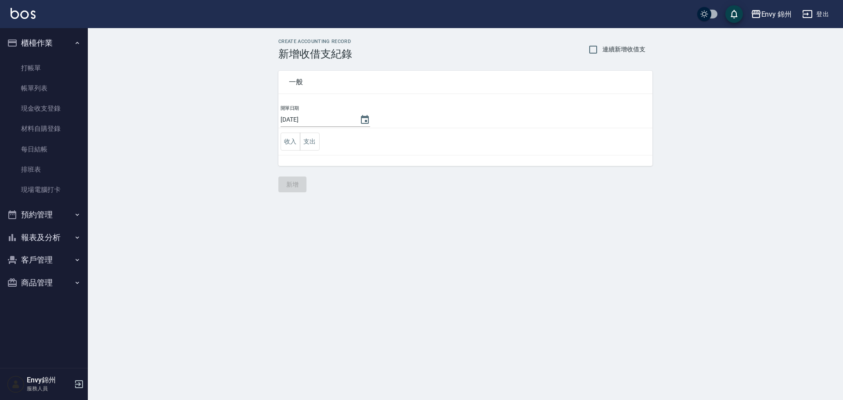
click at [307, 132] on td "收入 支出" at bounding box center [465, 141] width 374 height 27
click at [316, 137] on button "支出" at bounding box center [310, 142] width 20 height 18
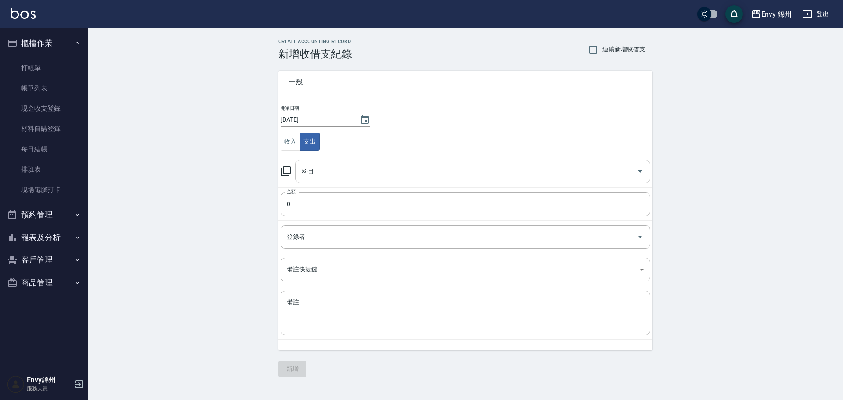
click at [318, 173] on input "科目" at bounding box center [466, 171] width 334 height 15
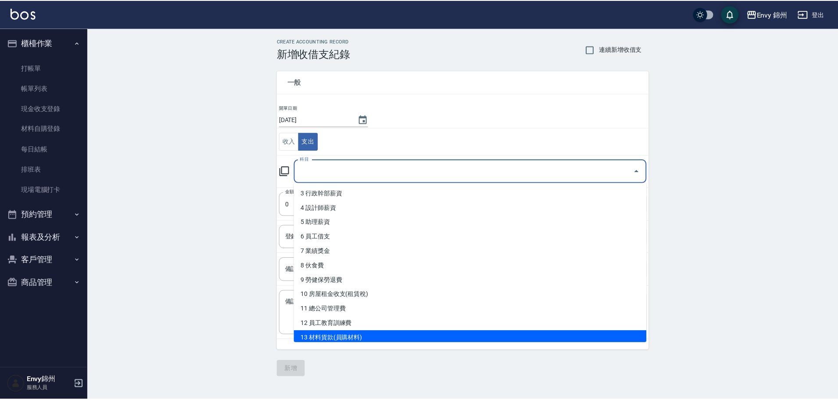
scroll to position [176, 0]
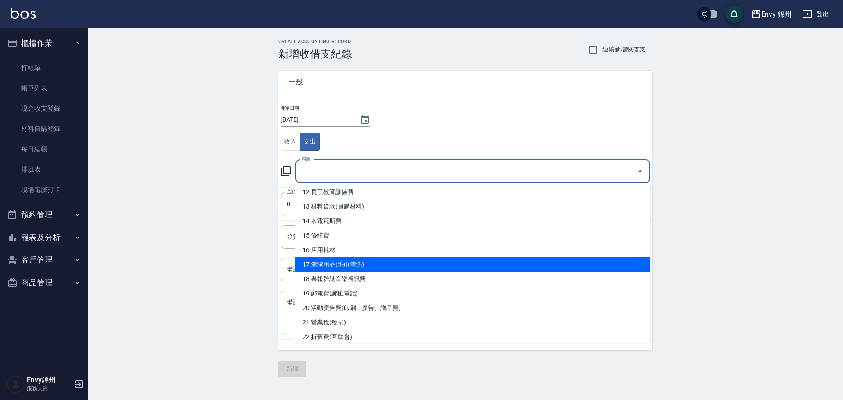
click at [352, 261] on li "17 清潔用品(毛巾清洗)" at bounding box center [472, 264] width 355 height 14
type input "17 清潔用品(毛巾清洗)"
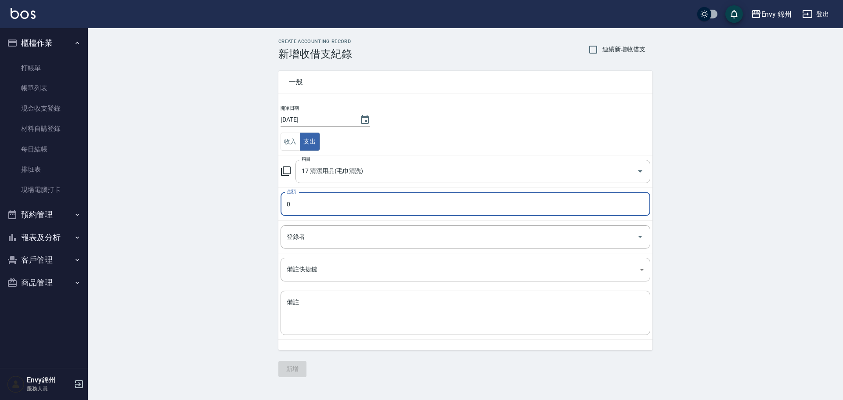
click at [318, 203] on input "0" at bounding box center [466, 204] width 370 height 24
click at [313, 228] on div "登錄者" at bounding box center [466, 236] width 370 height 23
type input "237"
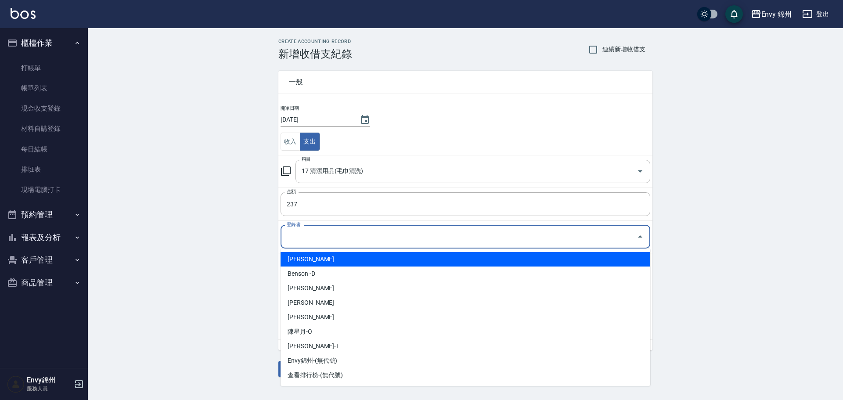
drag, startPoint x: 310, startPoint y: 249, endPoint x: 308, endPoint y: 259, distance: 9.9
click at [310, 249] on ul "鄭怡秀-A Benson -D Eva-E 呂映杉-G 何玉真-M 陳星月-O 潘昀廷-T Envy錦州-(無代號) 查看排行榜-(無代號)" at bounding box center [466, 316] width 370 height 137
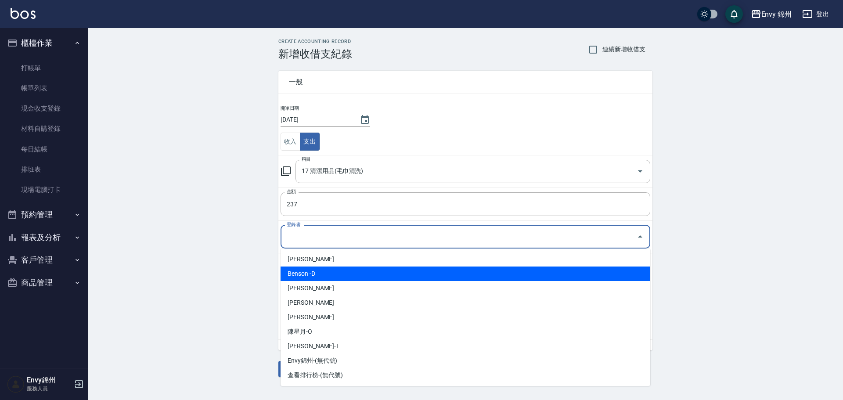
click at [308, 266] on li "Benson -D" at bounding box center [466, 273] width 370 height 14
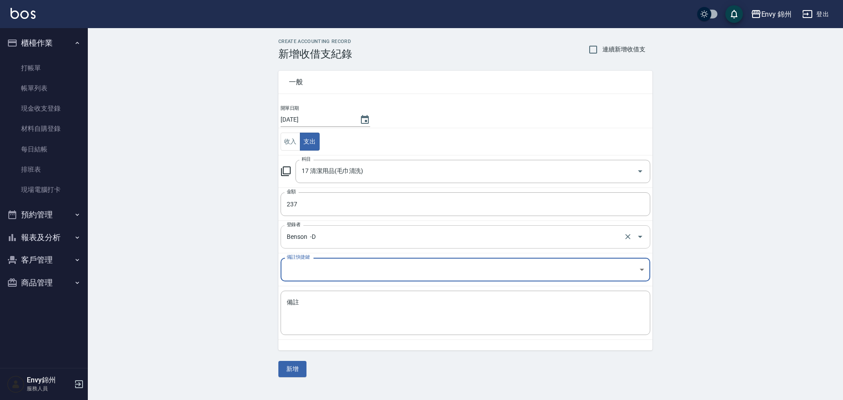
click at [319, 236] on input "Benson -D" at bounding box center [452, 236] width 337 height 15
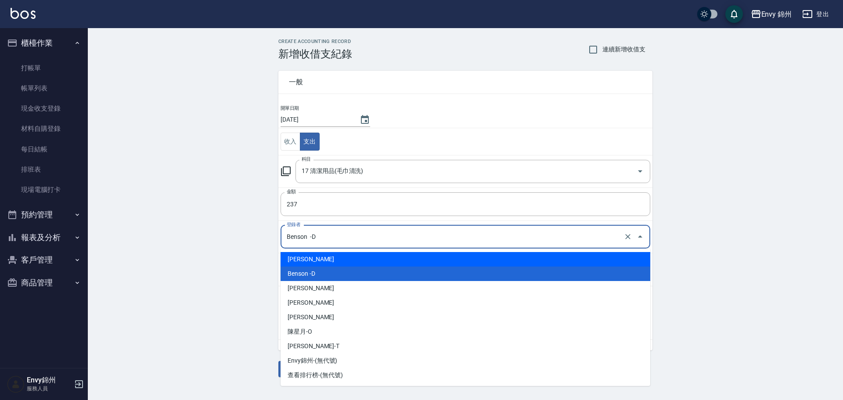
click at [317, 257] on li "鄭怡秀-A" at bounding box center [466, 259] width 370 height 14
type input "鄭怡秀-A"
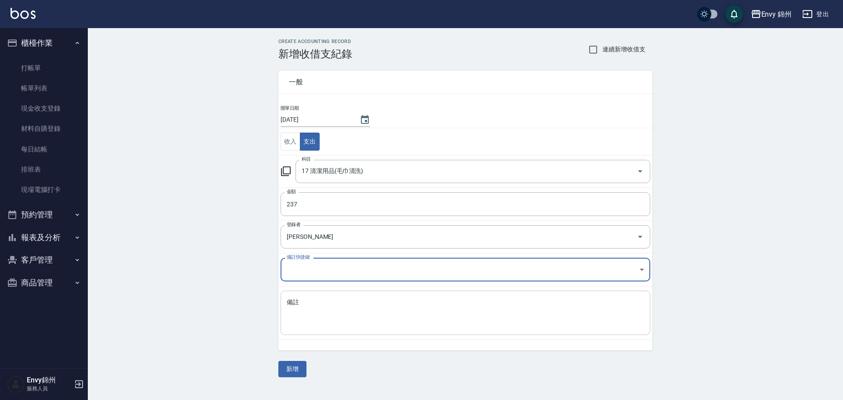
click at [323, 304] on textarea "備註" at bounding box center [465, 313] width 357 height 30
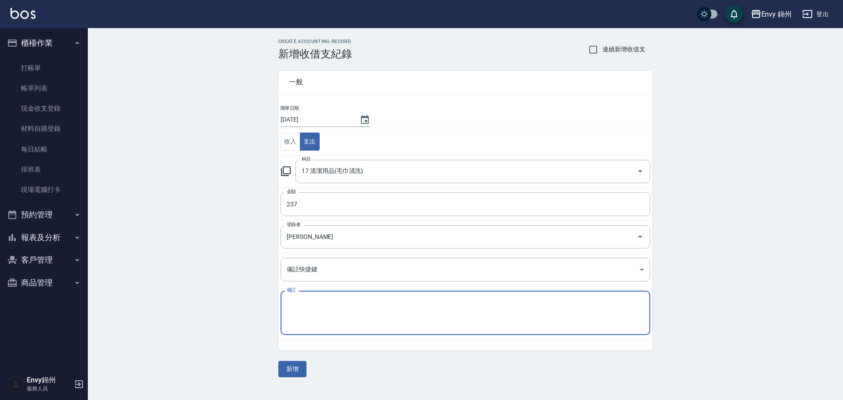
click at [364, 319] on textarea "備註" at bounding box center [465, 313] width 357 height 30
type textarea "垃圾袋"
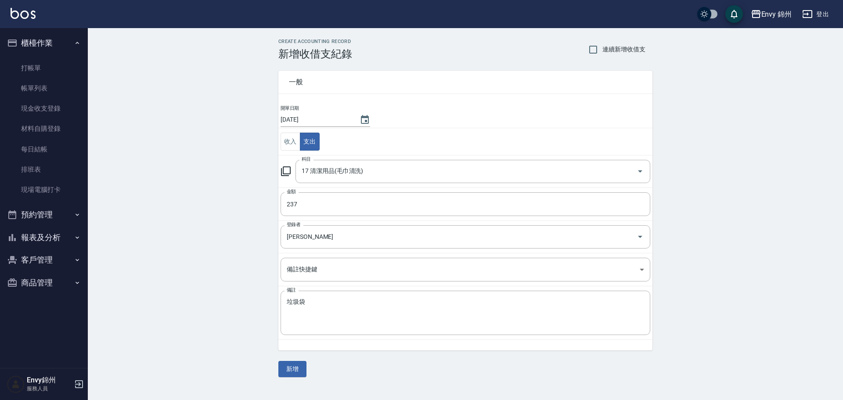
click at [291, 377] on div "CREATE ACCOUNTING RECORD 新增收借支紀錄 連續新增收借支 一般 開單日期 2025/09/06 收入 支出 科目 17 清潔用品(毛巾…" at bounding box center [465, 208] width 755 height 360
click at [284, 369] on button "新增" at bounding box center [292, 369] width 28 height 16
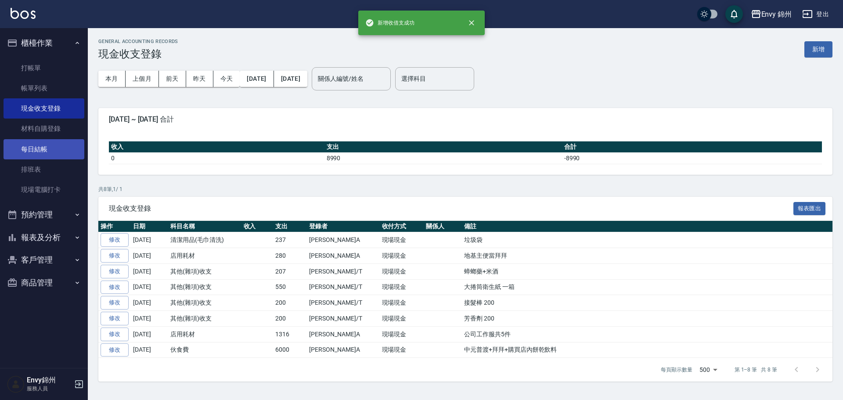
click at [44, 154] on link "每日結帳" at bounding box center [44, 149] width 81 height 20
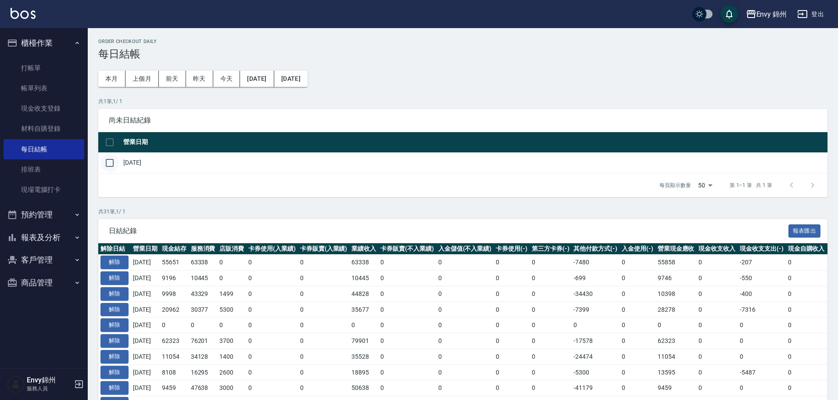
click at [104, 162] on input "checkbox" at bounding box center [110, 163] width 18 height 18
checkbox input "true"
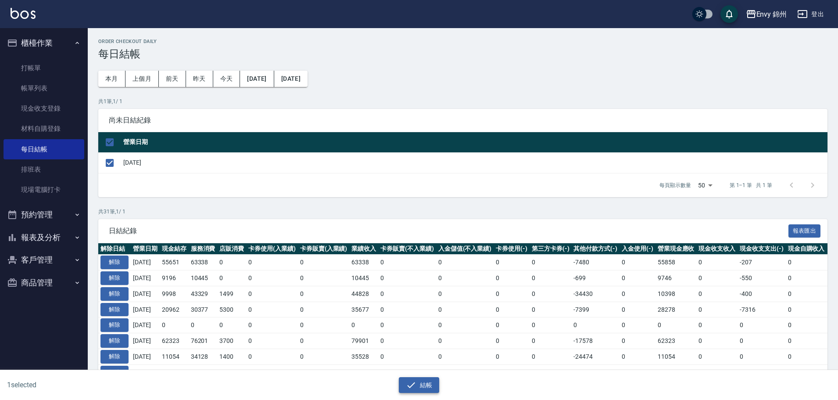
click at [416, 380] on icon "button" at bounding box center [411, 385] width 11 height 11
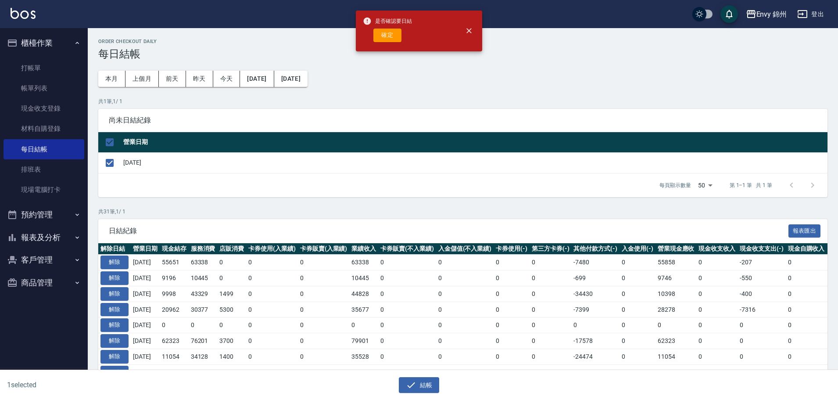
click at [396, 49] on div "是否確認要日結 確定" at bounding box center [419, 31] width 126 height 41
click at [385, 25] on span "是否確認要日結" at bounding box center [387, 21] width 49 height 9
click at [384, 33] on button "確定" at bounding box center [388, 36] width 28 height 14
checkbox input "false"
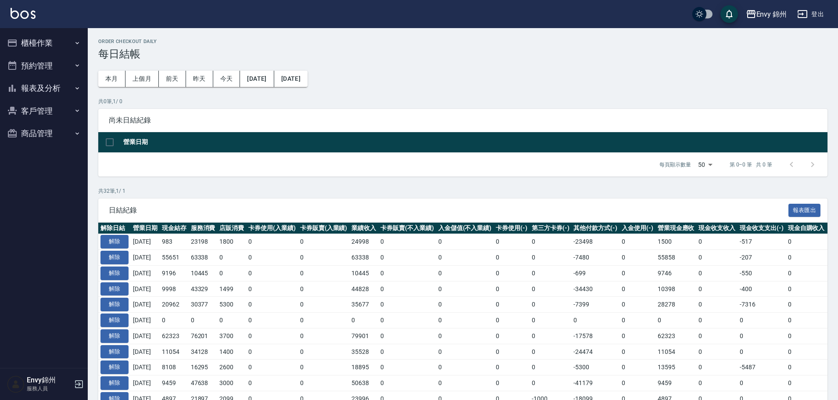
drag, startPoint x: 440, startPoint y: 153, endPoint x: 446, endPoint y: 151, distance: 6.8
click at [446, 151] on div "尚未日結紀錄 營業日期 每頁顯示數量 50 50 第 0–0 筆 共 0 筆" at bounding box center [463, 143] width 730 height 68
click at [37, 83] on button "報表及分析" at bounding box center [44, 88] width 81 height 23
click at [284, 183] on div "Order checkout daily 每日結帳 本月 上個月 前天 昨天 今天 2025/08/06 2025/09/06 共 0 筆, 1 / 0 尚未…" at bounding box center [463, 405] width 751 height 754
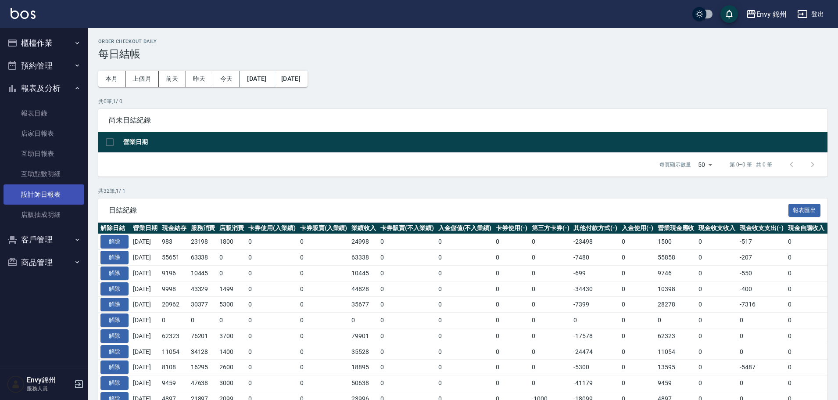
click at [57, 193] on link "設計師日報表" at bounding box center [44, 194] width 81 height 20
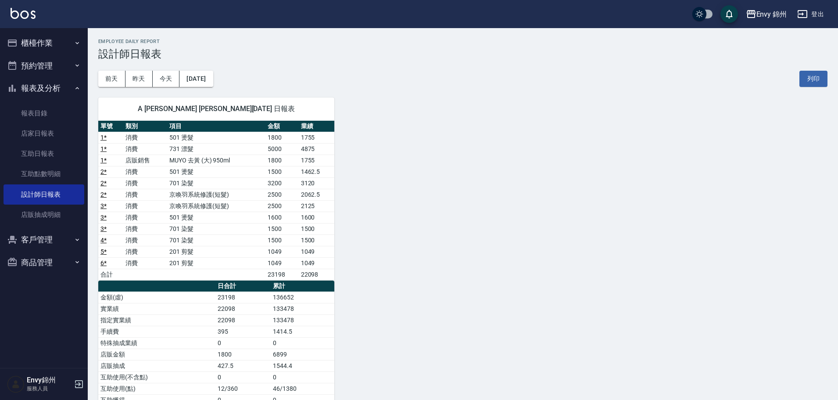
click at [824, 11] on button "登出" at bounding box center [811, 14] width 34 height 16
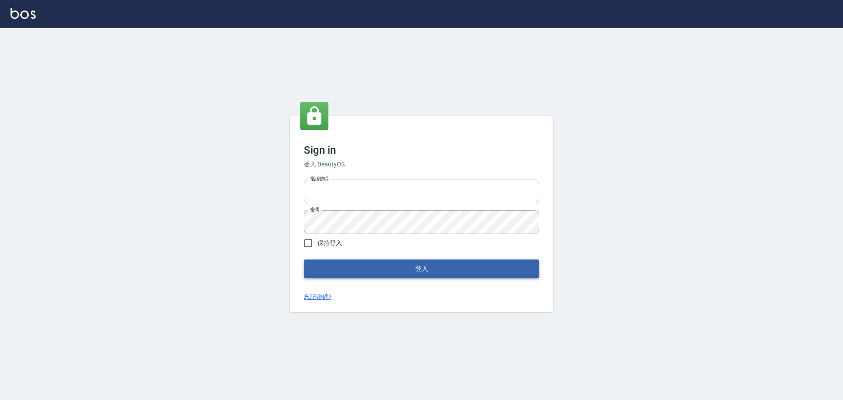
type input "25153595"
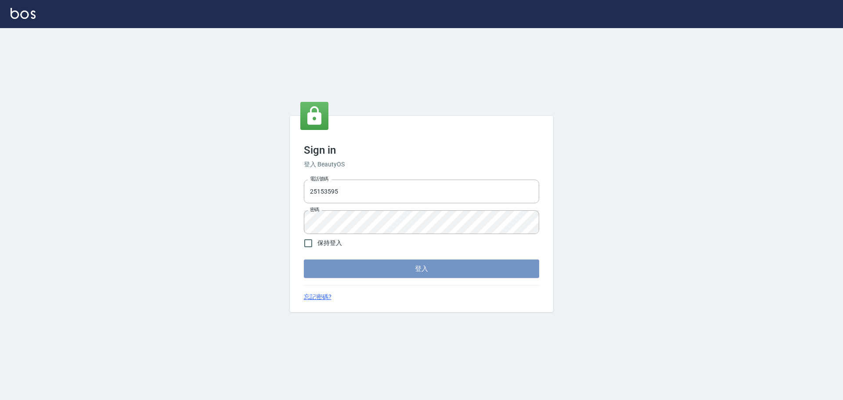
click at [420, 266] on button "登入" at bounding box center [421, 268] width 235 height 18
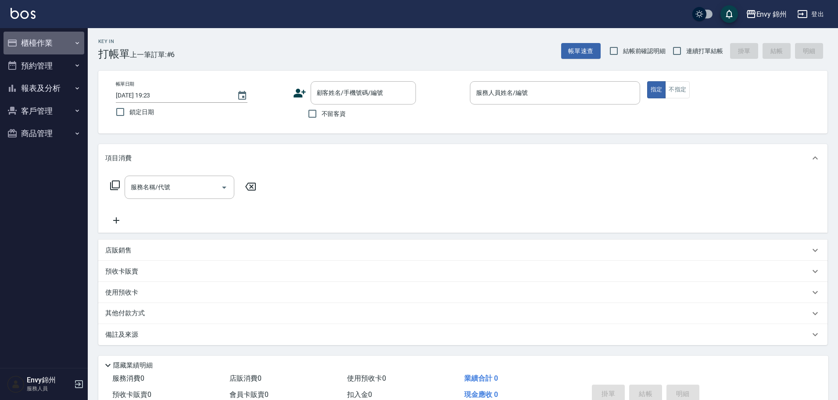
click at [16, 39] on icon "button" at bounding box center [12, 43] width 11 height 11
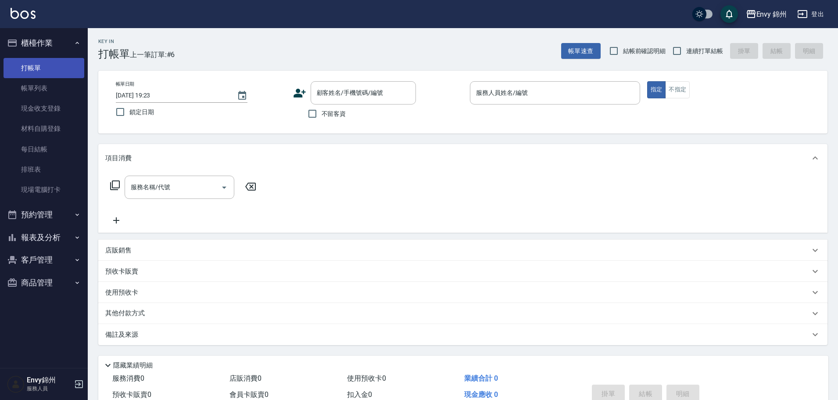
click at [52, 71] on link "打帳單" at bounding box center [44, 68] width 81 height 20
click at [29, 89] on link "帳單列表" at bounding box center [44, 88] width 81 height 20
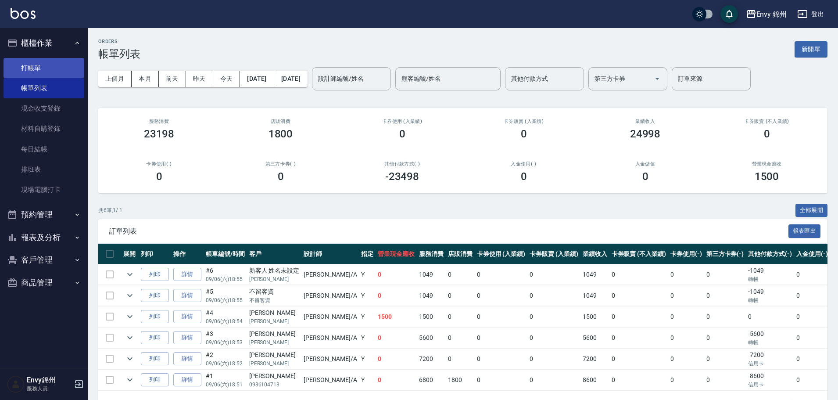
click at [36, 72] on link "打帳單" at bounding box center [44, 68] width 81 height 20
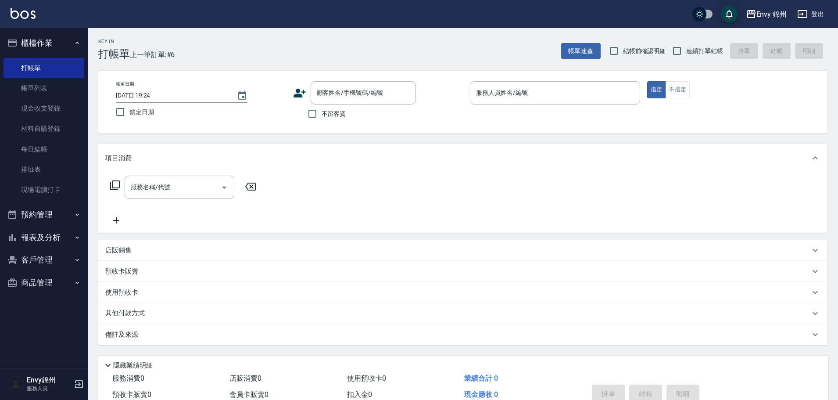
click at [328, 117] on span "不留客資" at bounding box center [334, 113] width 25 height 9
click at [322, 117] on input "不留客資" at bounding box center [312, 113] width 18 height 18
checkbox input "true"
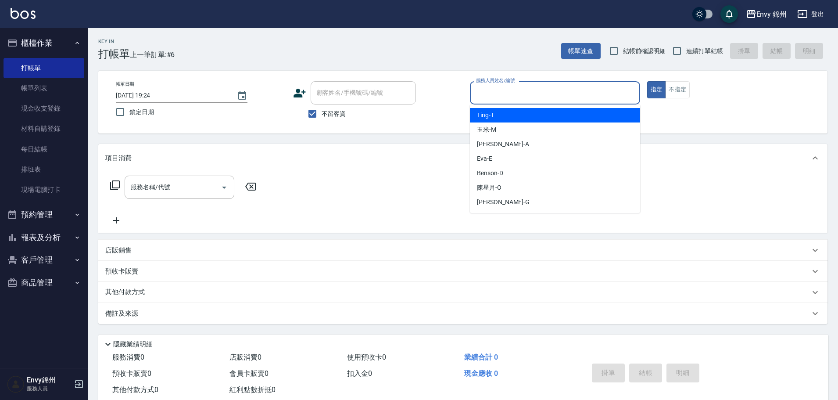
click at [491, 99] on input "服務人員姓名/編號" at bounding box center [555, 92] width 162 height 15
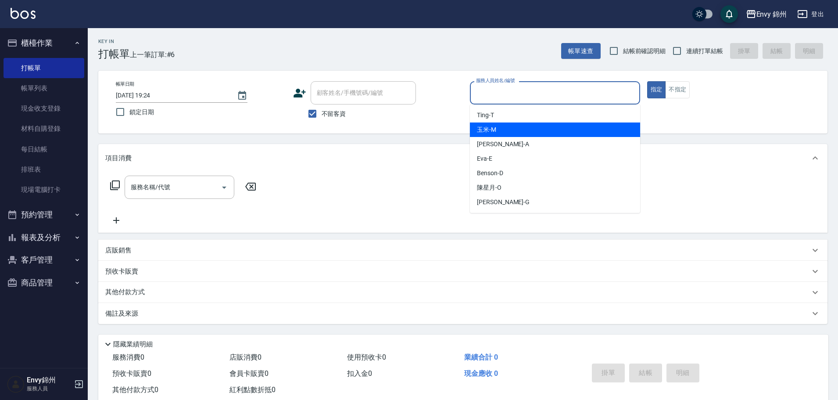
click at [502, 138] on div "[PERSON_NAME] -A" at bounding box center [555, 144] width 170 height 14
type input "[PERSON_NAME]-A"
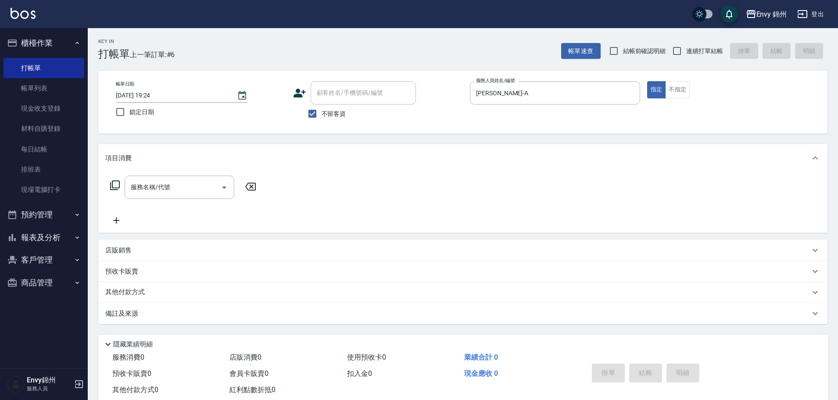
click at [161, 174] on div "服務名稱/代號 服務名稱/代號" at bounding box center [463, 202] width 730 height 61
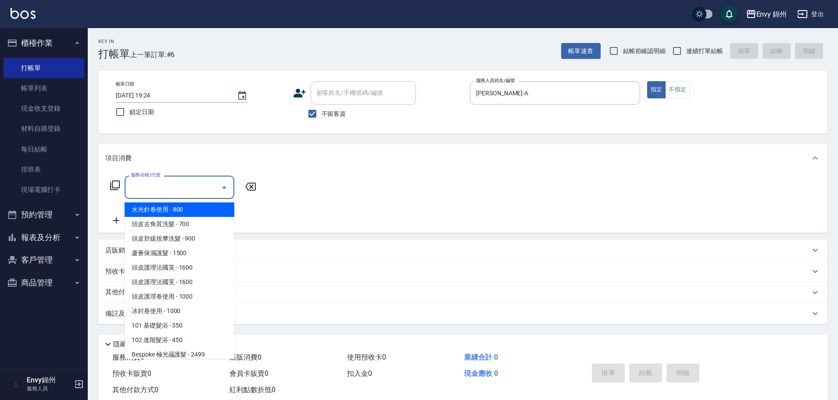
click at [159, 186] on input "服務名稱/代號" at bounding box center [173, 187] width 89 height 15
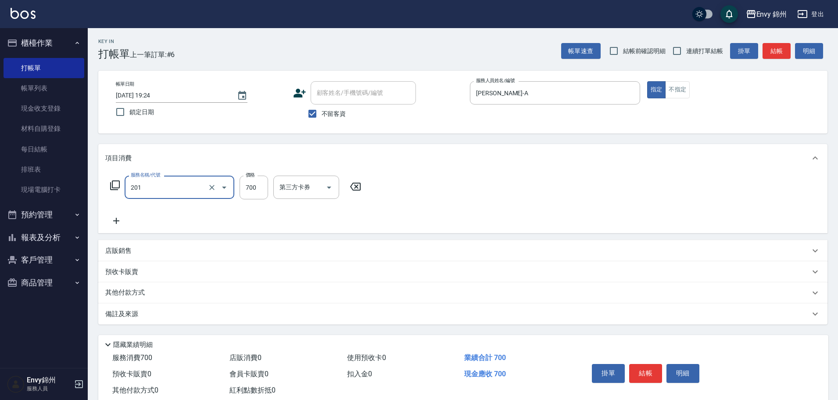
type input "201 剪髮(201)"
type input "500"
click at [293, 319] on div "備註及來源" at bounding box center [463, 313] width 730 height 21
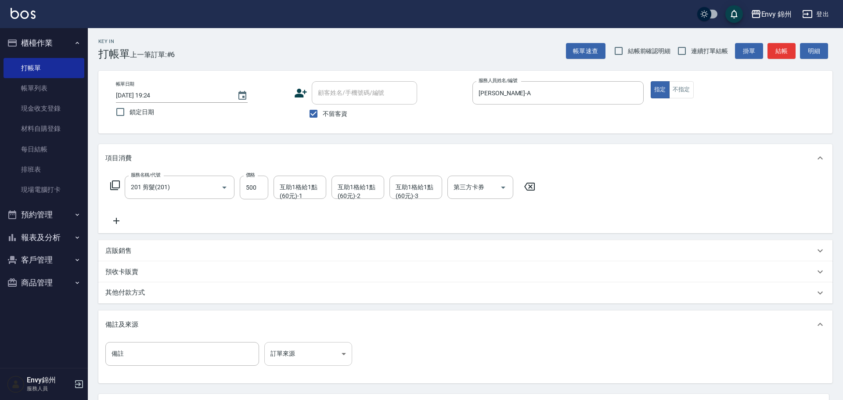
click at [323, 357] on body "Envy 錦州 登出 櫃檯作業 打帳單 帳單列表 現金收支登錄 材料自購登錄 每日結帳 排班表 現場電腦打卡 預約管理 預約管理 單日預約紀錄 單週預約紀錄 …" at bounding box center [421, 239] width 843 height 479
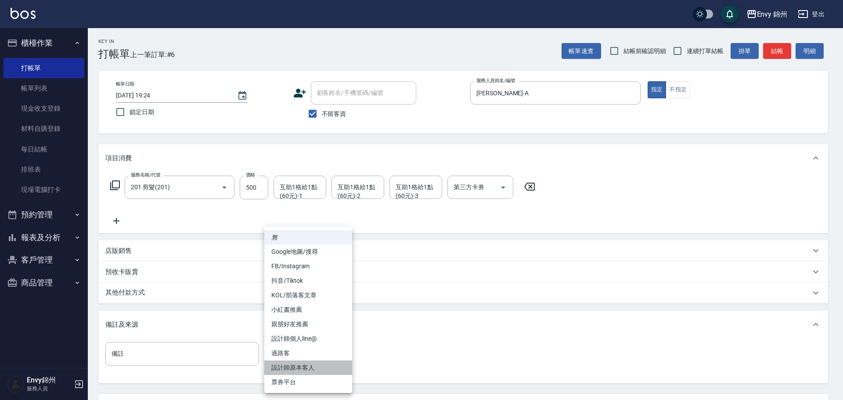
click at [319, 371] on li "設計師原本客人" at bounding box center [308, 367] width 88 height 14
type input "設計師原本客人"
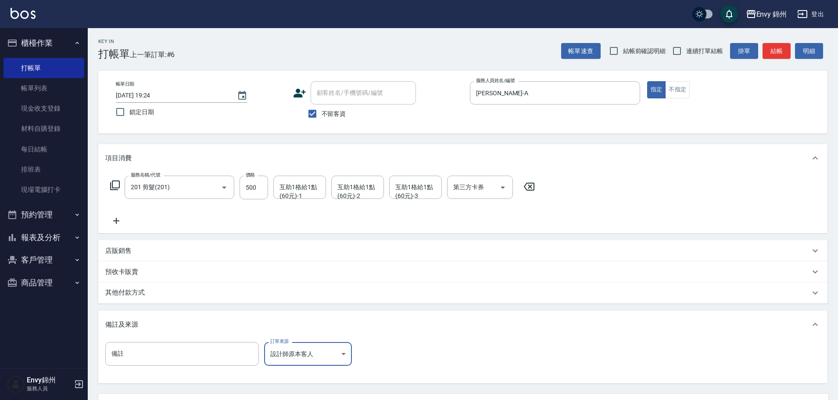
scroll to position [83, 0]
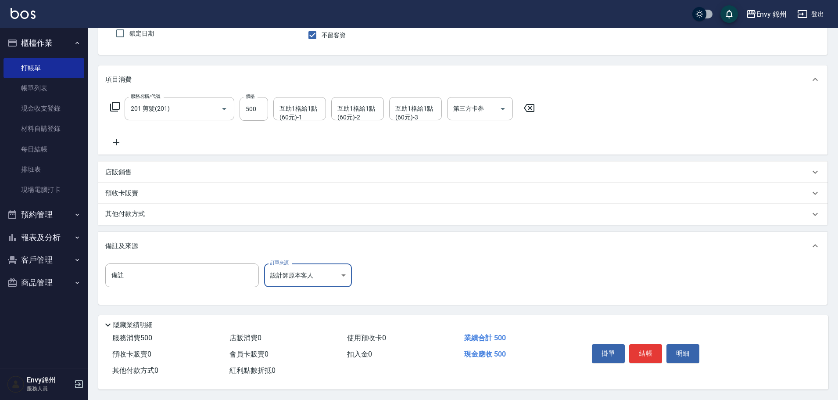
click at [130, 210] on p "其他付款方式" at bounding box center [127, 214] width 44 height 10
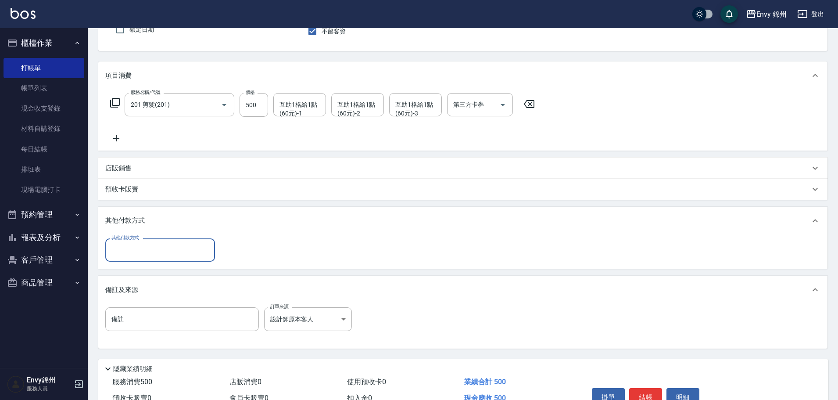
scroll to position [0, 0]
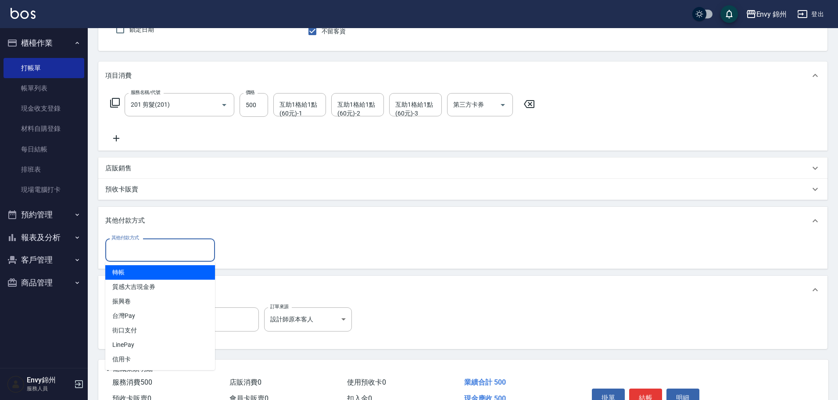
click at [146, 256] on input "其他付款方式" at bounding box center [160, 249] width 102 height 15
click at [145, 271] on span "轉帳" at bounding box center [160, 272] width 110 height 14
type input "轉帳"
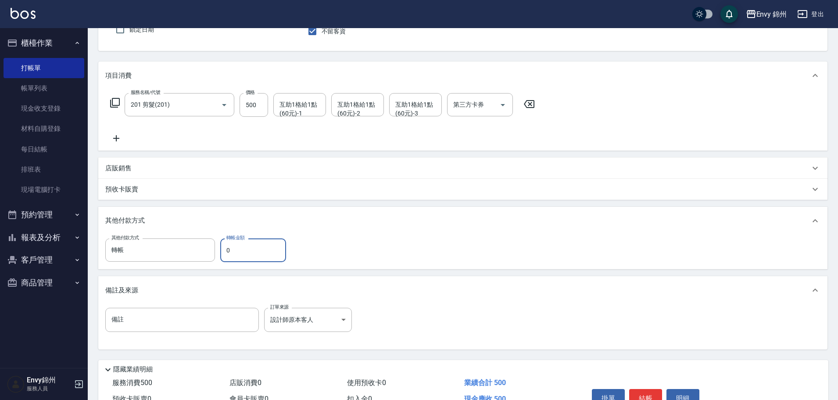
drag, startPoint x: 237, startPoint y: 246, endPoint x: 225, endPoint y: 247, distance: 11.9
click at [225, 247] on input "0" at bounding box center [253, 250] width 66 height 24
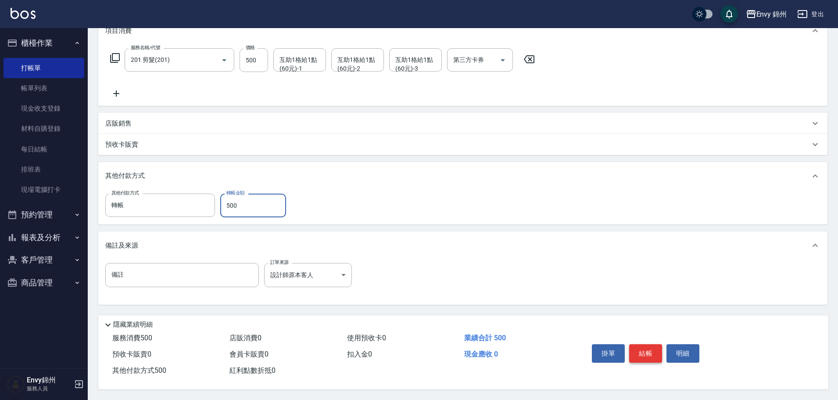
type input "500"
click at [649, 349] on button "結帳" at bounding box center [646, 353] width 33 height 18
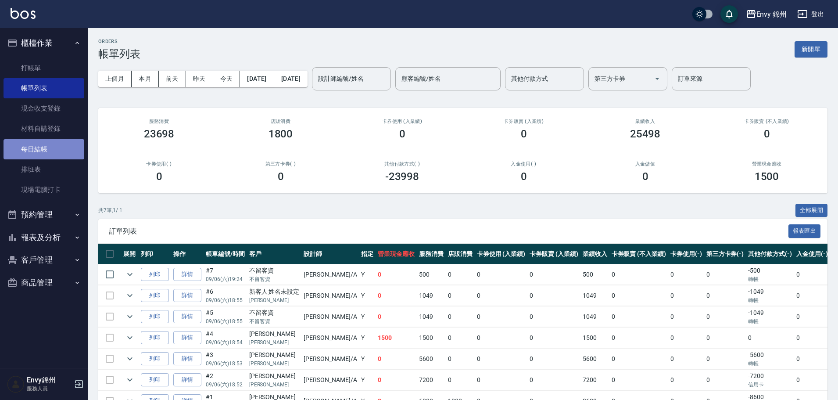
click at [28, 150] on link "每日結帳" at bounding box center [44, 149] width 81 height 20
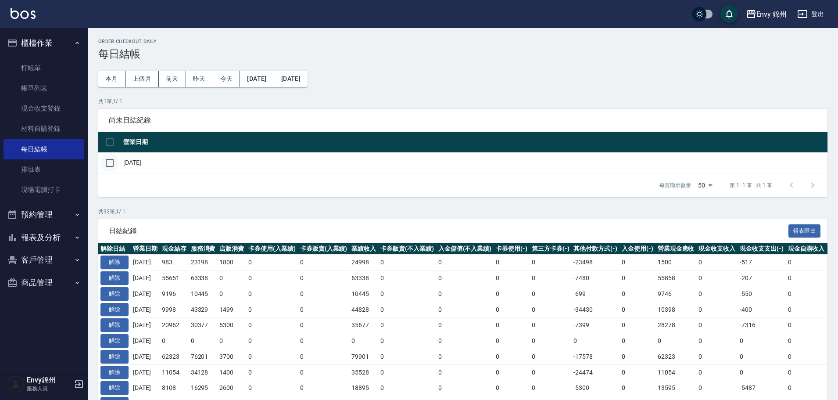
click at [109, 159] on input "checkbox" at bounding box center [110, 163] width 18 height 18
checkbox input "true"
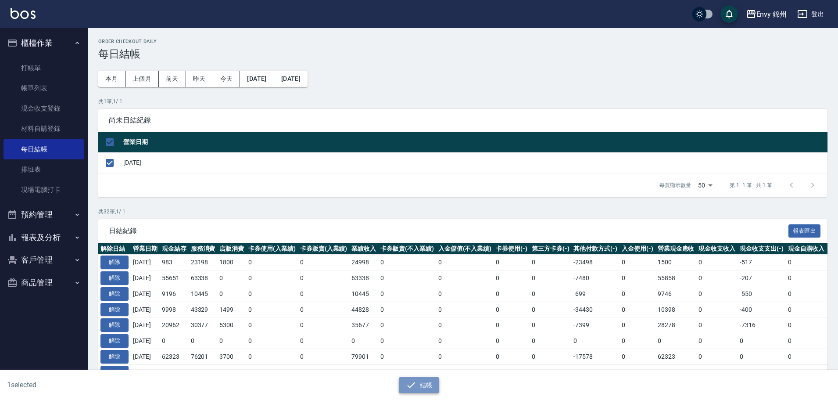
click at [412, 382] on icon "button" at bounding box center [411, 385] width 11 height 11
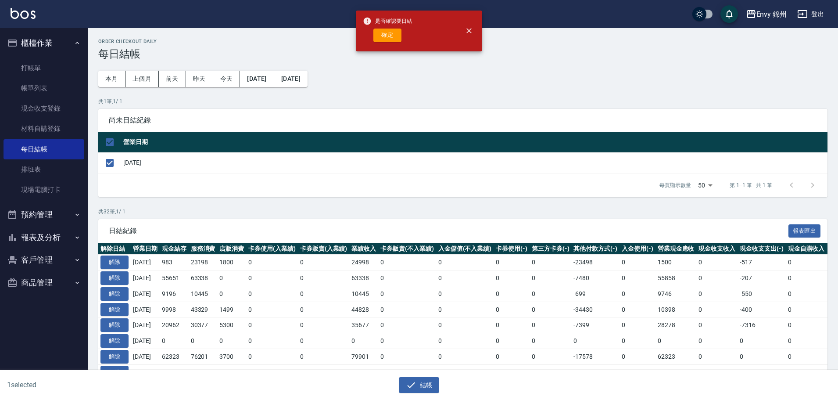
click at [392, 43] on div "是否確認要日結 確定" at bounding box center [387, 31] width 49 height 36
click at [392, 40] on button "確定" at bounding box center [388, 36] width 28 height 14
checkbox input "false"
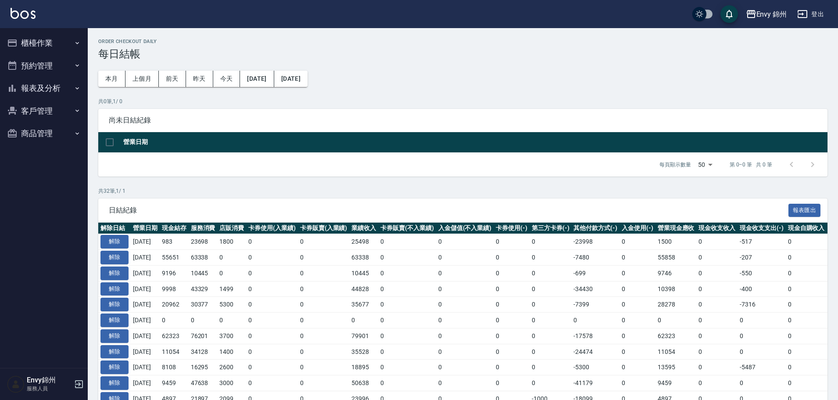
click at [38, 84] on button "報表及分析" at bounding box center [44, 88] width 81 height 23
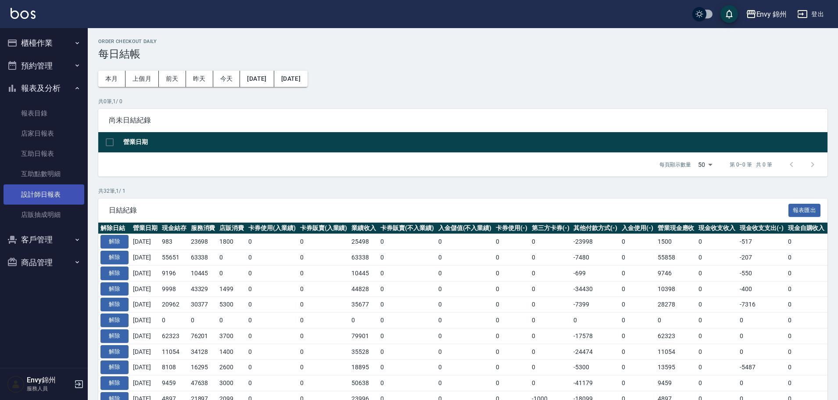
click at [34, 198] on link "設計師日報表" at bounding box center [44, 194] width 81 height 20
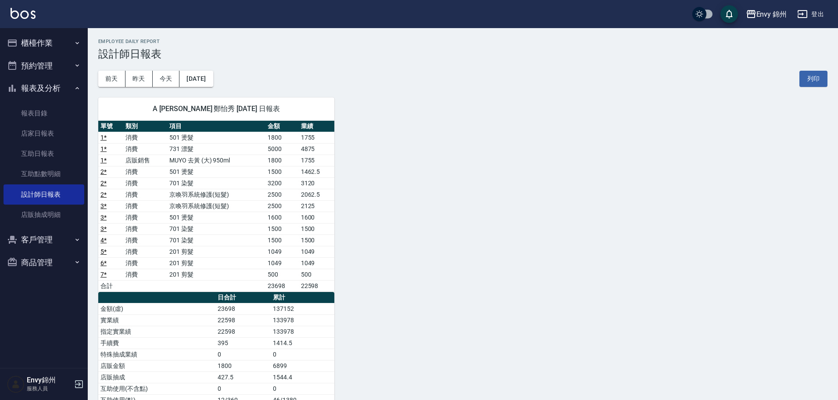
click at [245, 321] on td "22598" at bounding box center [243, 319] width 55 height 11
drag, startPoint x: 204, startPoint y: 314, endPoint x: 220, endPoint y: 312, distance: 16.4
click at [220, 312] on tbody "金額(虛) 23698 137152 實業績 22598 133978 指定實業績 22598 133978 手續費 395 1414.5 特殊抽成業績 0 …" at bounding box center [216, 388] width 236 height 171
click at [31, 150] on link "互助日報表" at bounding box center [44, 154] width 81 height 20
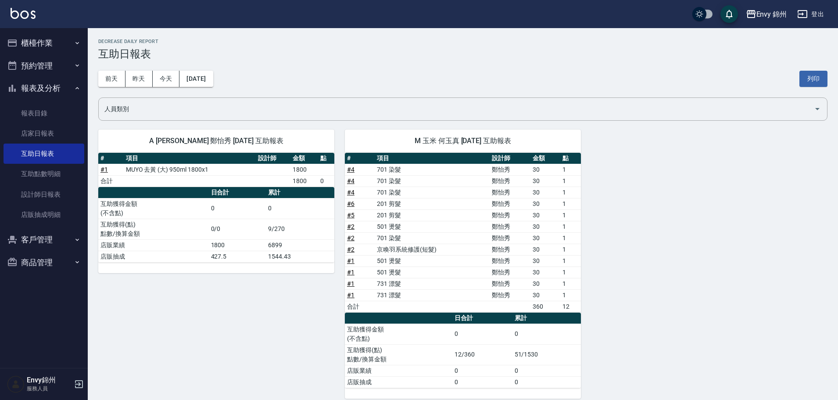
click at [812, 15] on button "登出" at bounding box center [811, 14] width 34 height 16
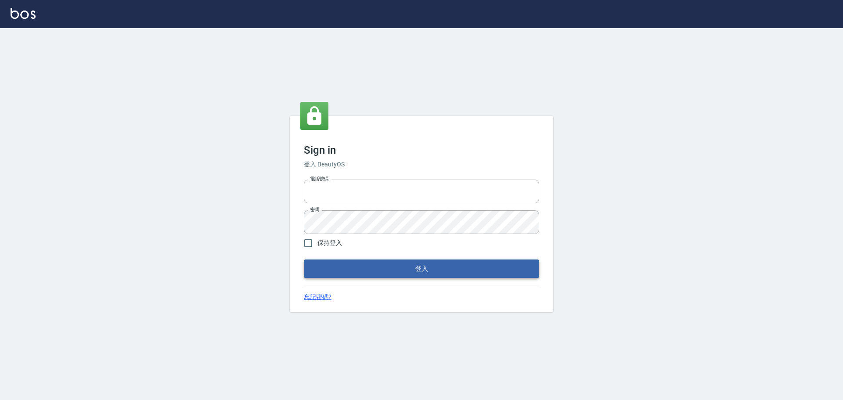
type input "25153595"
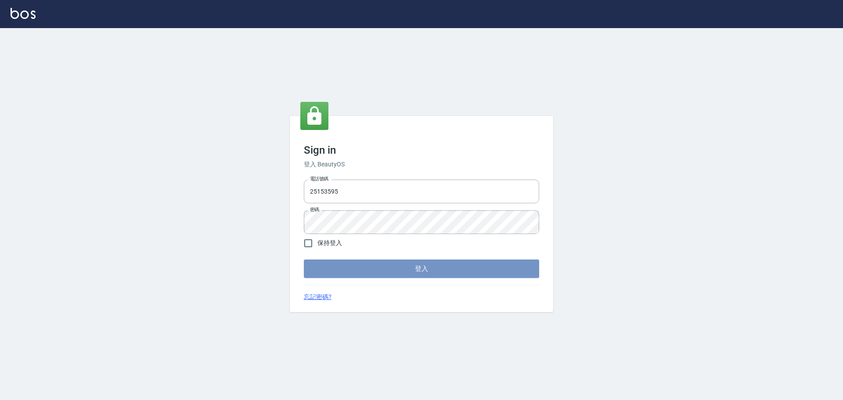
click at [444, 269] on button "登入" at bounding box center [421, 268] width 235 height 18
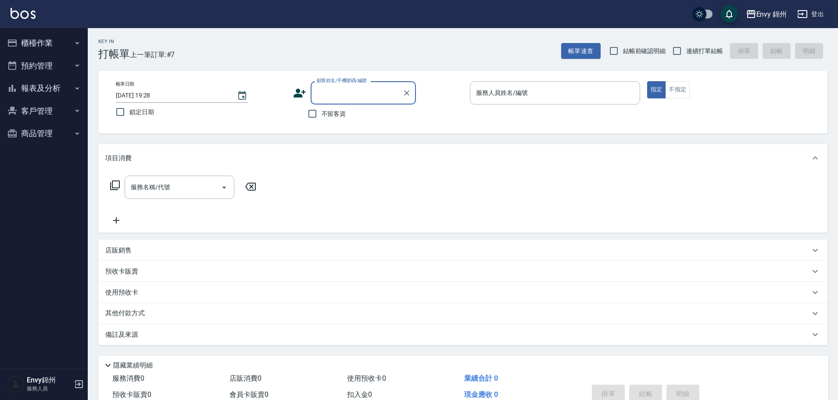
click at [41, 88] on button "報表及分析" at bounding box center [44, 88] width 81 height 23
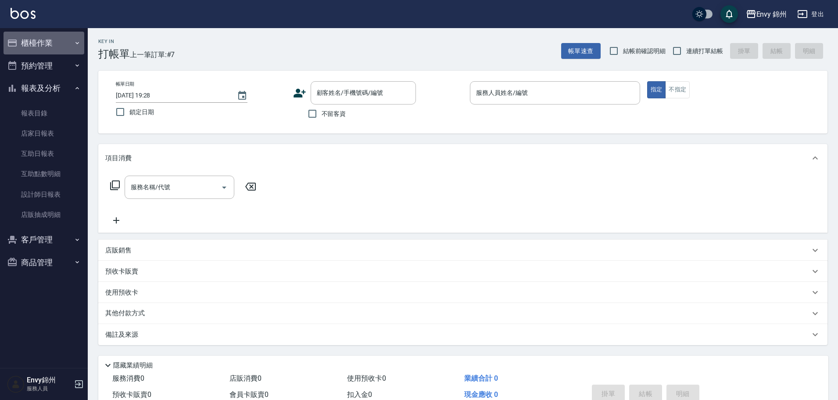
drag, startPoint x: 47, startPoint y: 48, endPoint x: 46, endPoint y: 58, distance: 9.7
click at [47, 48] on button "櫃檯作業" at bounding box center [44, 43] width 81 height 23
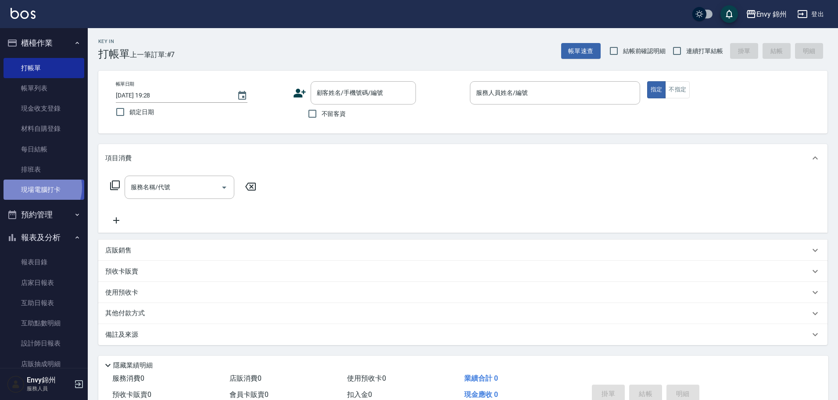
click at [39, 187] on link "現場電腦打卡" at bounding box center [44, 190] width 81 height 20
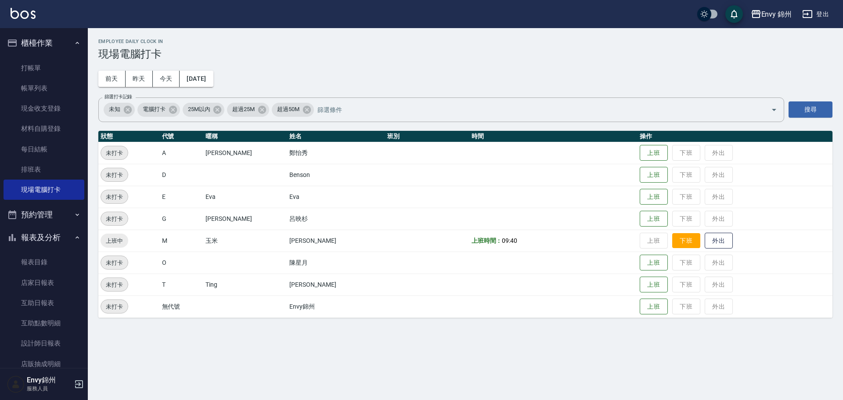
click at [672, 246] on button "下班" at bounding box center [686, 240] width 28 height 15
click at [819, 12] on button "登出" at bounding box center [816, 14] width 34 height 16
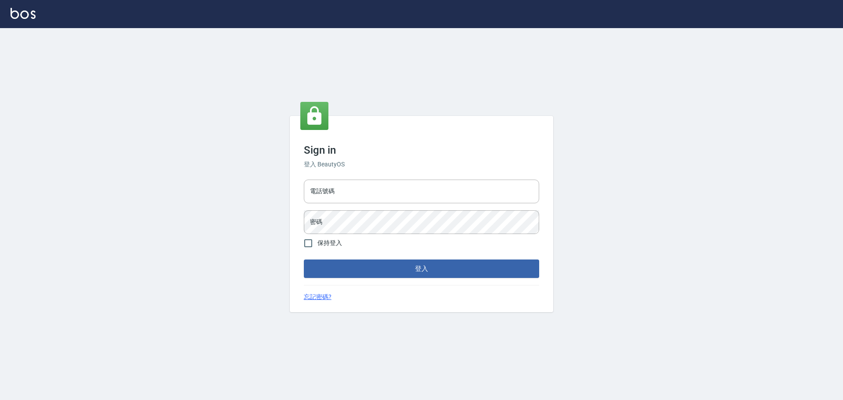
type input "25153595"
